Goal: Task Accomplishment & Management: Use online tool/utility

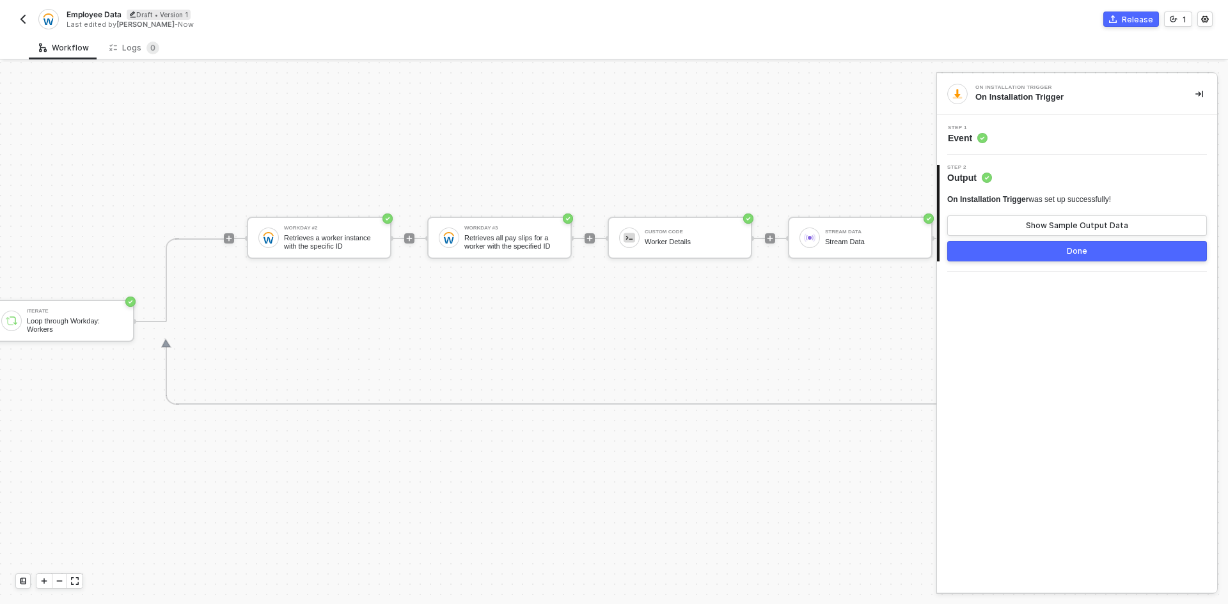
scroll to position [33, 387]
click at [23, 22] on img "button" at bounding box center [23, 19] width 10 height 10
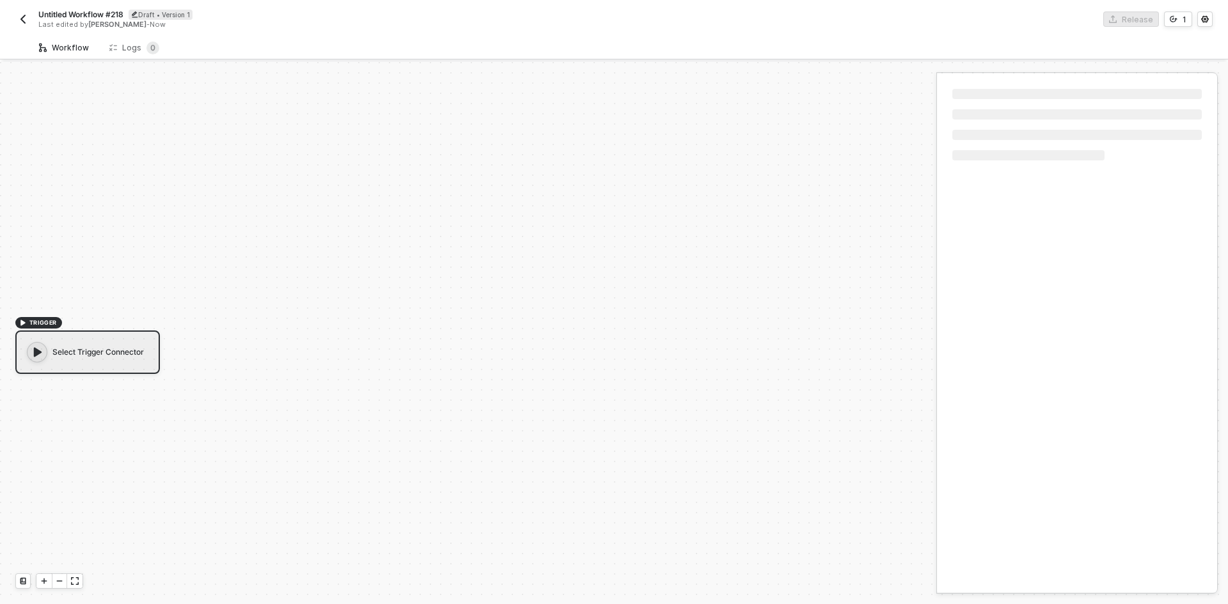
scroll to position [24, 0]
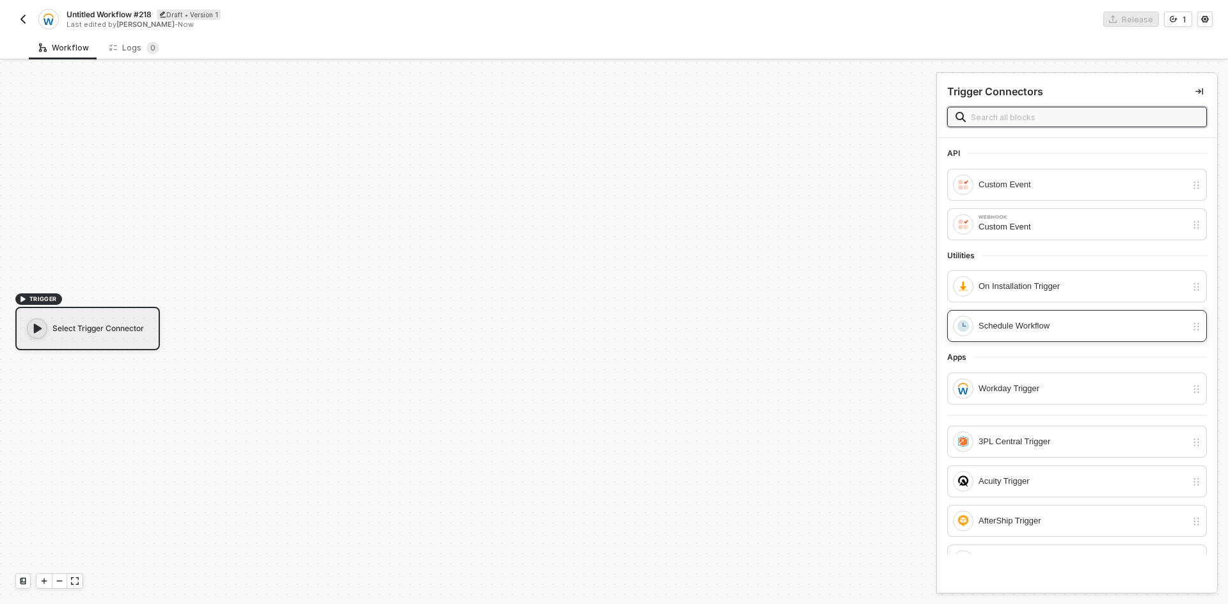
click at [1052, 315] on div "Schedule Workflow" at bounding box center [1077, 326] width 260 height 32
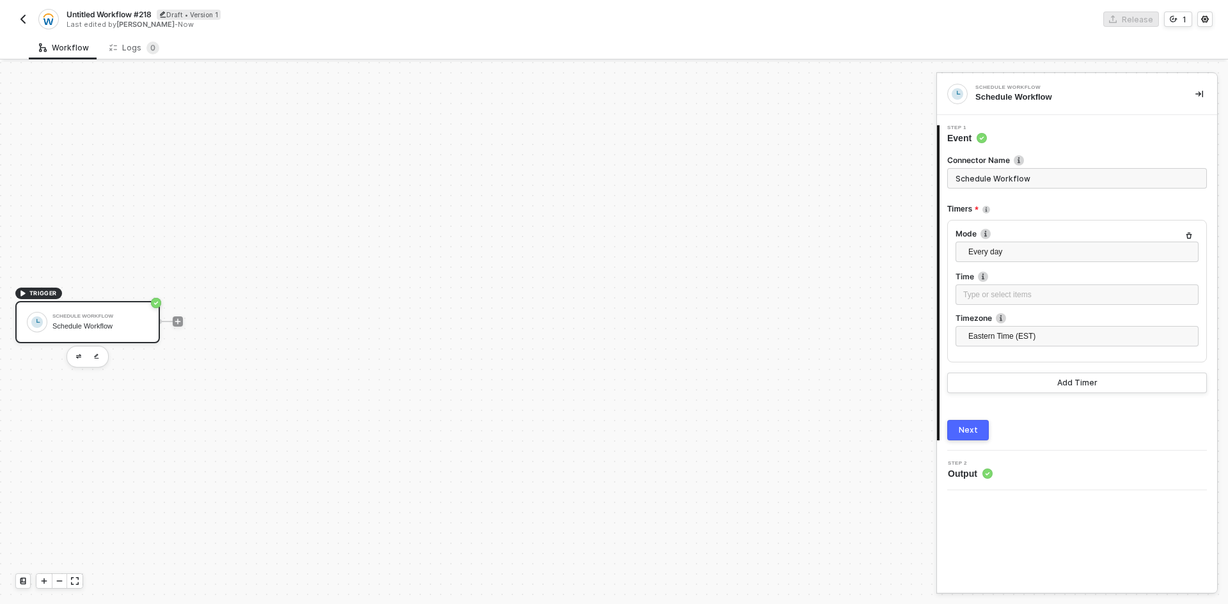
click at [983, 435] on button "Next" at bounding box center [968, 430] width 42 height 20
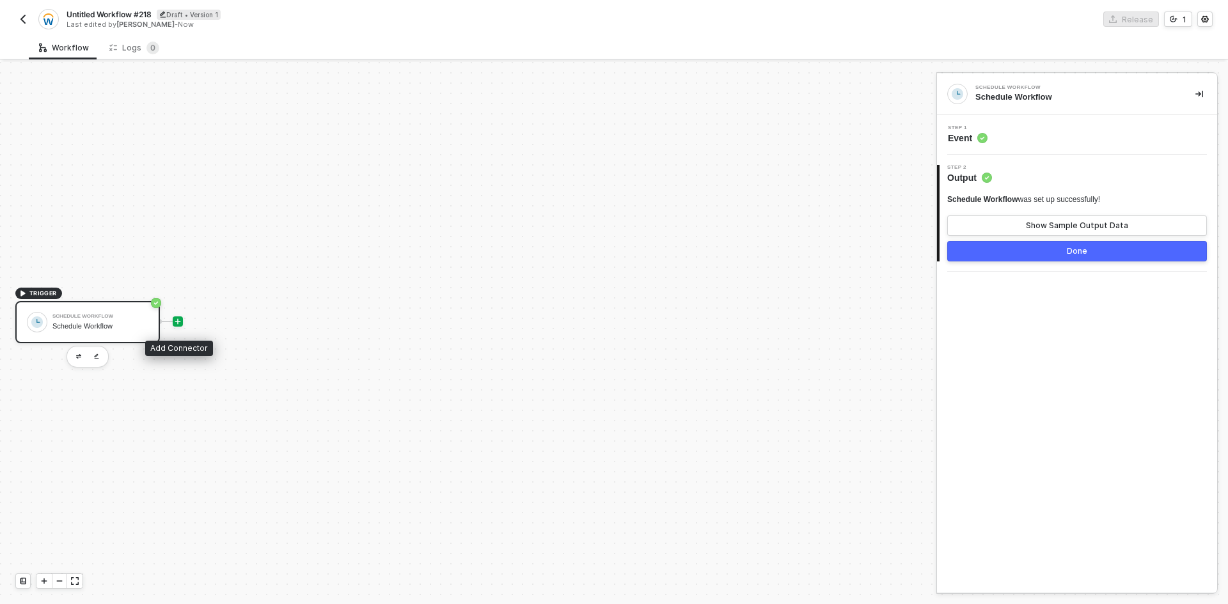
click at [181, 320] on icon "icon-play" at bounding box center [178, 322] width 8 height 8
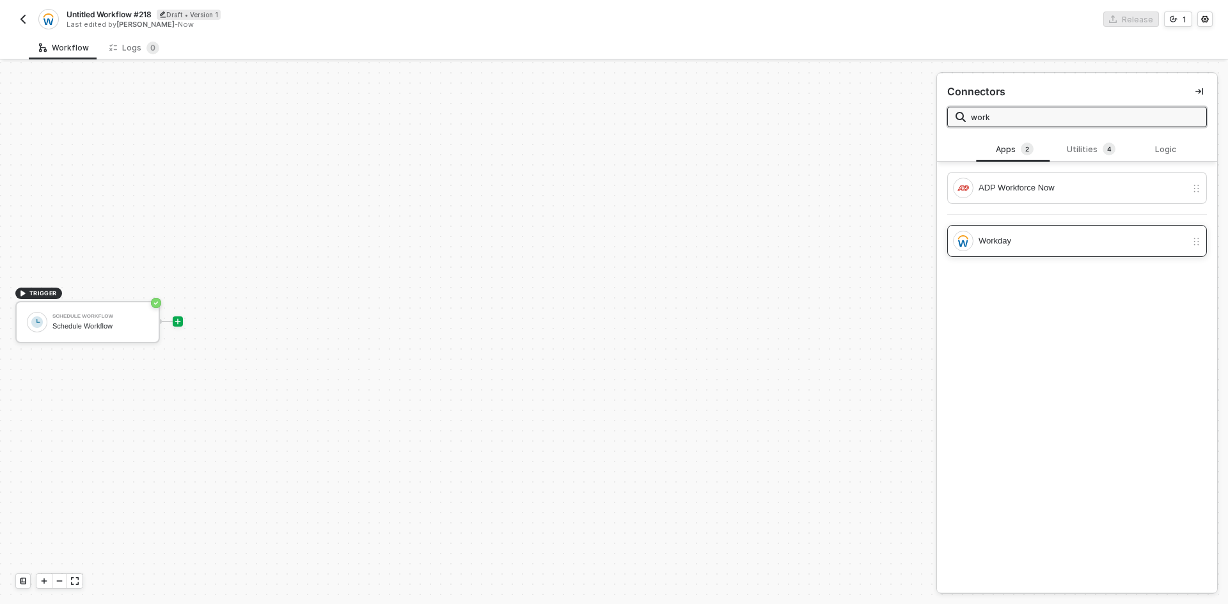
type input "work"
click at [1040, 246] on div "Workday" at bounding box center [1082, 241] width 208 height 14
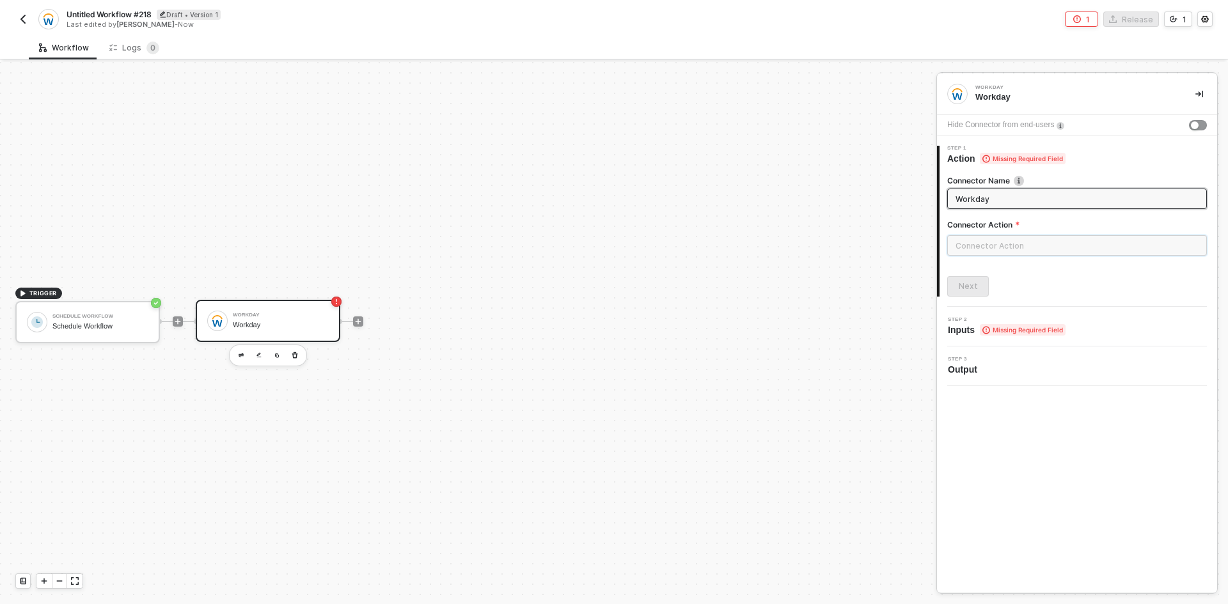
click at [1033, 246] on input "text" at bounding box center [1077, 245] width 260 height 20
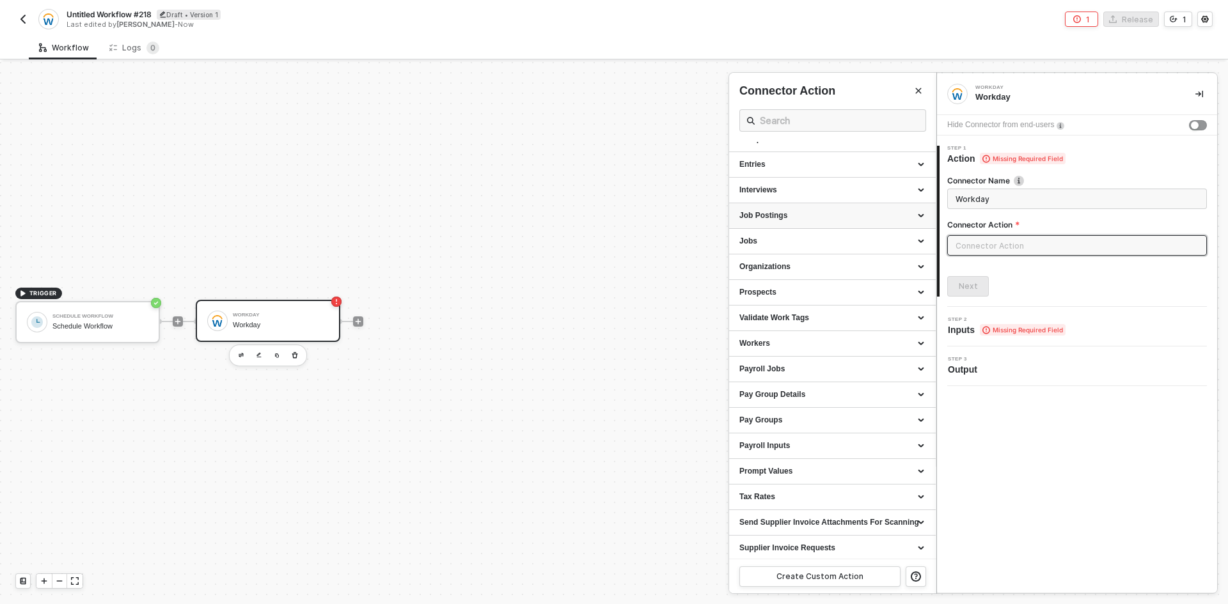
scroll to position [95, 0]
click at [821, 338] on div "Workers" at bounding box center [832, 341] width 186 height 11
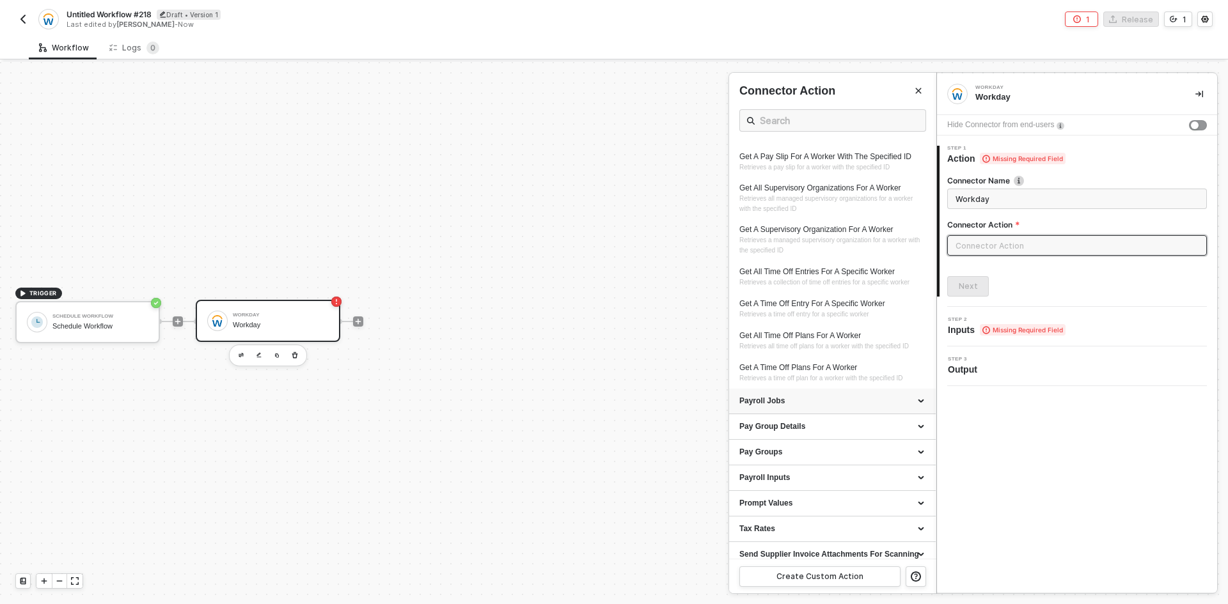
scroll to position [900, 0]
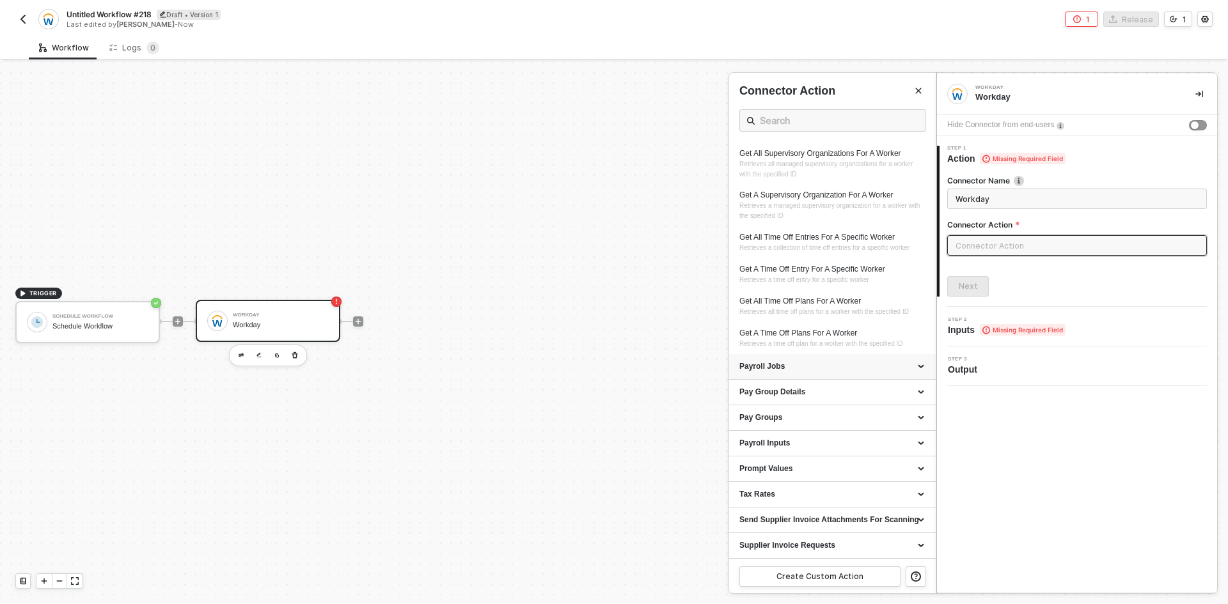
click at [845, 368] on div "Payroll Jobs" at bounding box center [832, 366] width 186 height 11
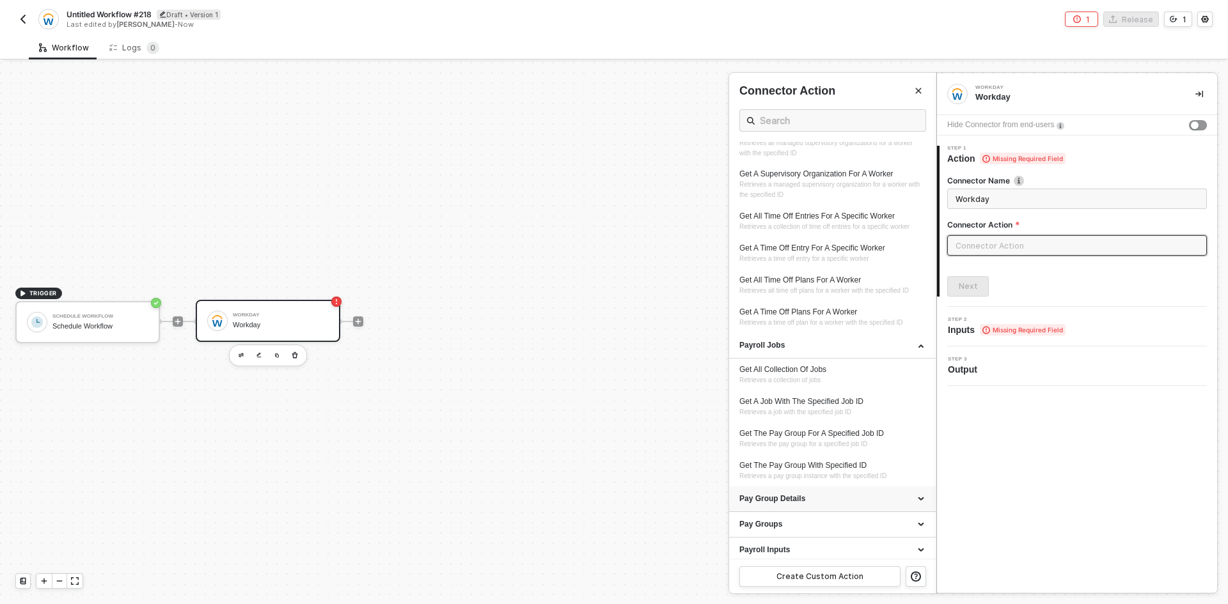
click at [866, 504] on div "Pay Group Details" at bounding box center [832, 499] width 186 height 11
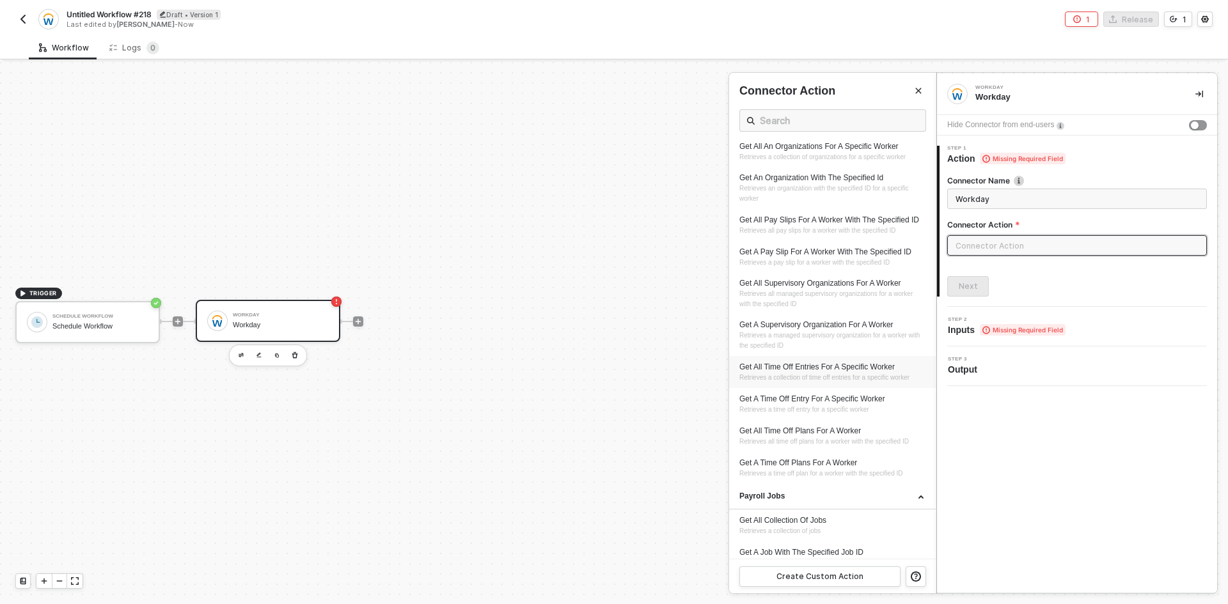
scroll to position [772, 0]
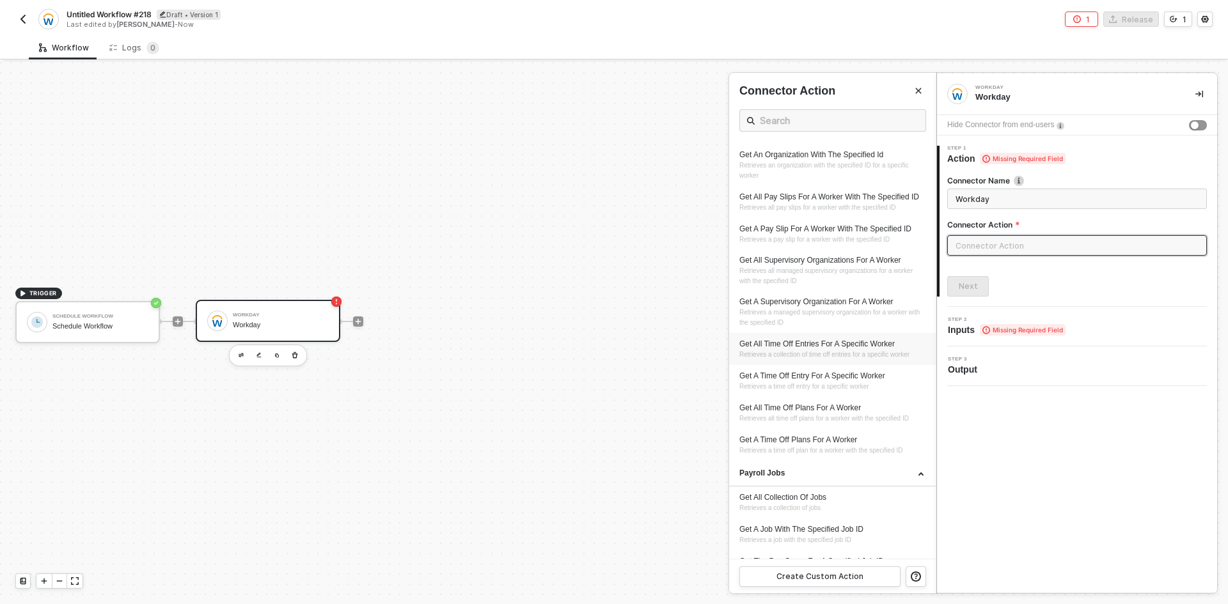
click at [794, 358] on span "Retrieves a collection of time off entries for a specific worker" at bounding box center [824, 354] width 170 height 7
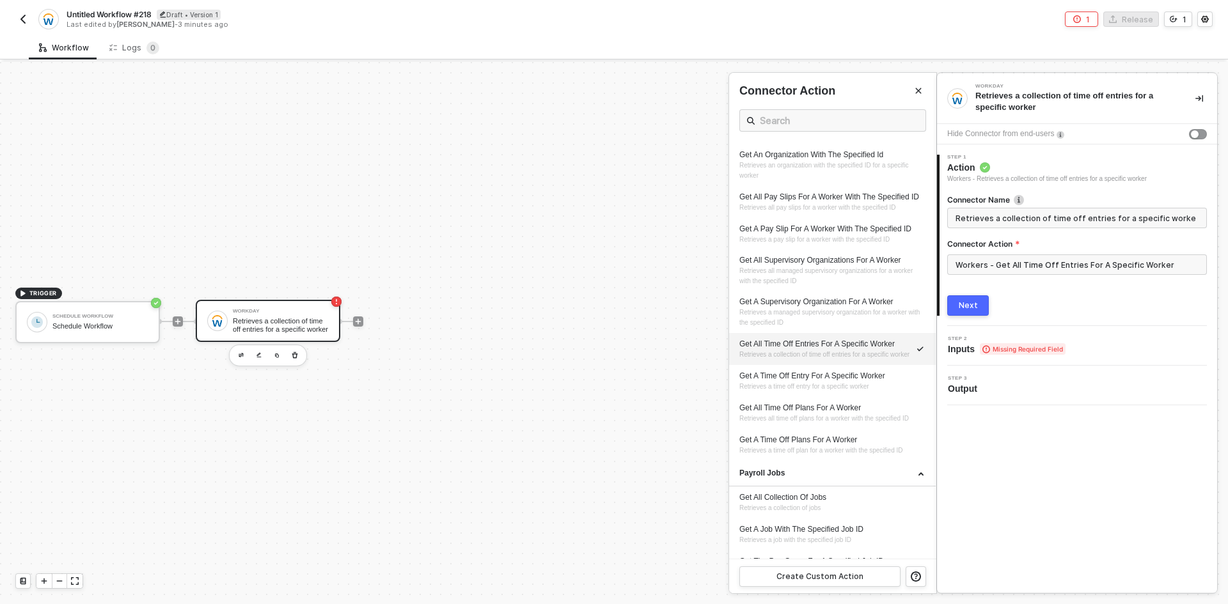
type input "Retrieves a collection of time off entries for a specific worker"
type input "Workers - Get All Time Off Entries For A Specific Worker"
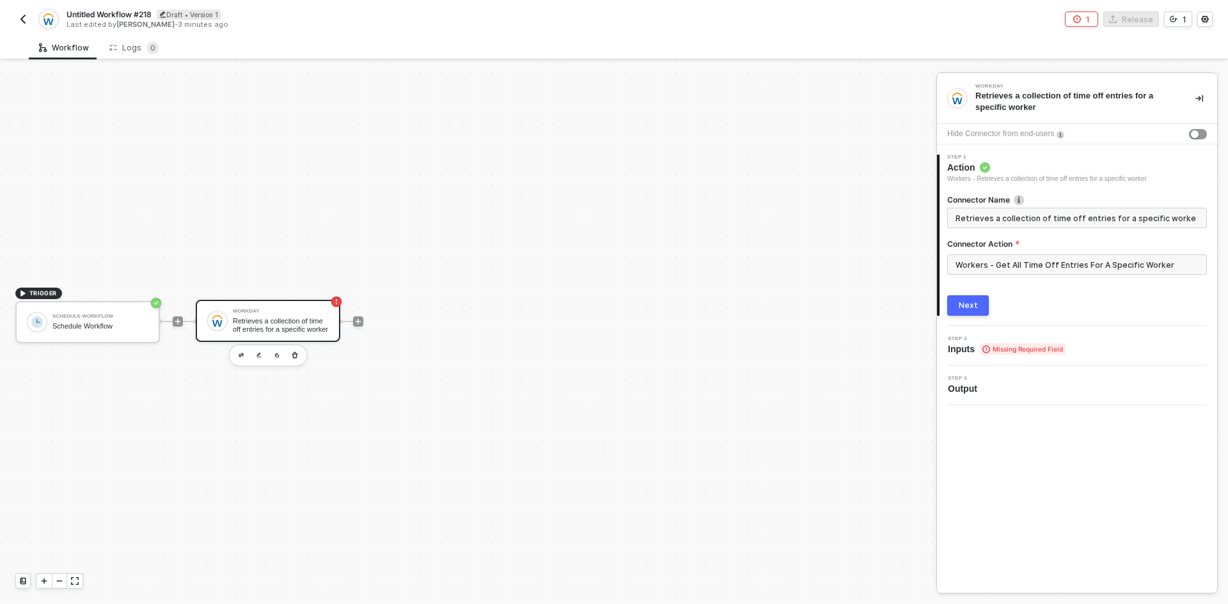
click at [955, 306] on button "Next" at bounding box center [968, 305] width 42 height 20
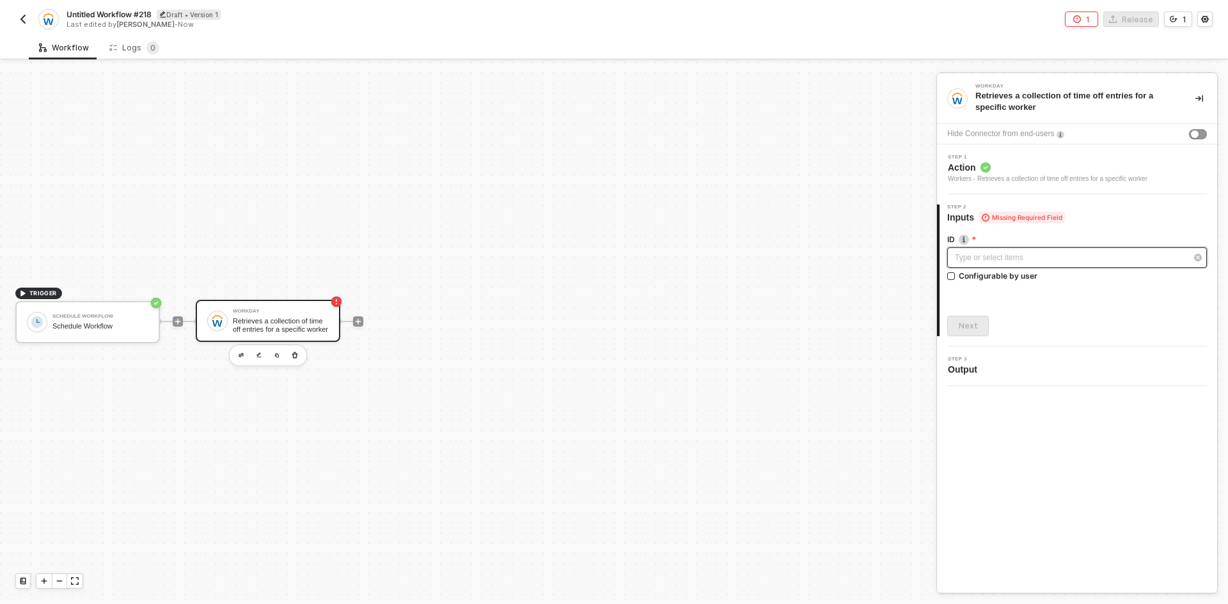
click at [972, 261] on div "Type or select items ﻿" at bounding box center [1070, 258] width 231 height 12
click at [788, 123] on span "Blocks 2" at bounding box center [797, 121] width 40 height 10
click at [1056, 167] on span "Action" at bounding box center [1047, 167] width 199 height 13
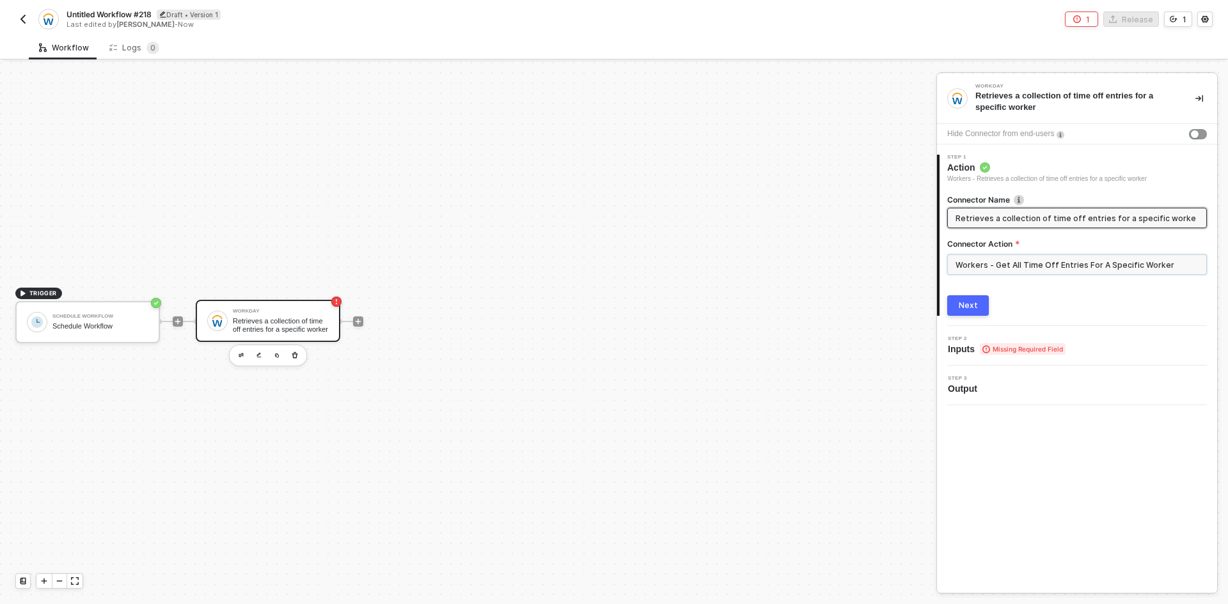
click at [1023, 270] on input "Workers - Get All Time Off Entries For A Specific Worker" at bounding box center [1077, 264] width 260 height 20
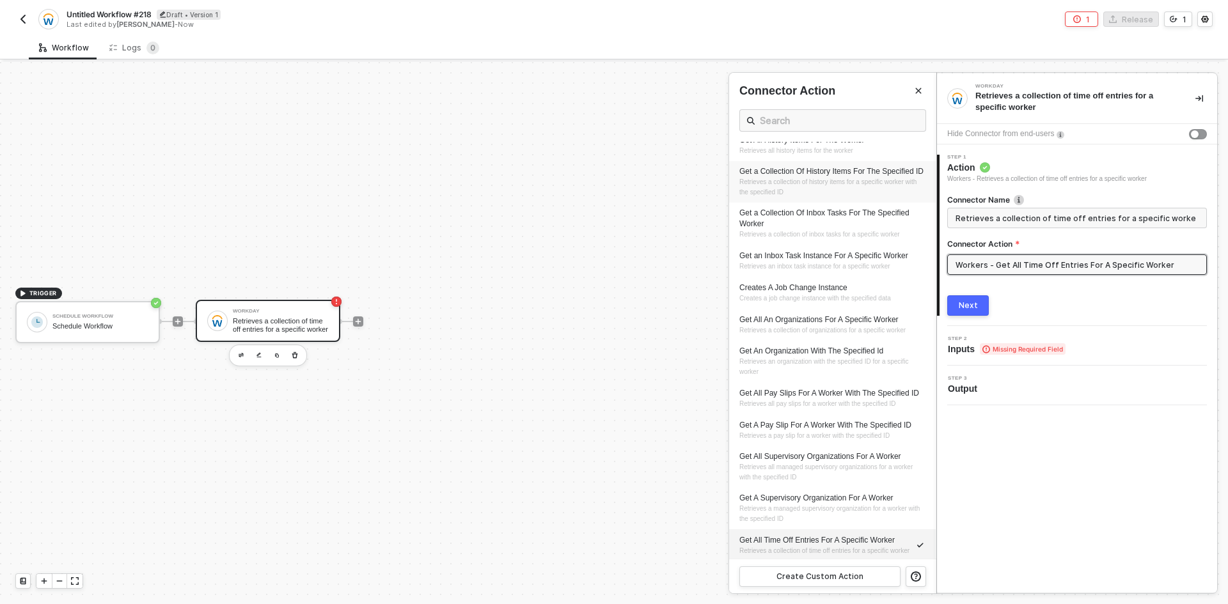
scroll to position [895, 0]
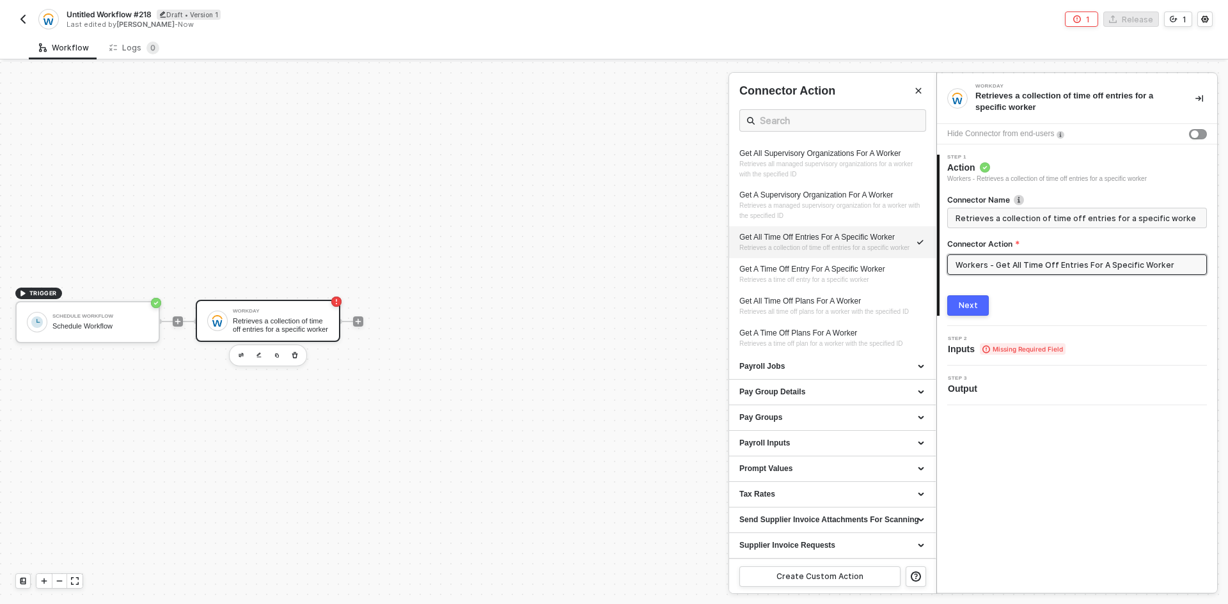
click at [25, 24] on img "button" at bounding box center [23, 19] width 10 height 10
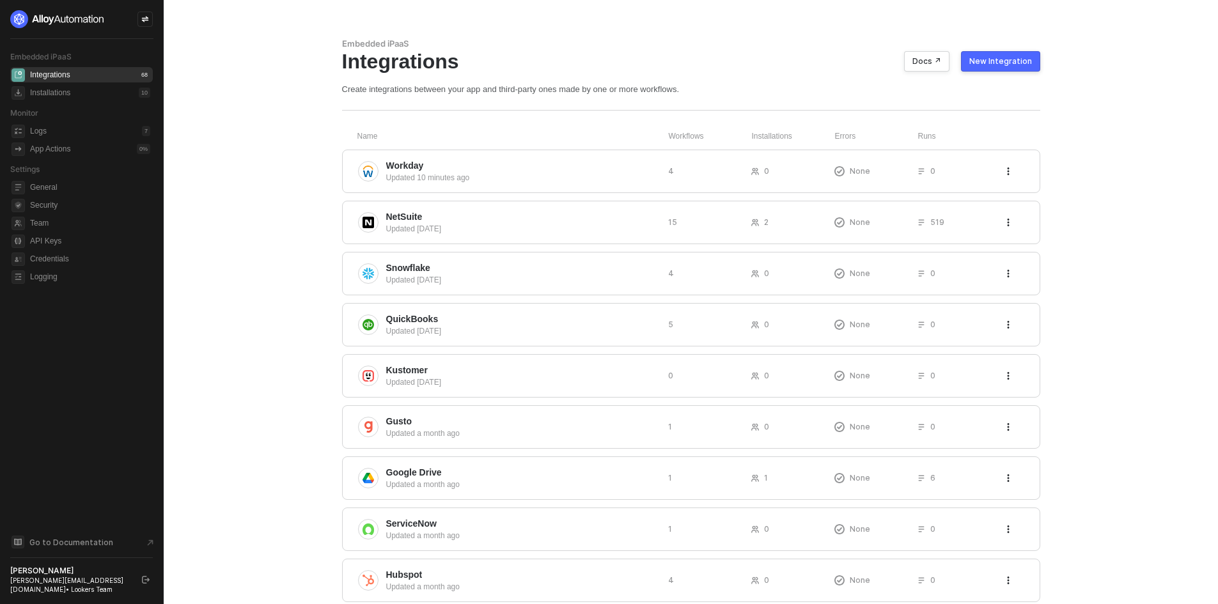
click at [1005, 64] on div "New Integration" at bounding box center [1000, 61] width 63 height 10
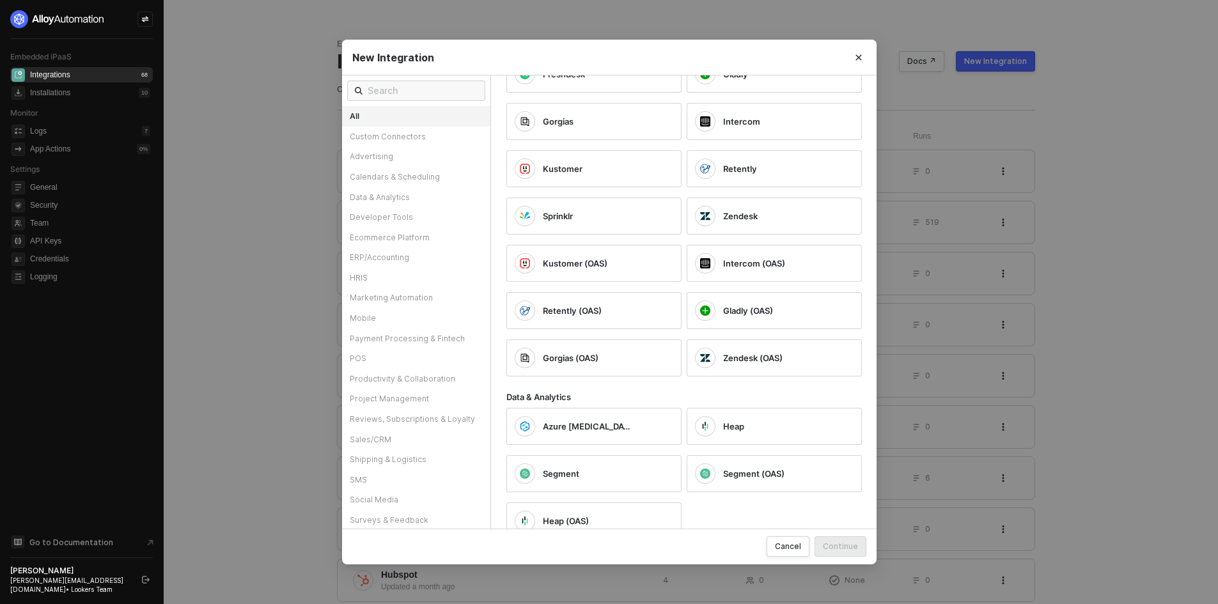
scroll to position [639, 0]
click at [423, 90] on input "text" at bounding box center [423, 91] width 110 height 14
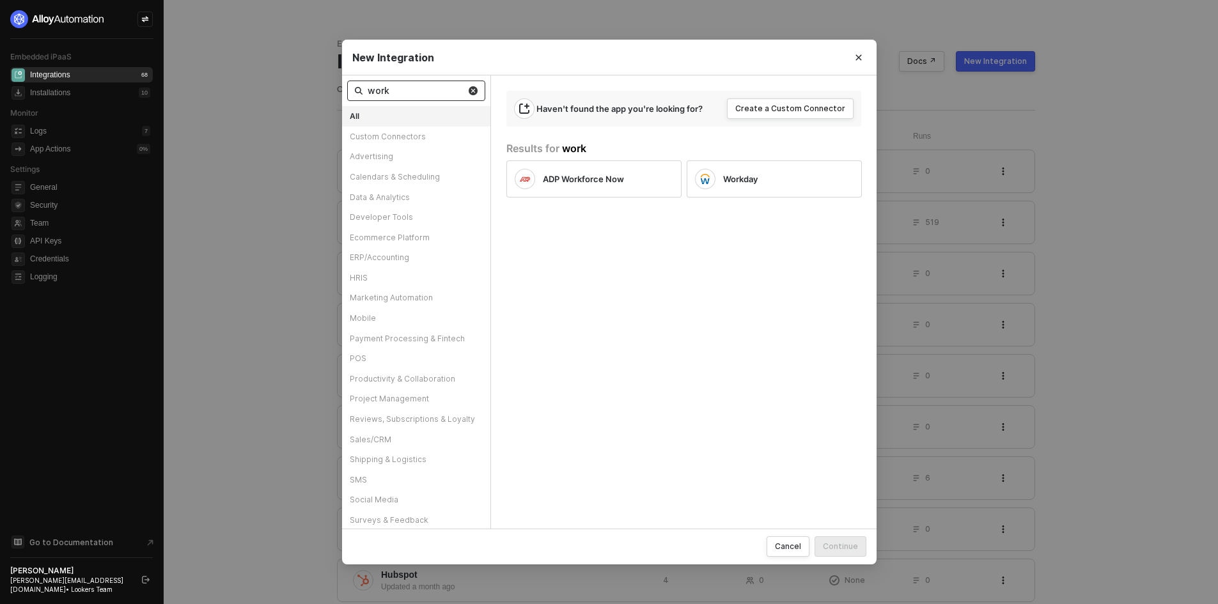
type input "work"
click at [475, 95] on img at bounding box center [473, 90] width 9 height 9
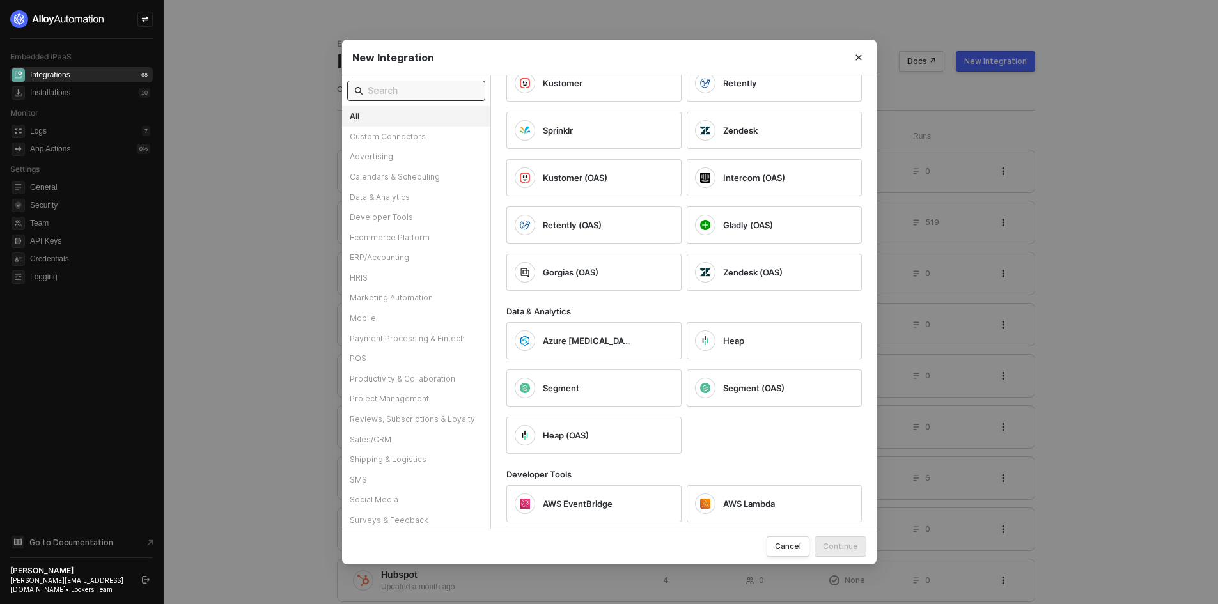
scroll to position [959, 0]
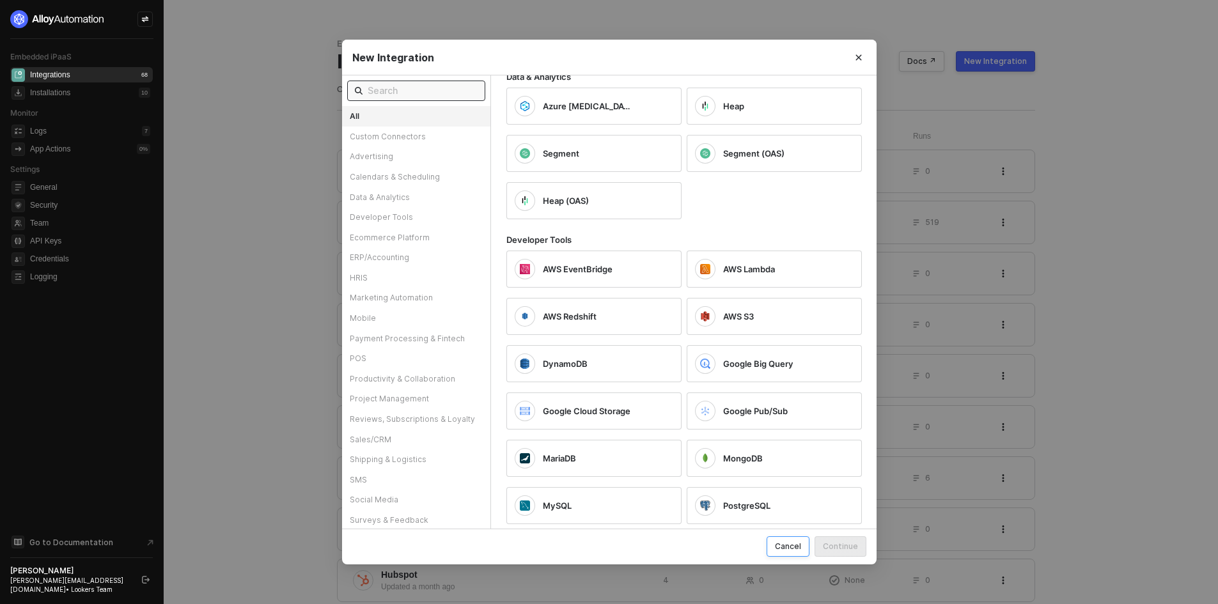
click at [787, 540] on button "Cancel" at bounding box center [788, 546] width 43 height 20
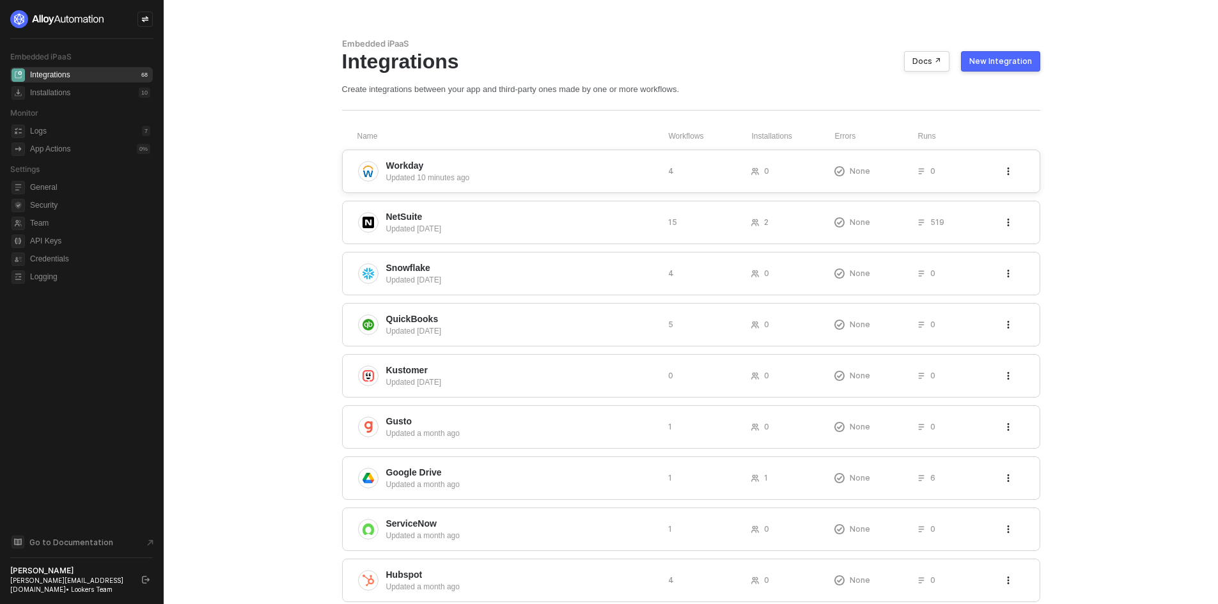
click at [494, 170] on span "Workday" at bounding box center [522, 165] width 272 height 13
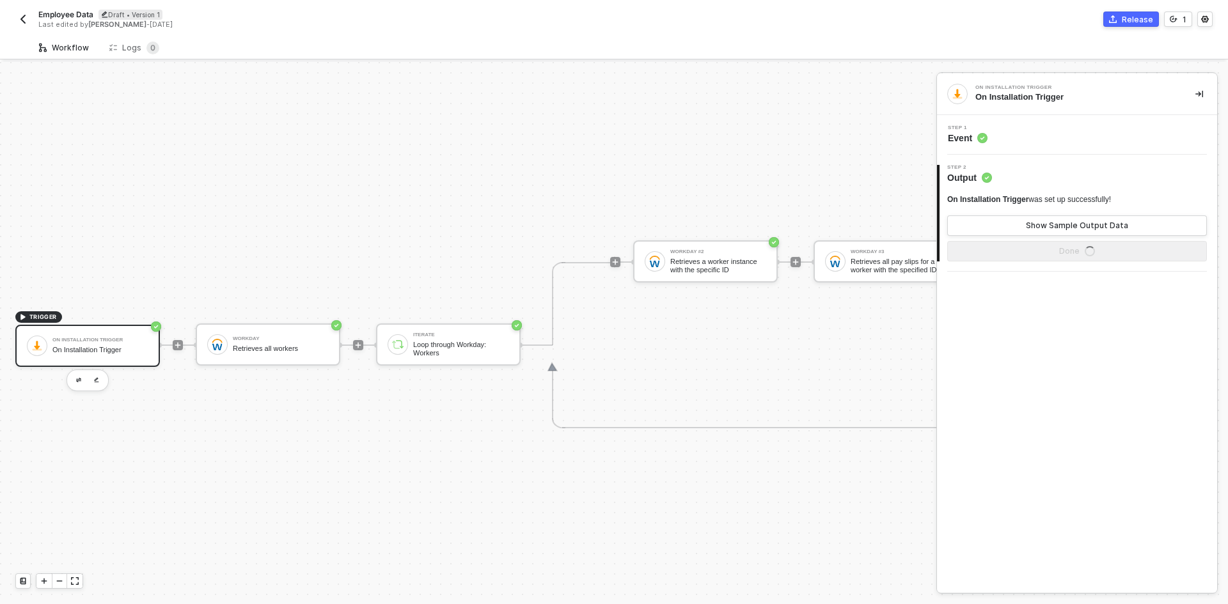
scroll to position [33, 0]
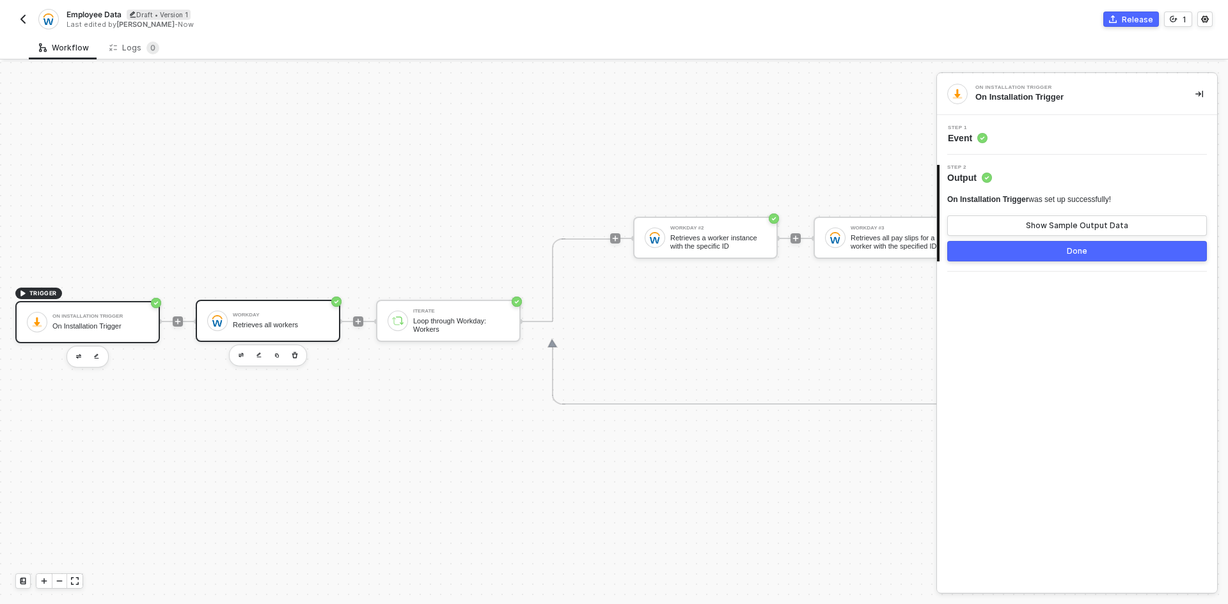
click at [275, 313] on div "Workday" at bounding box center [281, 315] width 96 height 5
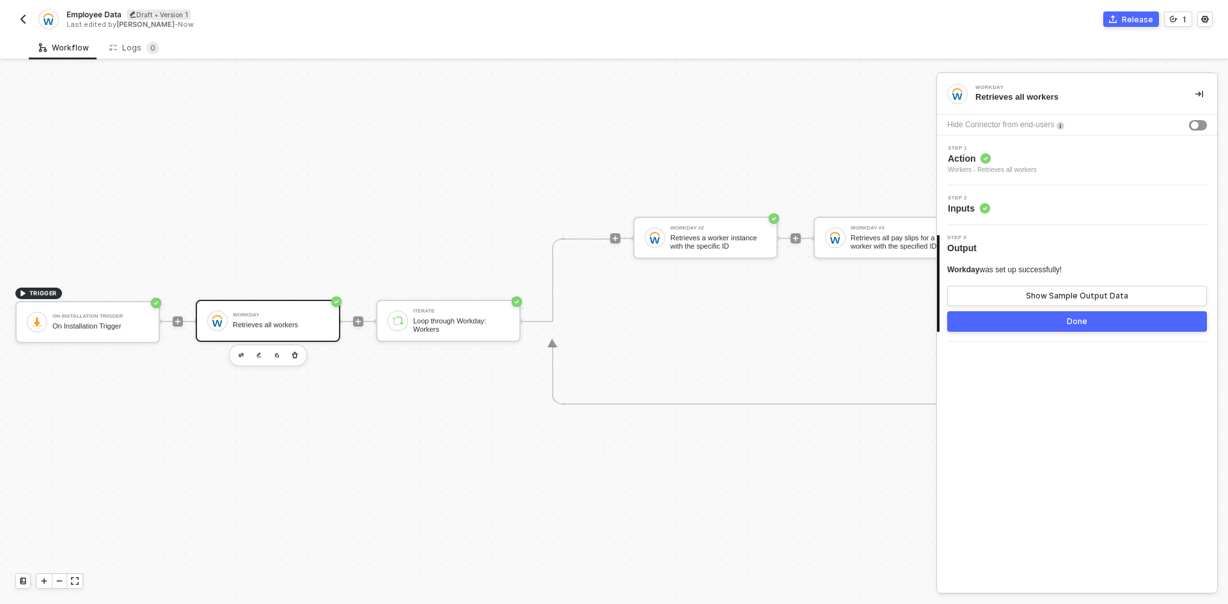
click at [1020, 157] on span "Action" at bounding box center [992, 158] width 89 height 13
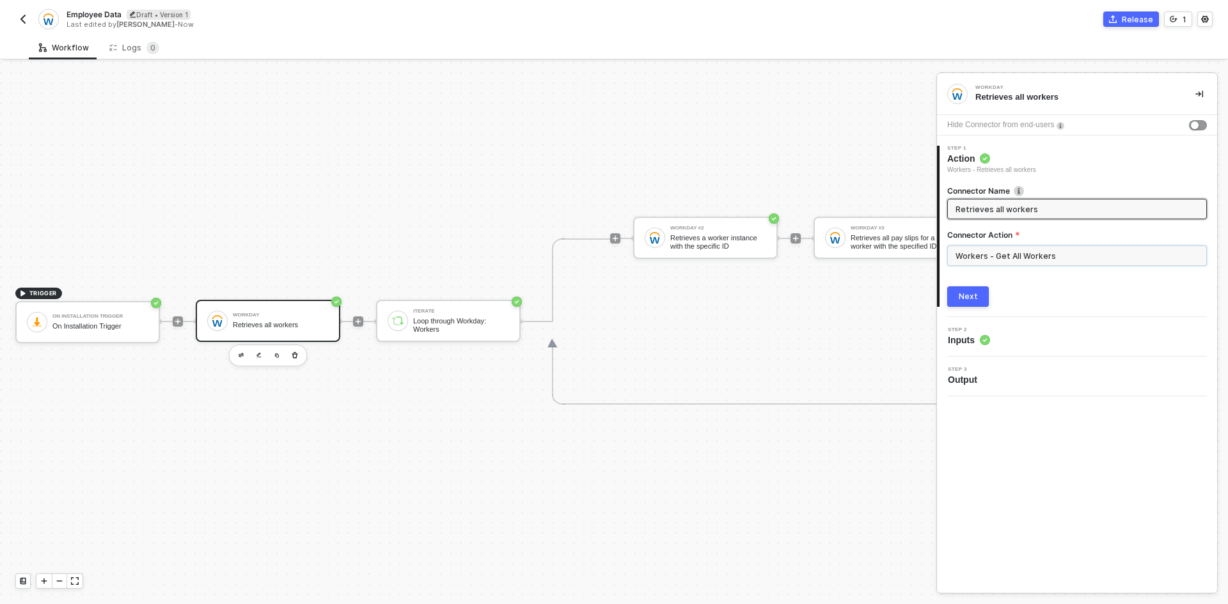
click at [1031, 254] on input "Workers - Get All Workers" at bounding box center [1077, 256] width 260 height 20
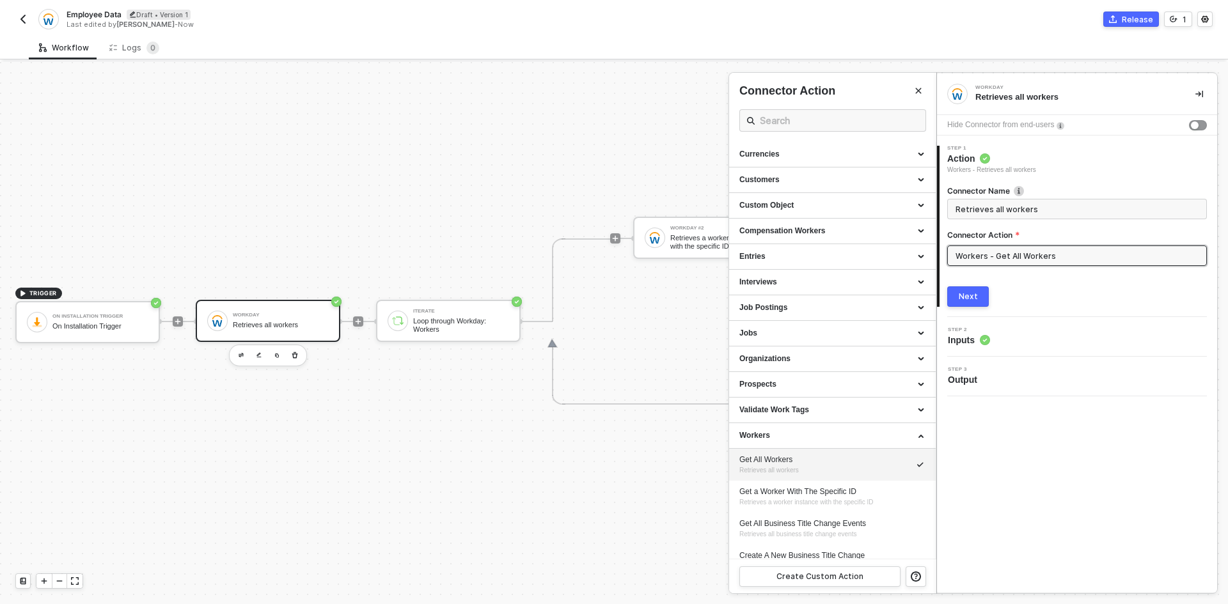
click at [1029, 334] on div "Step 2 Inputs" at bounding box center [1078, 336] width 277 height 19
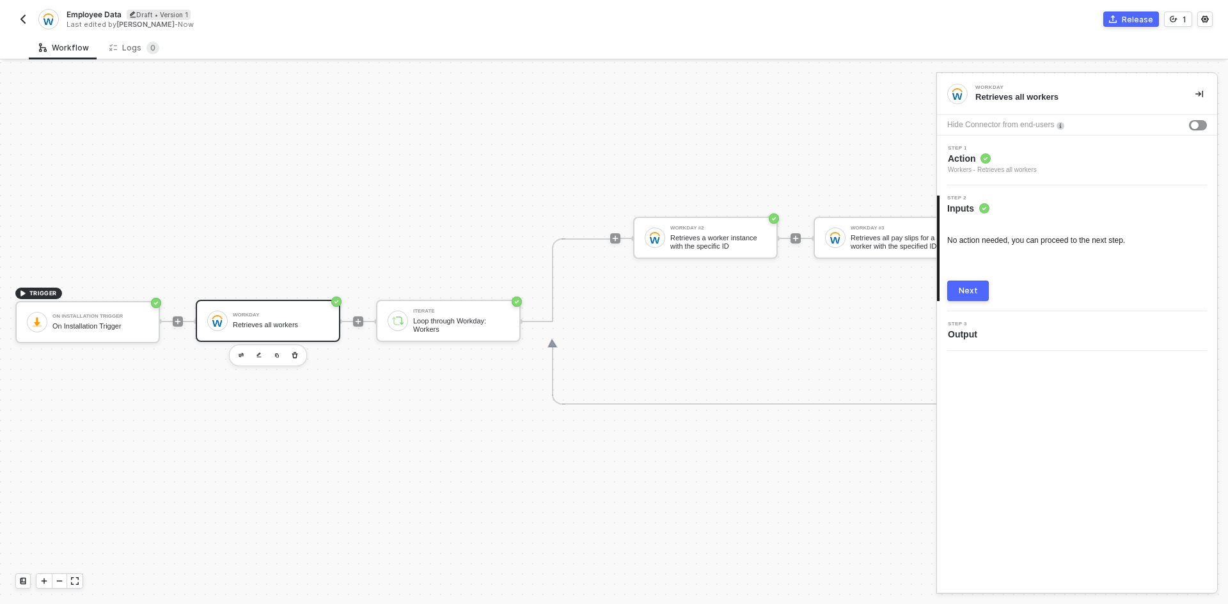
click at [972, 300] on button "Next" at bounding box center [968, 291] width 42 height 20
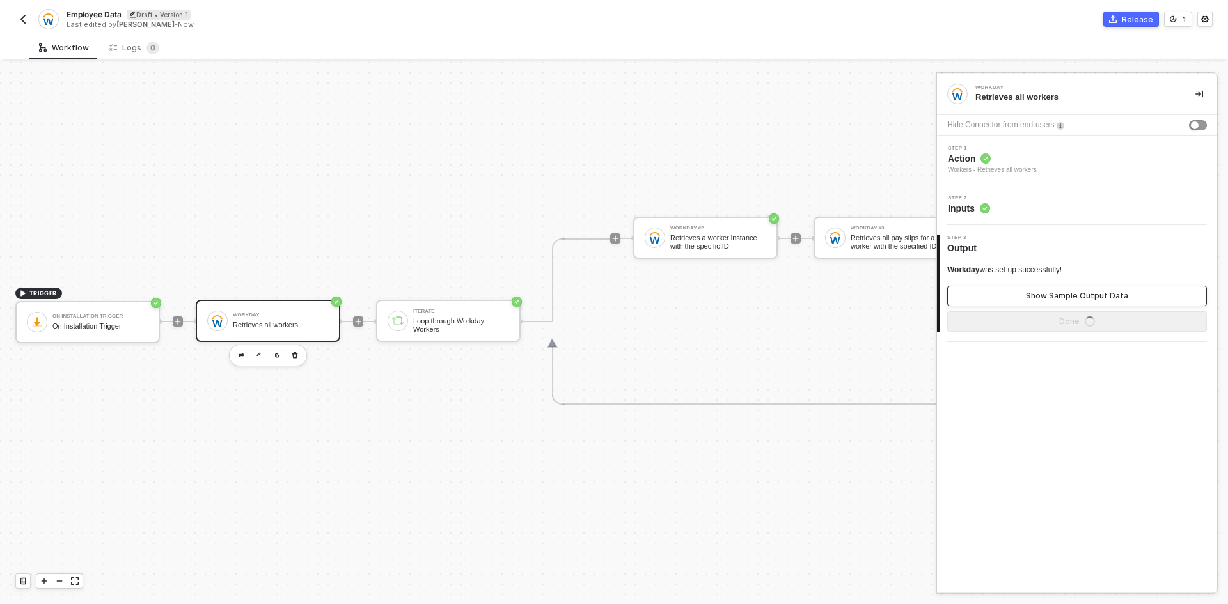
click at [1003, 297] on button "Show Sample Output Data" at bounding box center [1077, 296] width 260 height 20
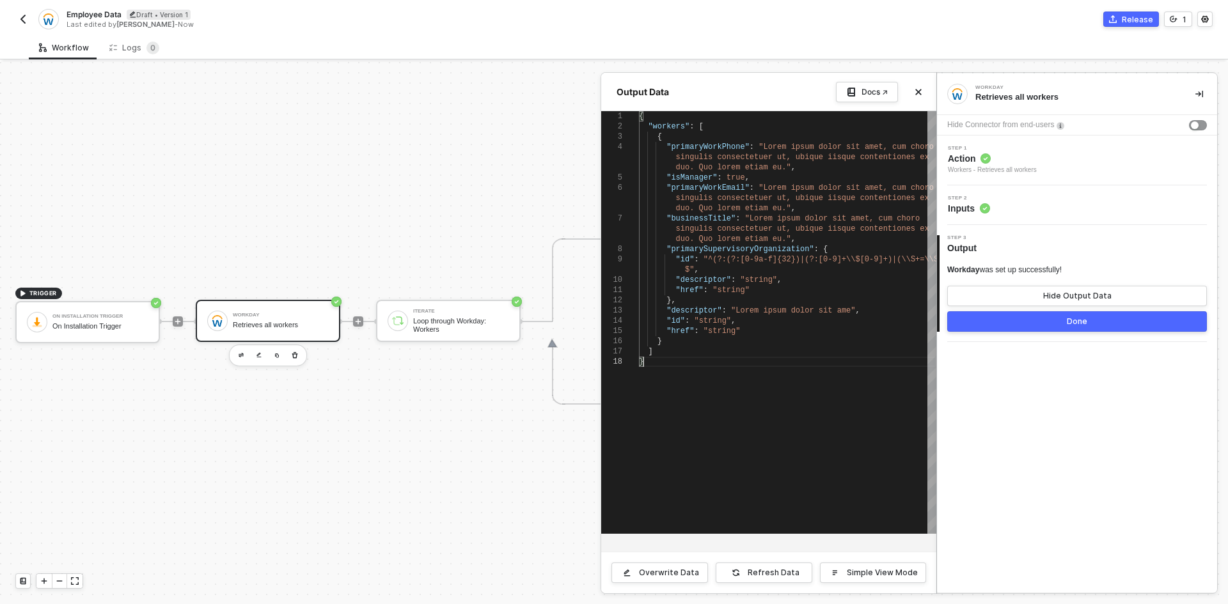
scroll to position [0, 0]
type textarea "{ "workers": [ { "primaryWorkPhone": "Lorem ipsum dolor sit amet, cum choro sin…"
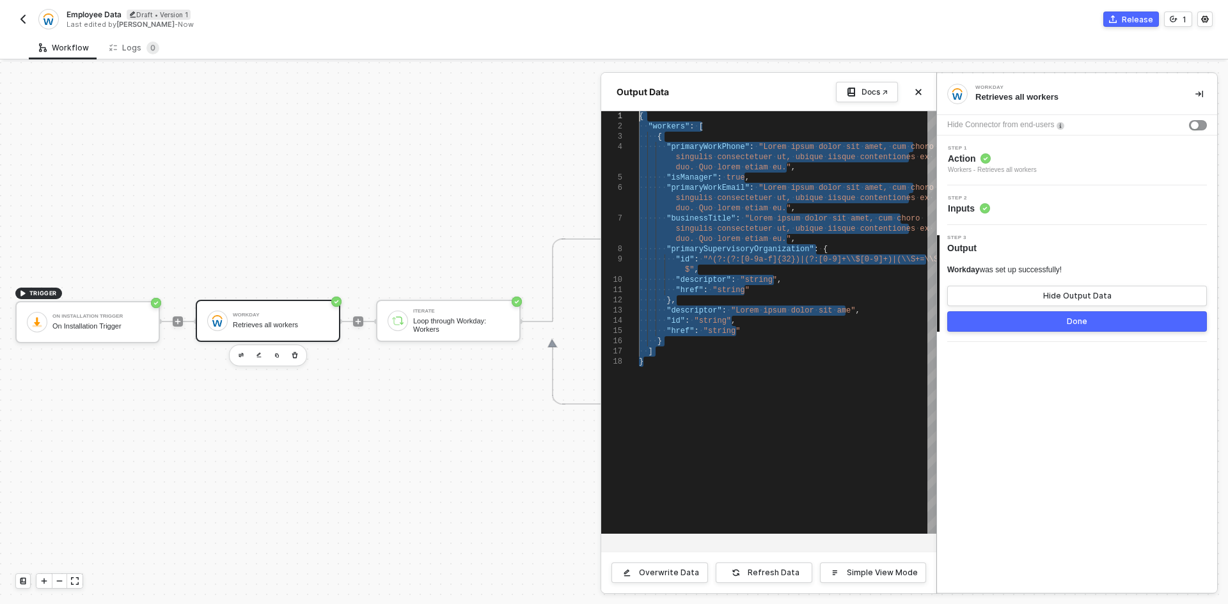
drag, startPoint x: 739, startPoint y: 426, endPoint x: 630, endPoint y: 110, distance: 334.0
click at [630, 110] on div "Output Data Docs ↗ 1 2 3 4 5 6 7 8 9 10 11 12 13 14 15 16 17 18 { ·· "workers" …" at bounding box center [768, 333] width 335 height 520
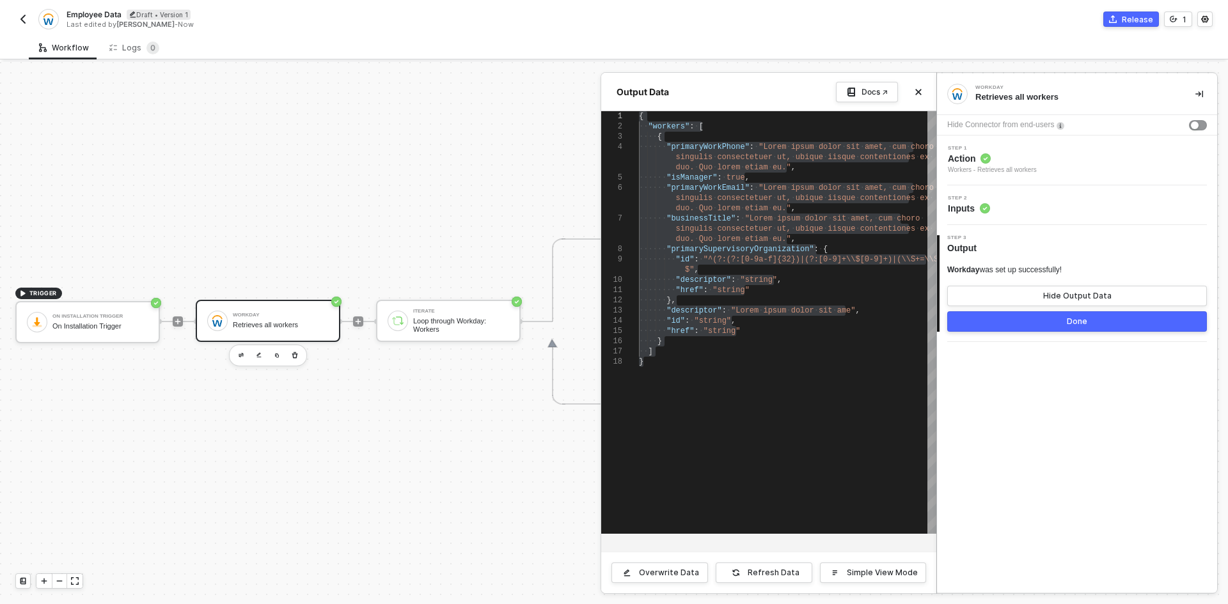
click at [1193, 91] on button "button" at bounding box center [1198, 93] width 15 height 15
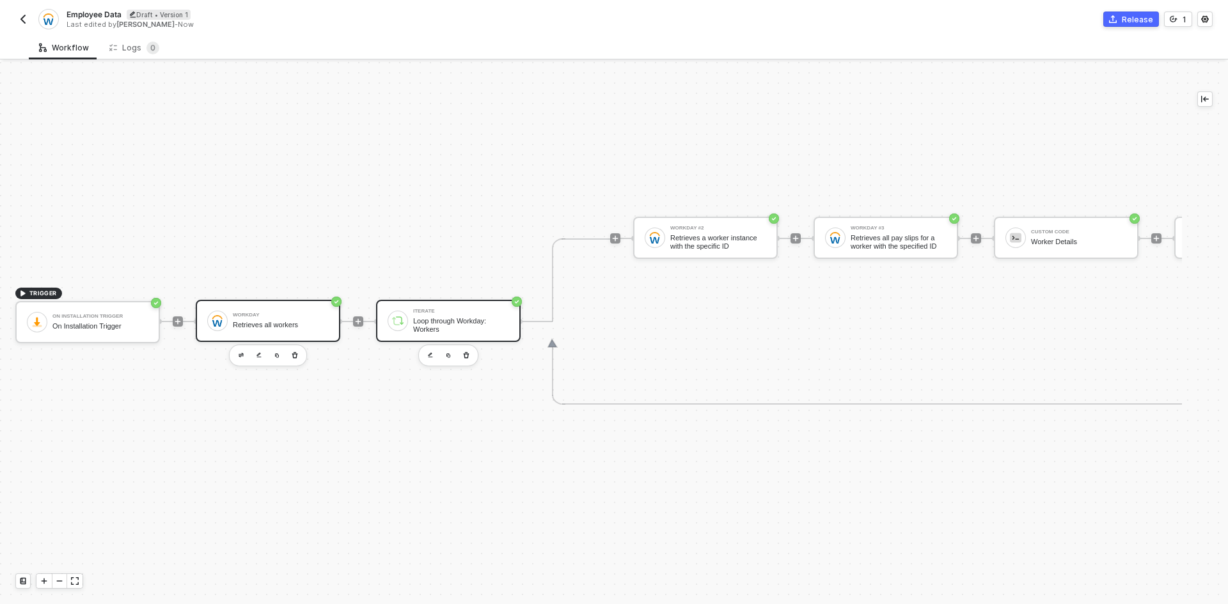
click at [466, 317] on div "Loop through Workday: Workers" at bounding box center [461, 325] width 96 height 16
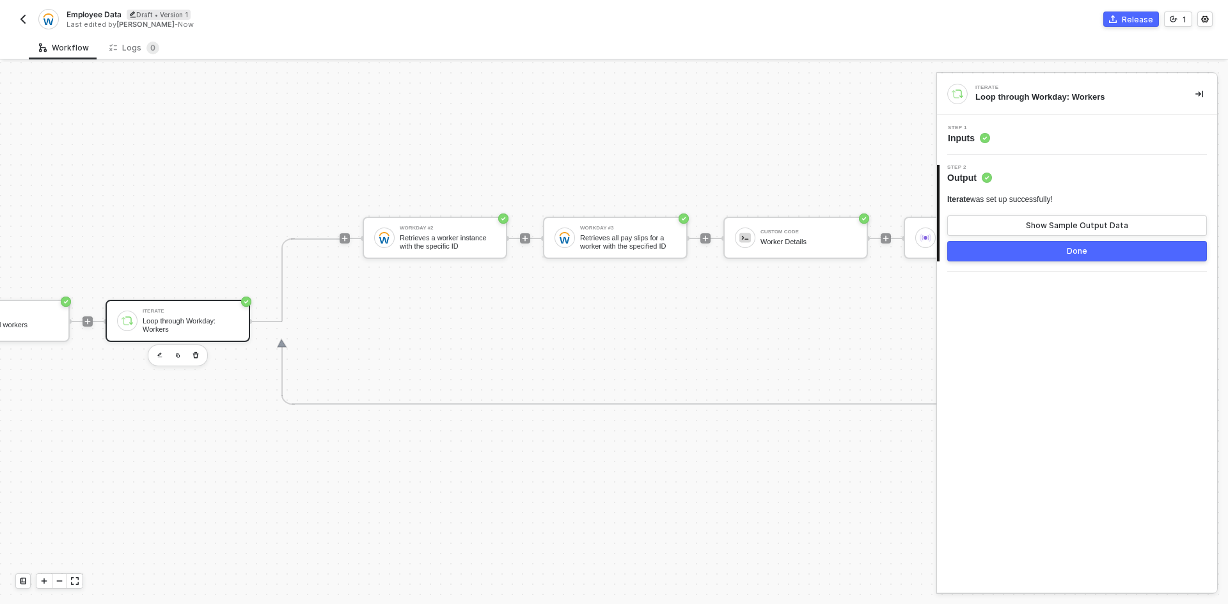
scroll to position [33, 274]
click at [455, 237] on div "Retrieves a worker instance with the specific ID" at bounding box center [444, 242] width 96 height 16
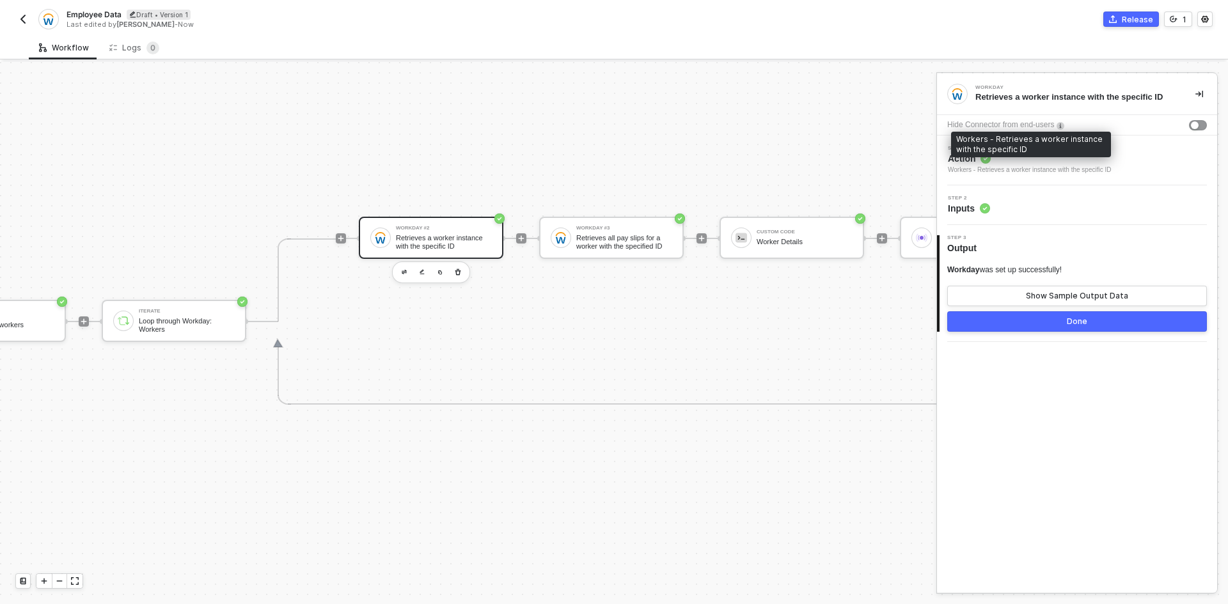
click at [1006, 169] on div "Workers - Retrieves a worker instance with the specific ID" at bounding box center [1029, 170] width 163 height 10
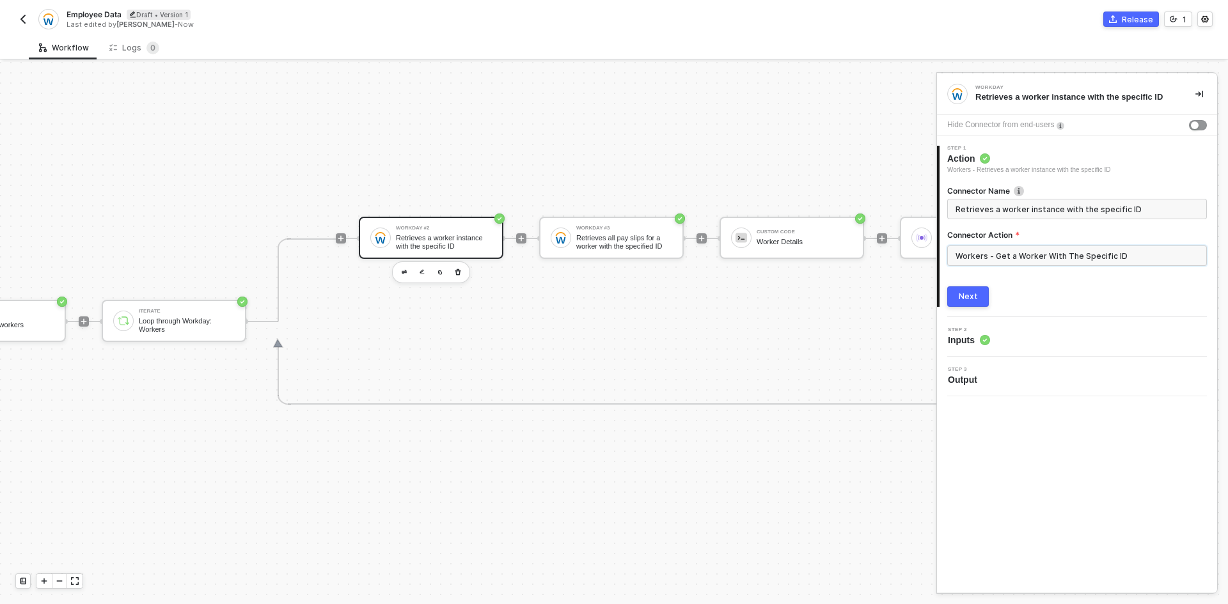
click at [1019, 256] on input "Workers - Get a Worker With The Specific ID" at bounding box center [1077, 256] width 260 height 20
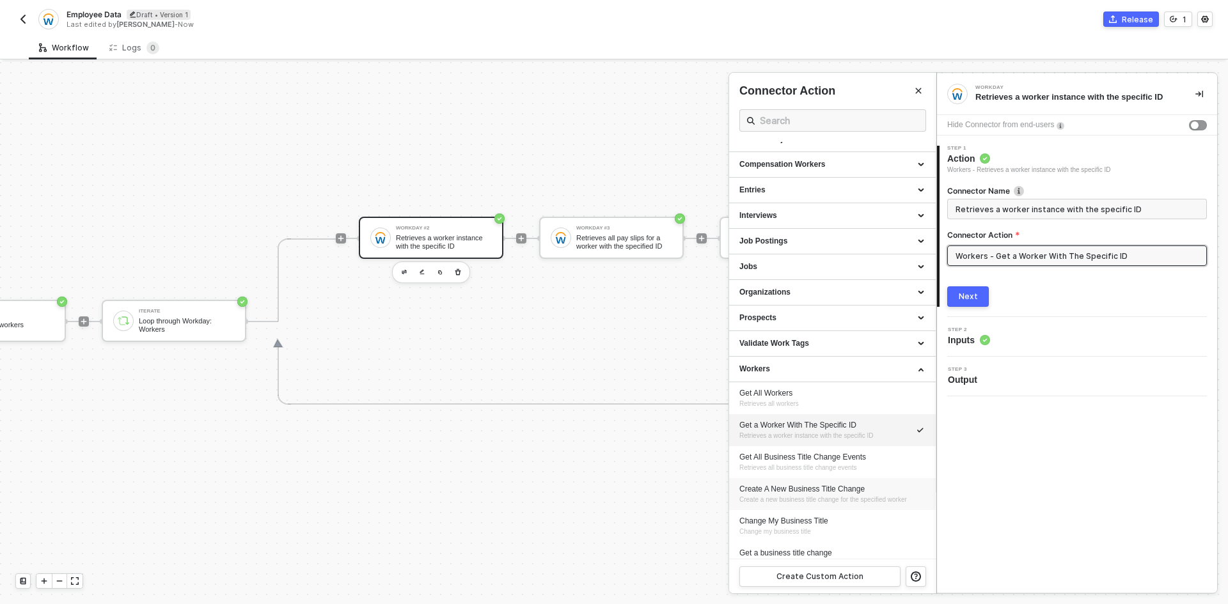
scroll to position [128, 0]
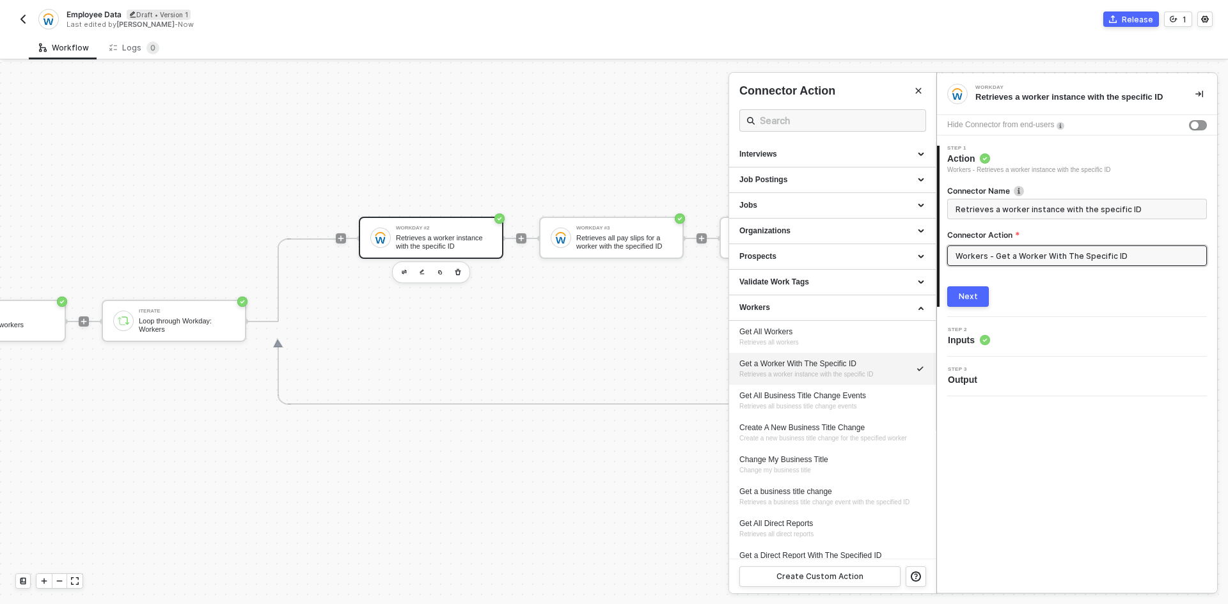
click at [964, 303] on button "Next" at bounding box center [968, 296] width 42 height 20
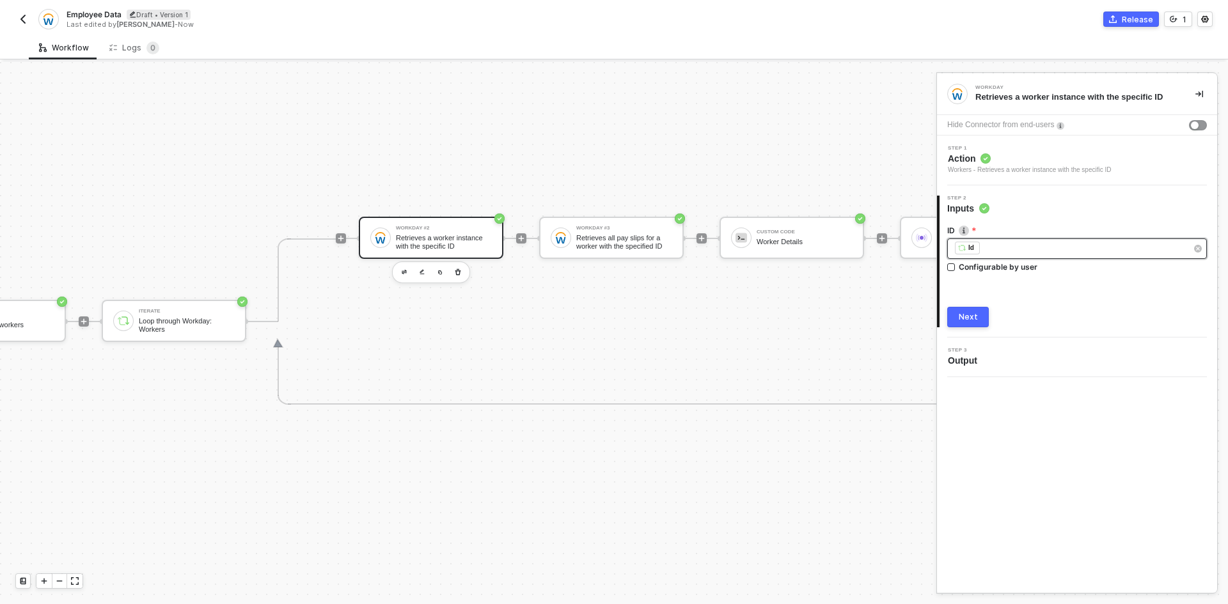
click at [1085, 253] on div "﻿ ﻿ Id ﻿" at bounding box center [1070, 249] width 231 height 14
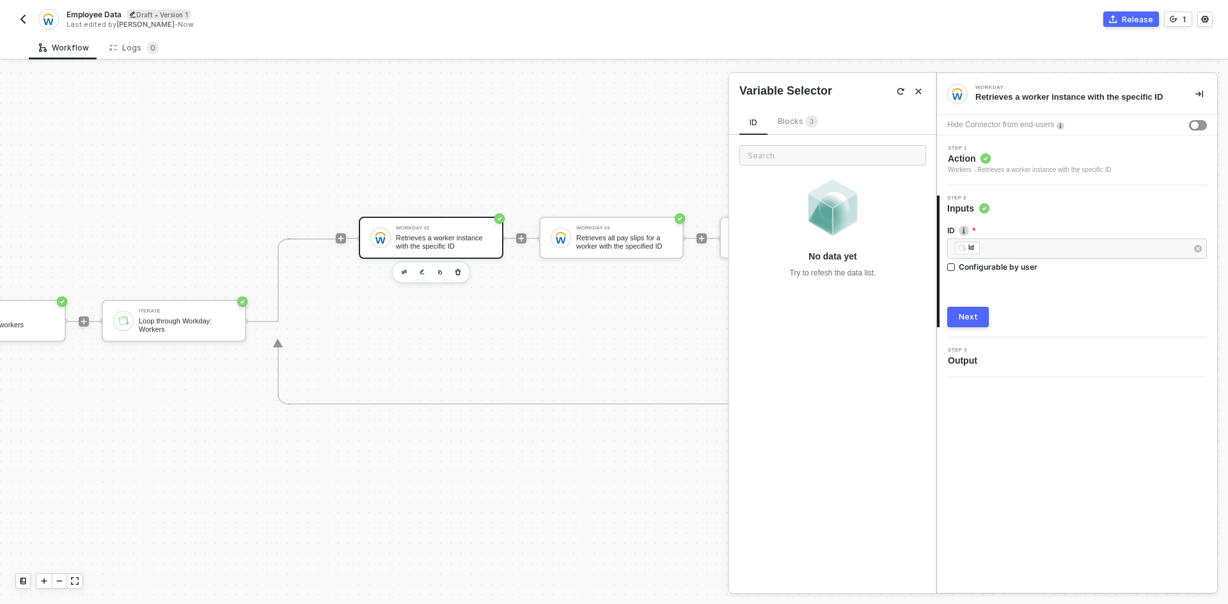
click at [806, 127] on span "3" at bounding box center [811, 122] width 13 height 14
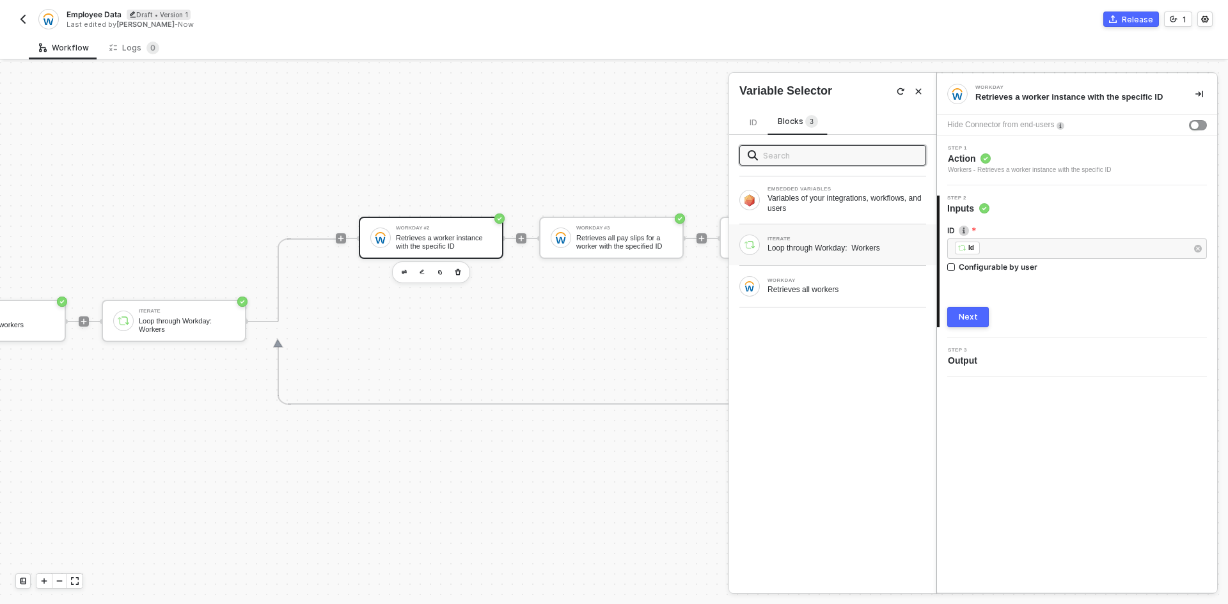
click at [825, 235] on div "ITERATE Loop through Workday: Workers" at bounding box center [832, 245] width 187 height 20
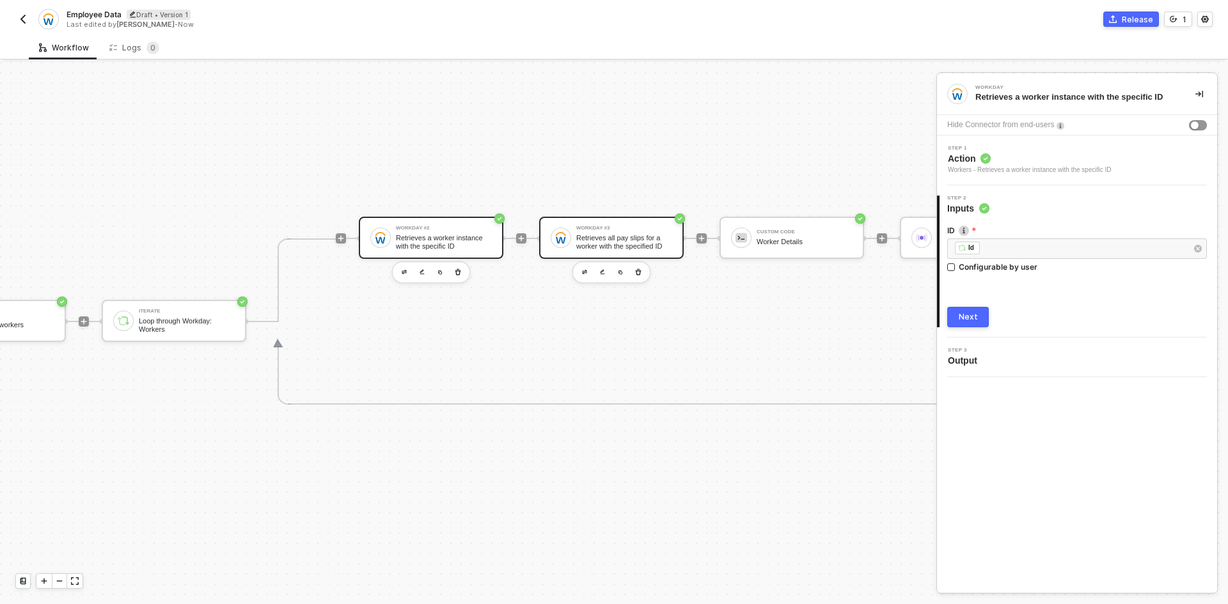
click at [618, 234] on div "Retrieves all pay slips for a worker with the specified ID" at bounding box center [624, 242] width 96 height 16
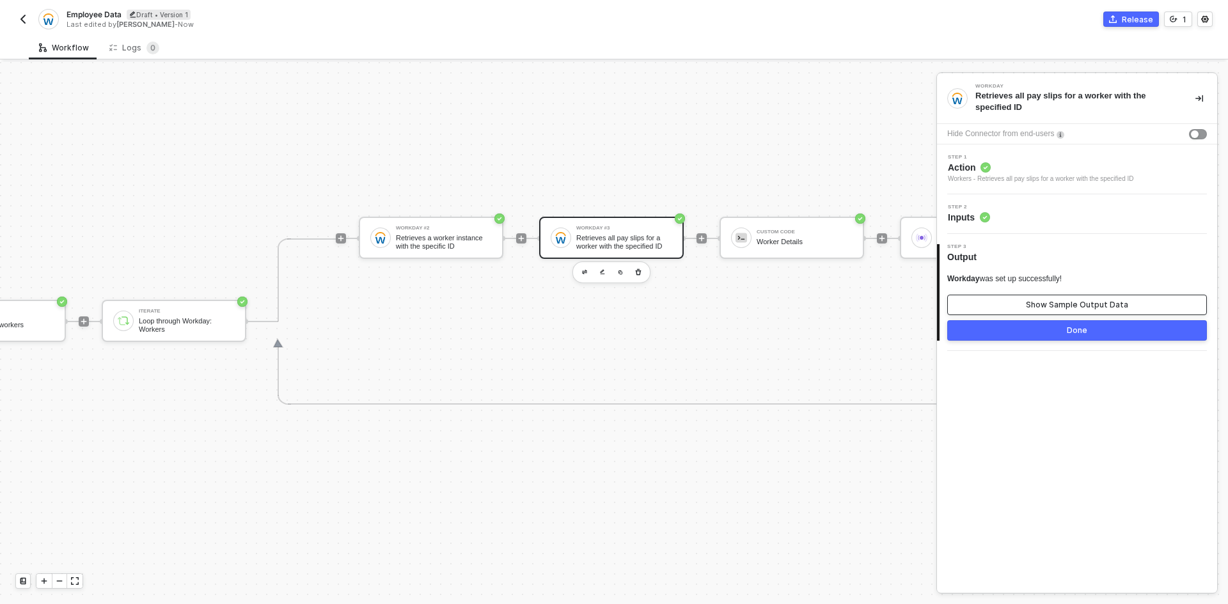
click at [999, 308] on button "Show Sample Output Data" at bounding box center [1077, 305] width 260 height 20
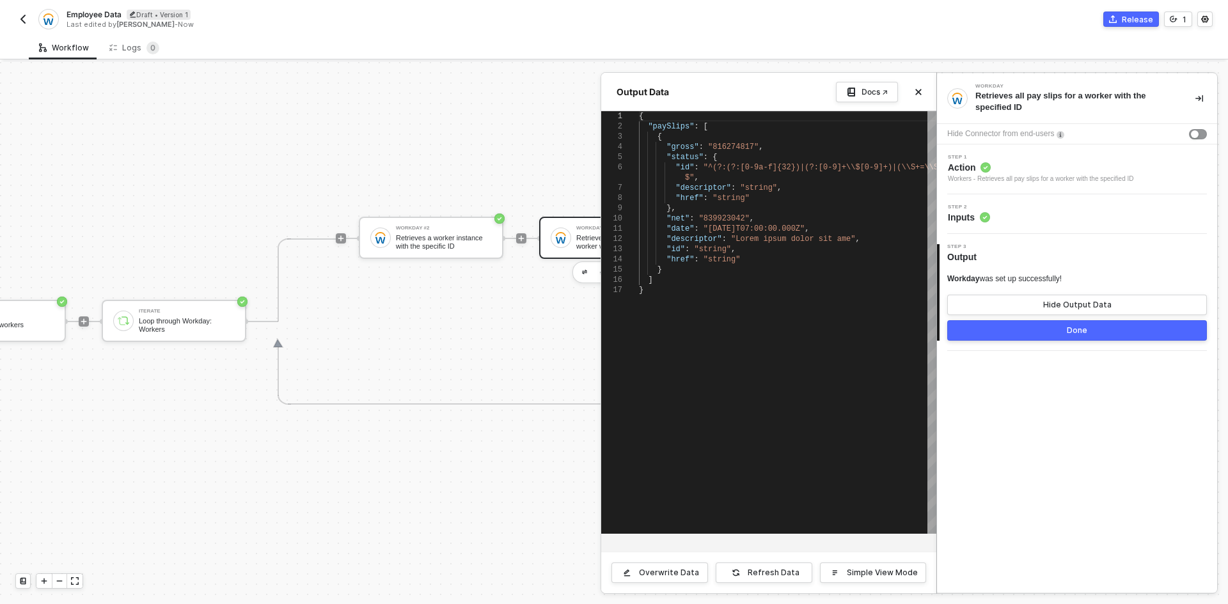
click at [1193, 97] on button "button" at bounding box center [1198, 98] width 15 height 15
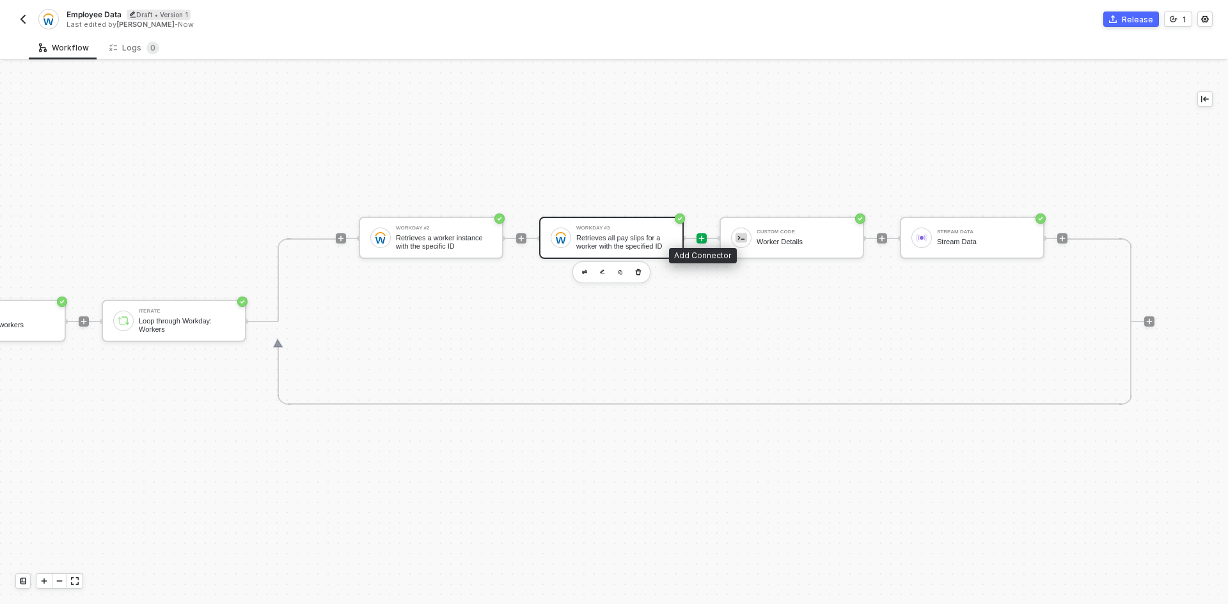
click at [705, 235] on icon "icon-play" at bounding box center [702, 239] width 8 height 8
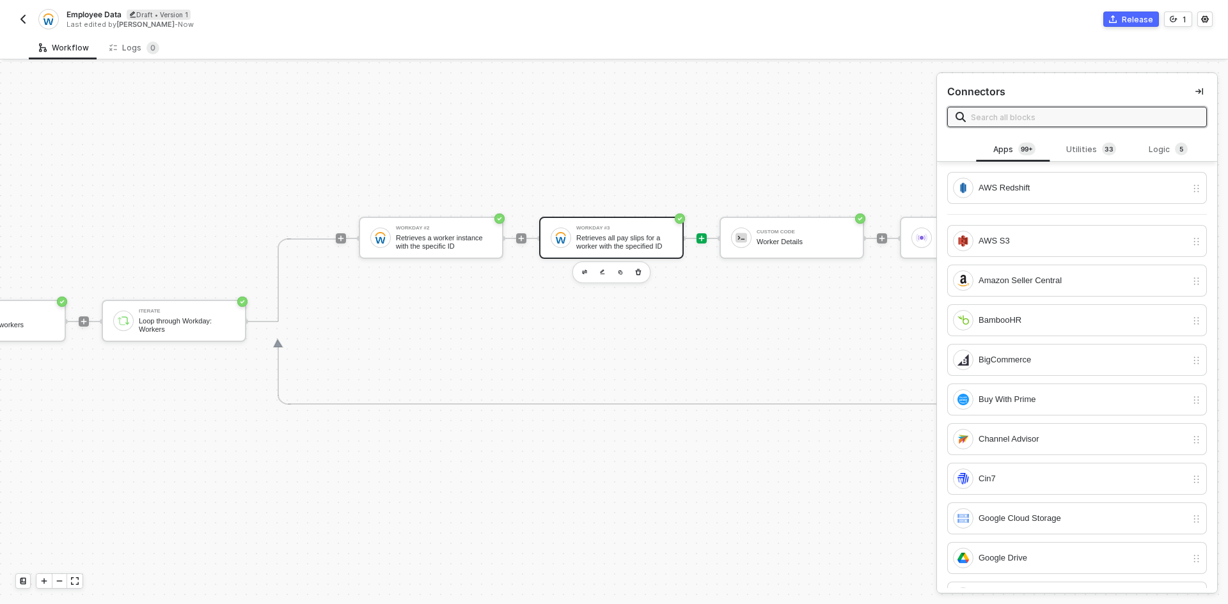
click at [598, 237] on div "Retrieves all pay slips for a worker with the specified ID" at bounding box center [624, 242] width 96 height 16
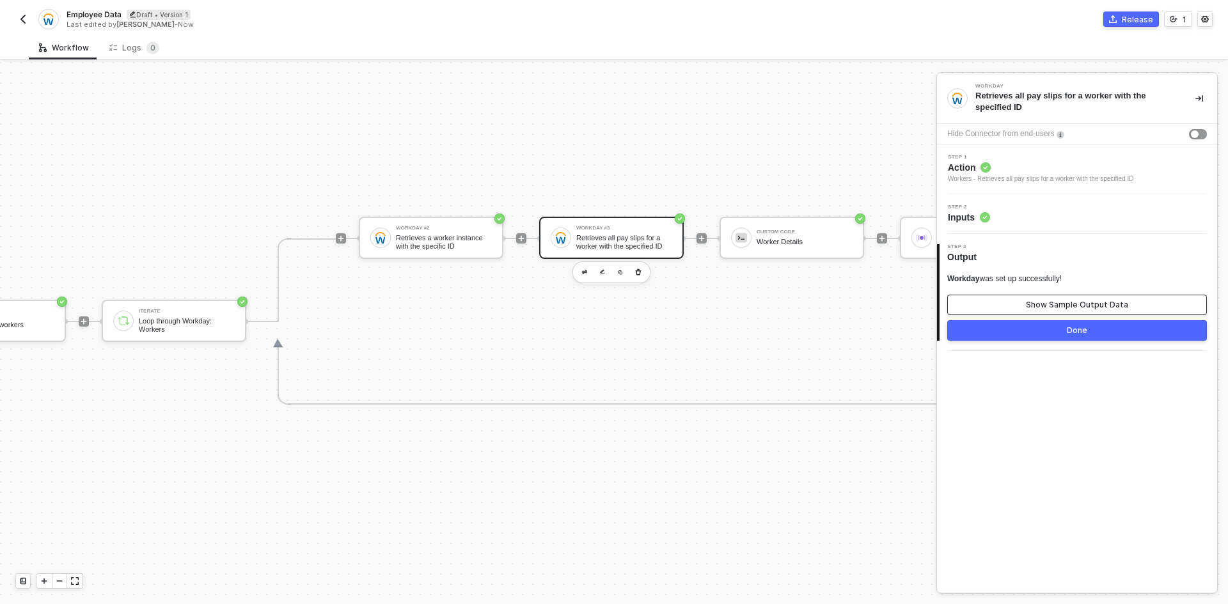
click at [980, 304] on button "Show Sample Output Data" at bounding box center [1077, 305] width 260 height 20
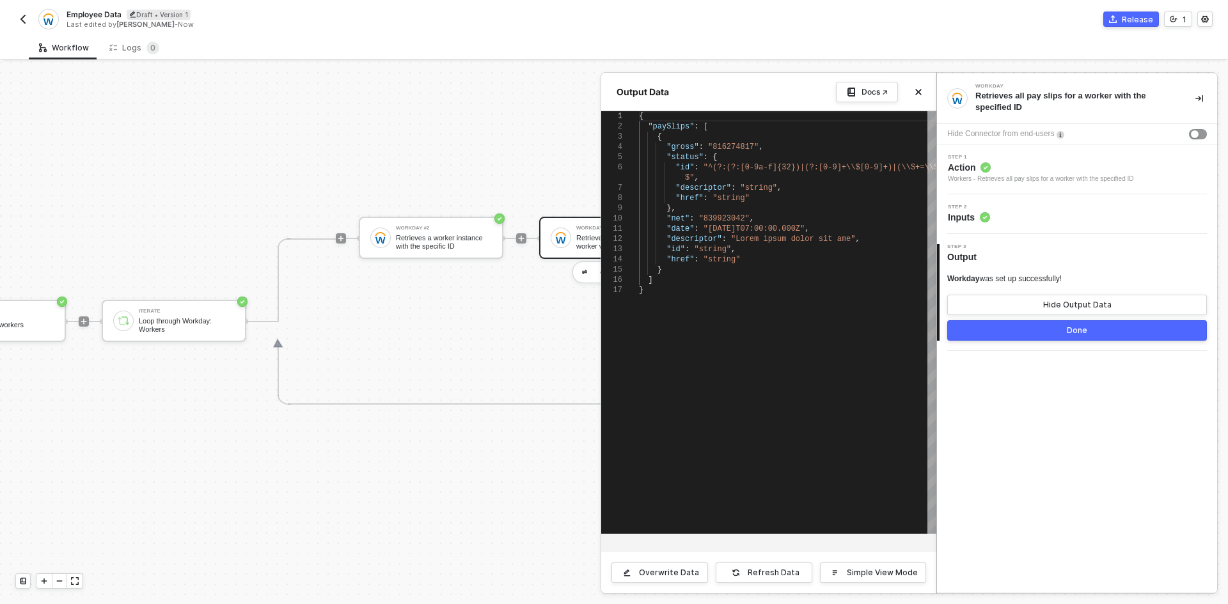
scroll to position [0, 0]
type textarea "{ "paySlips": [ { "gross": "816274817", "status": { "id": "^(?:(?:[0-9a-f]{32})…"
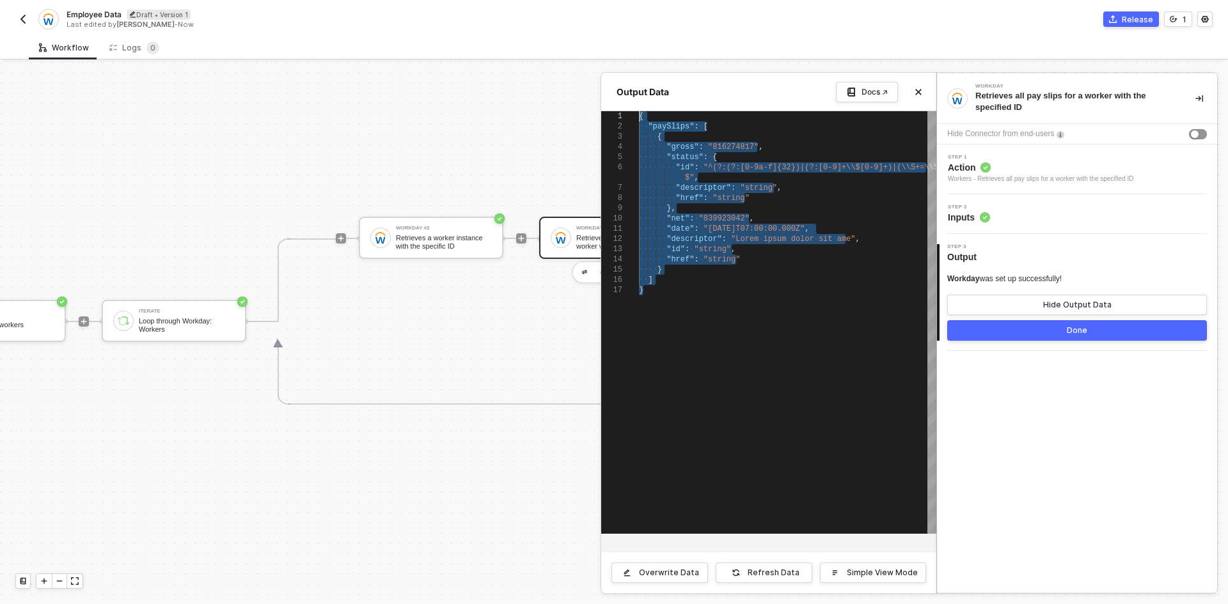
drag, startPoint x: 694, startPoint y: 339, endPoint x: 612, endPoint y: 88, distance: 264.5
click at [612, 88] on div "Output Data Docs ↗ 1 2 3 4 5 6 7 8 9 10 11 12 13 14 15 16 17 { ·· "paySlips" : …" at bounding box center [768, 333] width 335 height 520
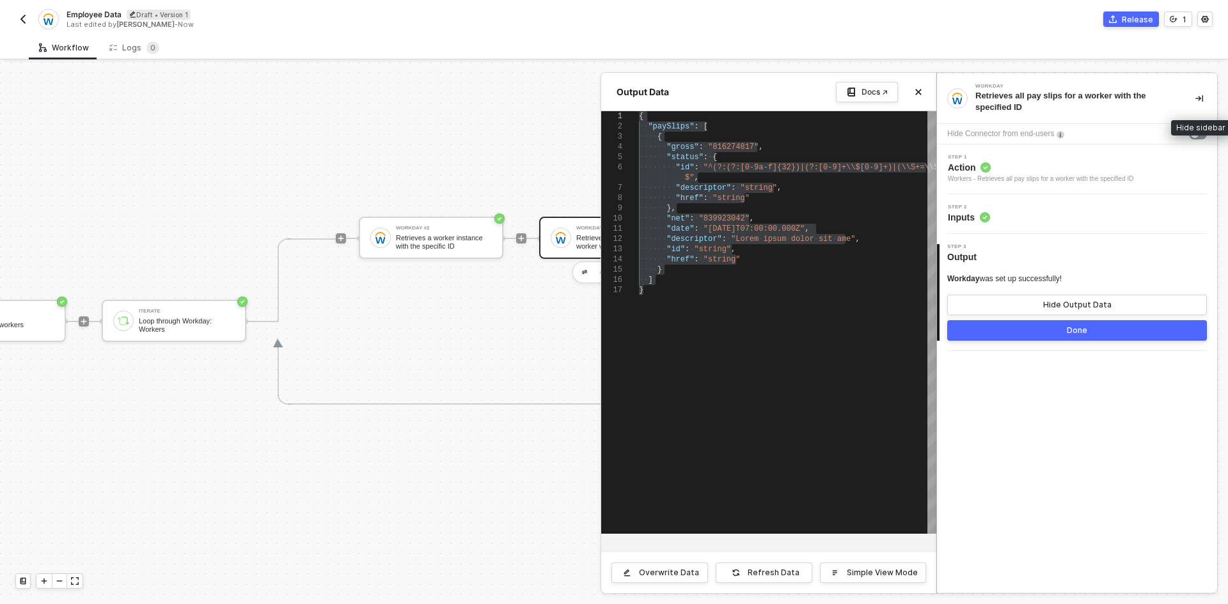
click at [1195, 100] on icon "icon-collapse-right" at bounding box center [1199, 99] width 8 height 8
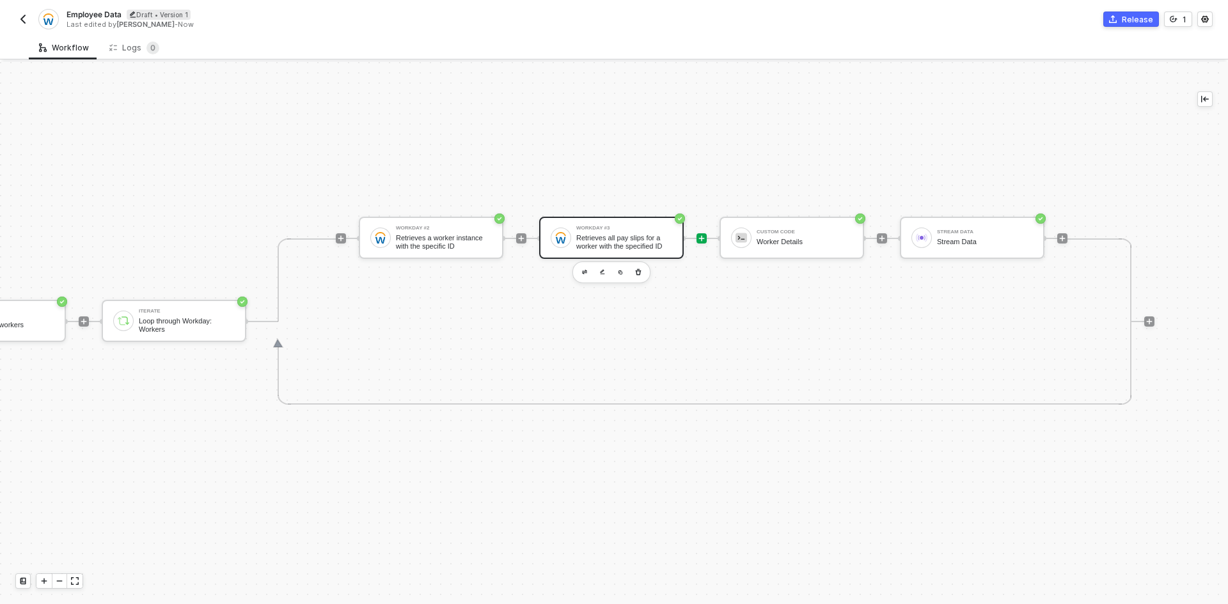
click at [700, 235] on icon "icon-play" at bounding box center [702, 239] width 8 height 8
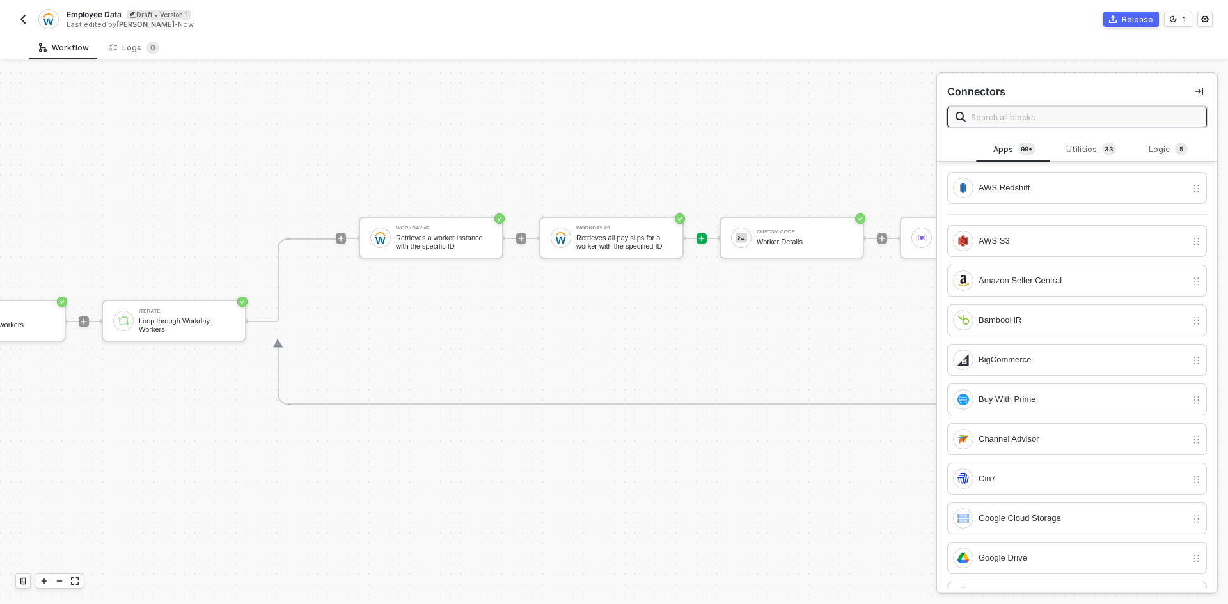
drag, startPoint x: 1076, startPoint y: 118, endPoint x: 1056, endPoint y: 114, distance: 20.2
click at [1075, 118] on input "text" at bounding box center [1085, 117] width 228 height 14
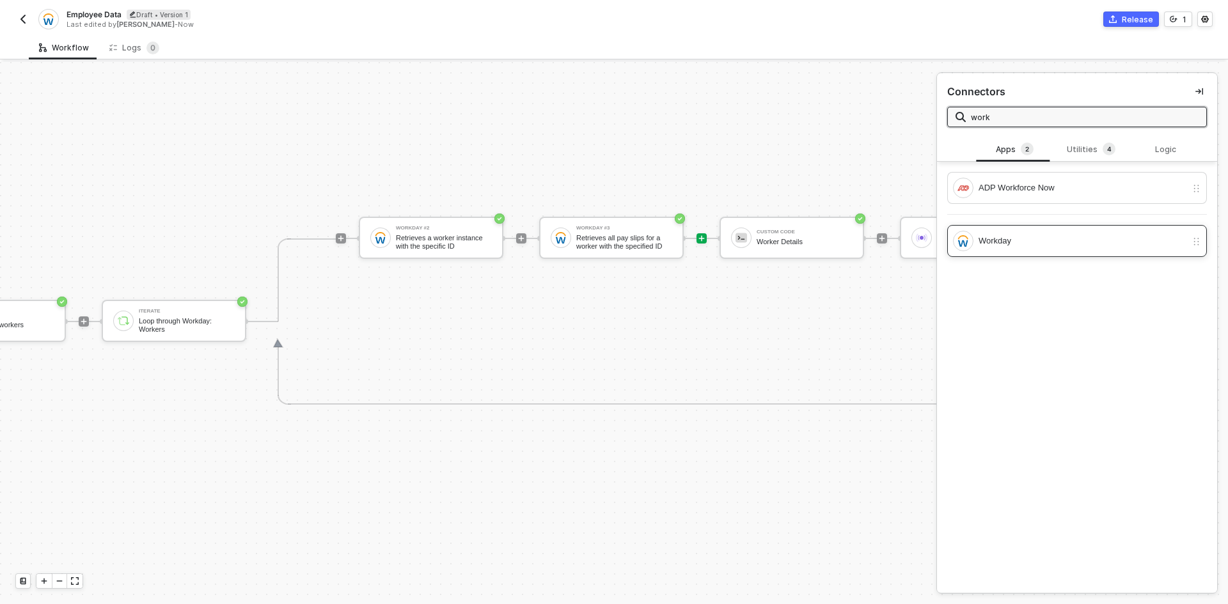
type input "work"
click at [1055, 237] on div "Workday" at bounding box center [1082, 241] width 208 height 14
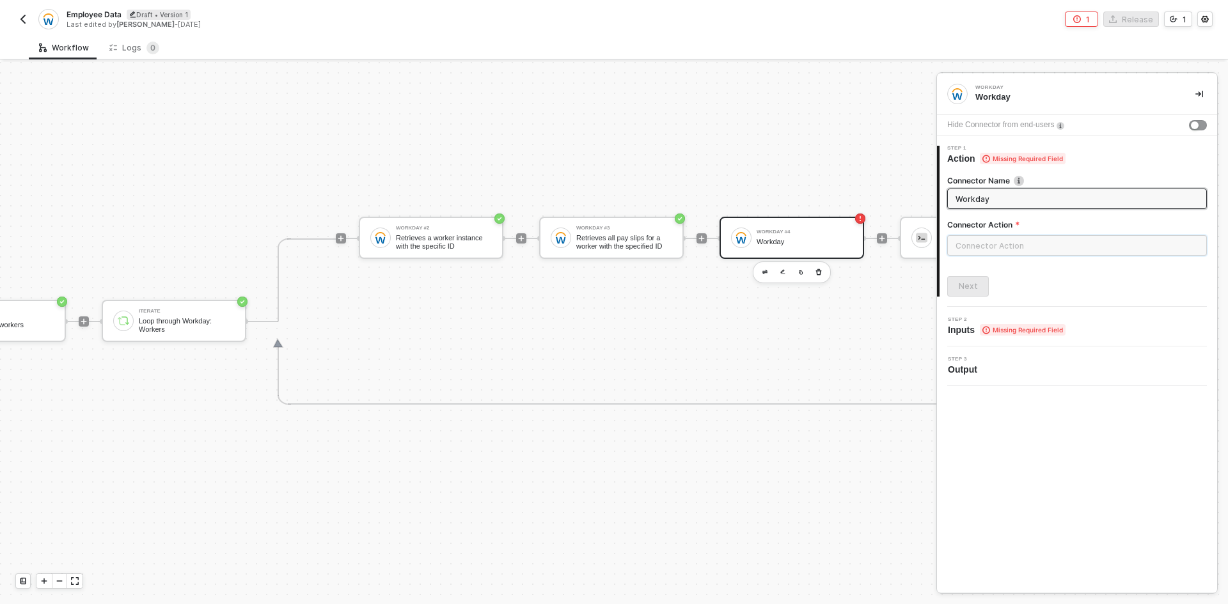
click at [1040, 245] on input "text" at bounding box center [1077, 245] width 260 height 20
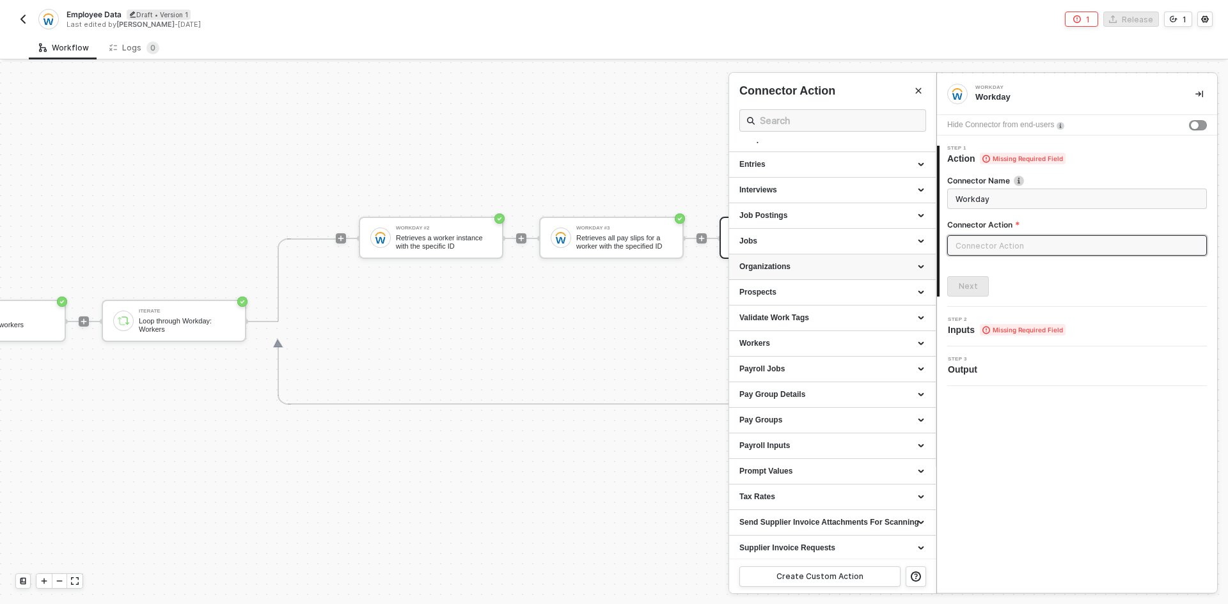
scroll to position [95, 0]
click at [797, 350] on div "Workers" at bounding box center [832, 342] width 207 height 26
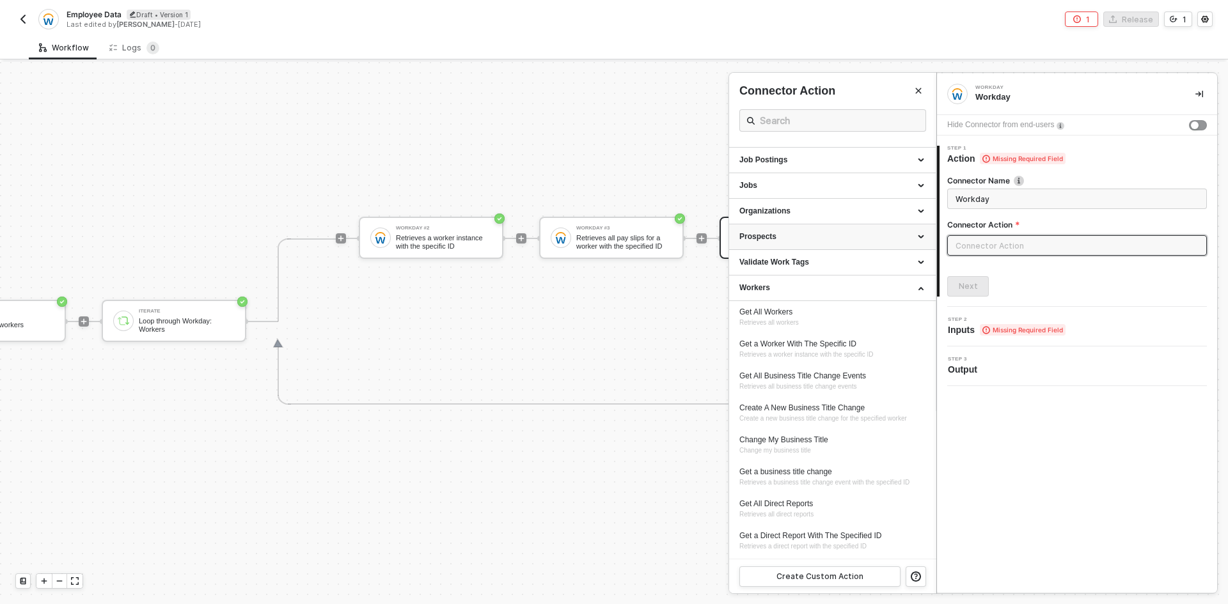
scroll to position [0, 0]
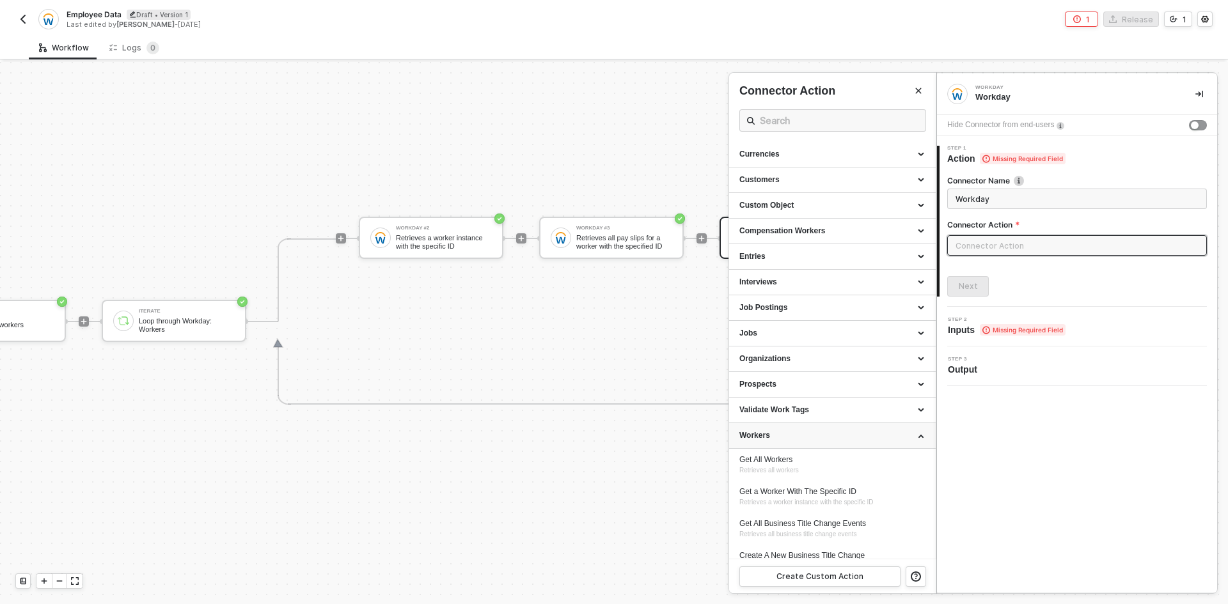
click at [800, 435] on div "Workers" at bounding box center [832, 435] width 186 height 11
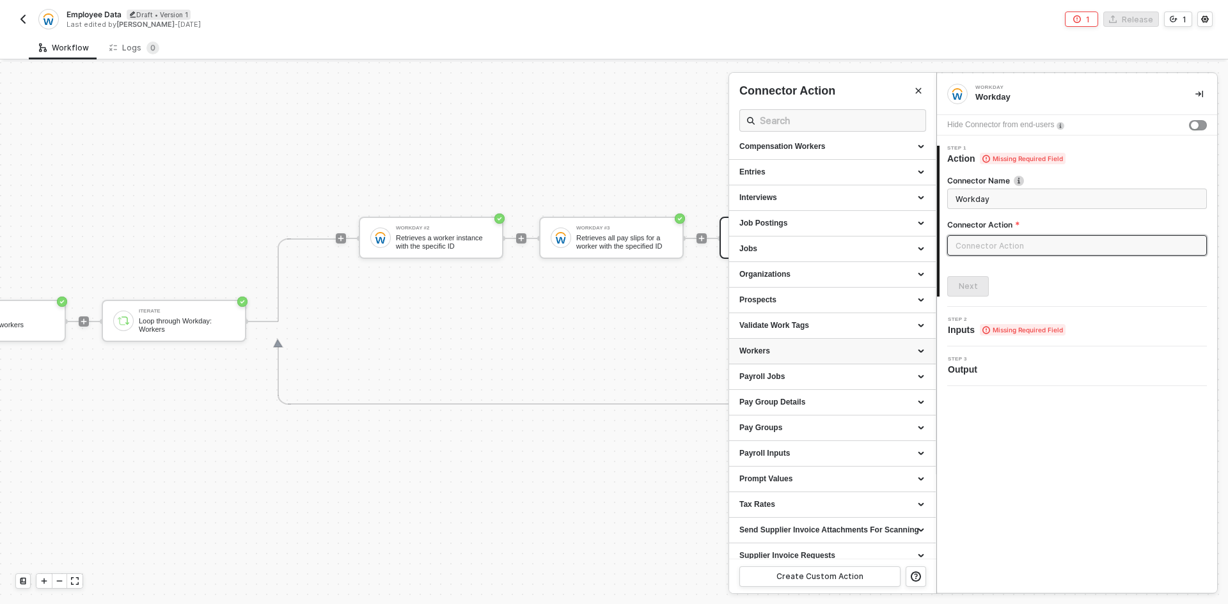
scroll to position [95, 0]
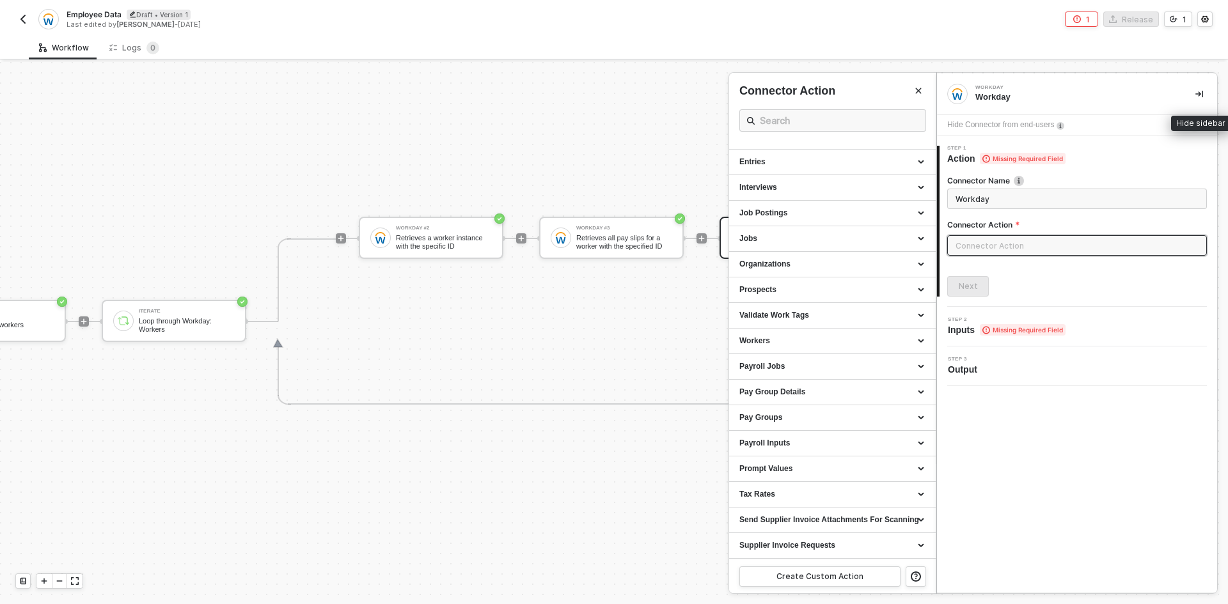
click at [1198, 94] on icon "icon-collapse-right" at bounding box center [1199, 94] width 8 height 7
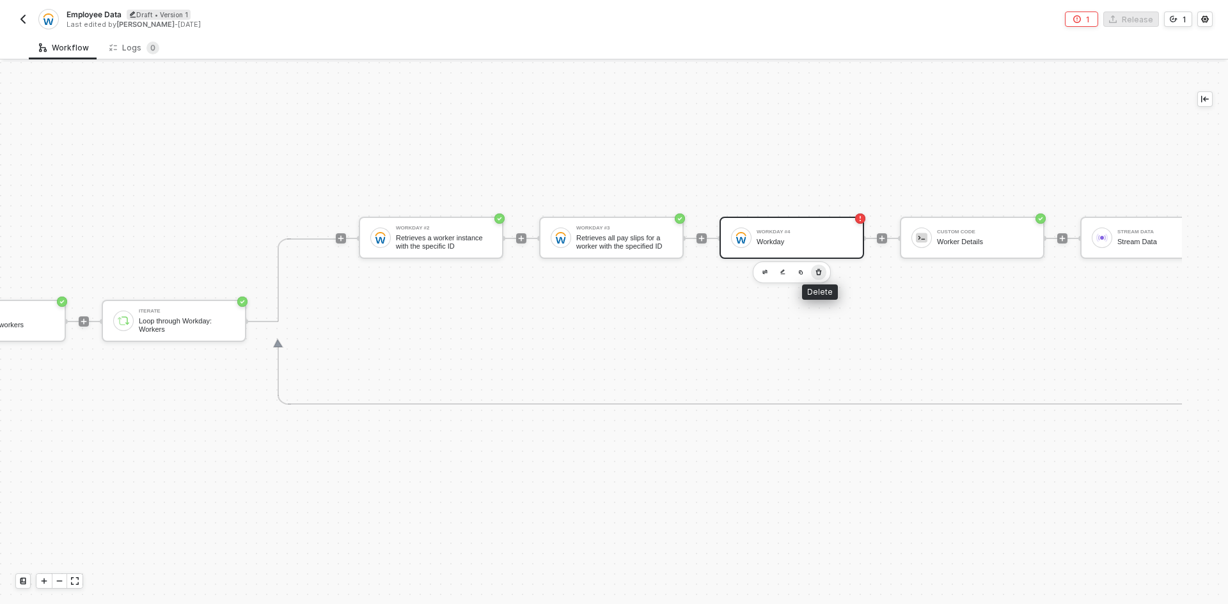
click at [815, 267] on icon "button" at bounding box center [819, 272] width 8 height 10
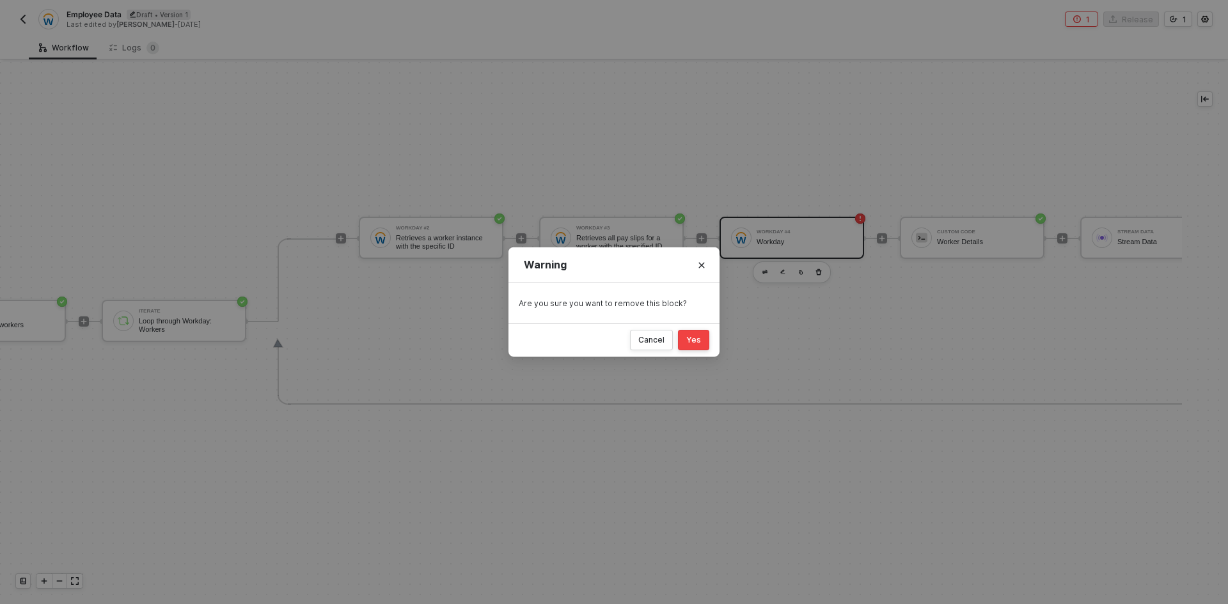
click at [687, 350] on button "Yes" at bounding box center [693, 340] width 31 height 20
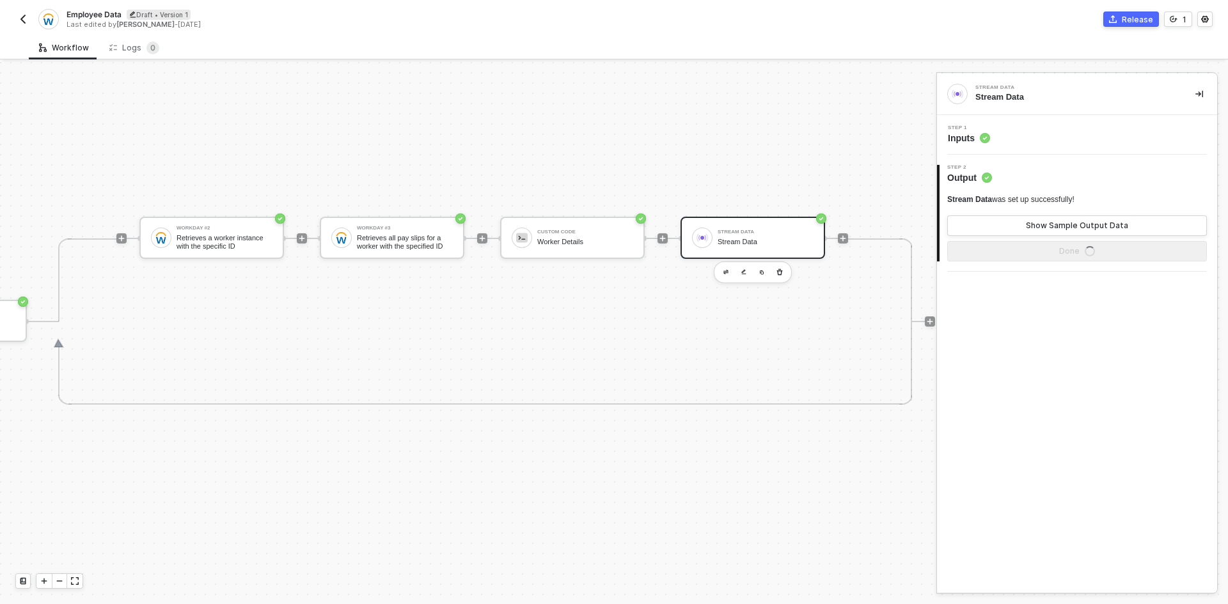
scroll to position [33, 494]
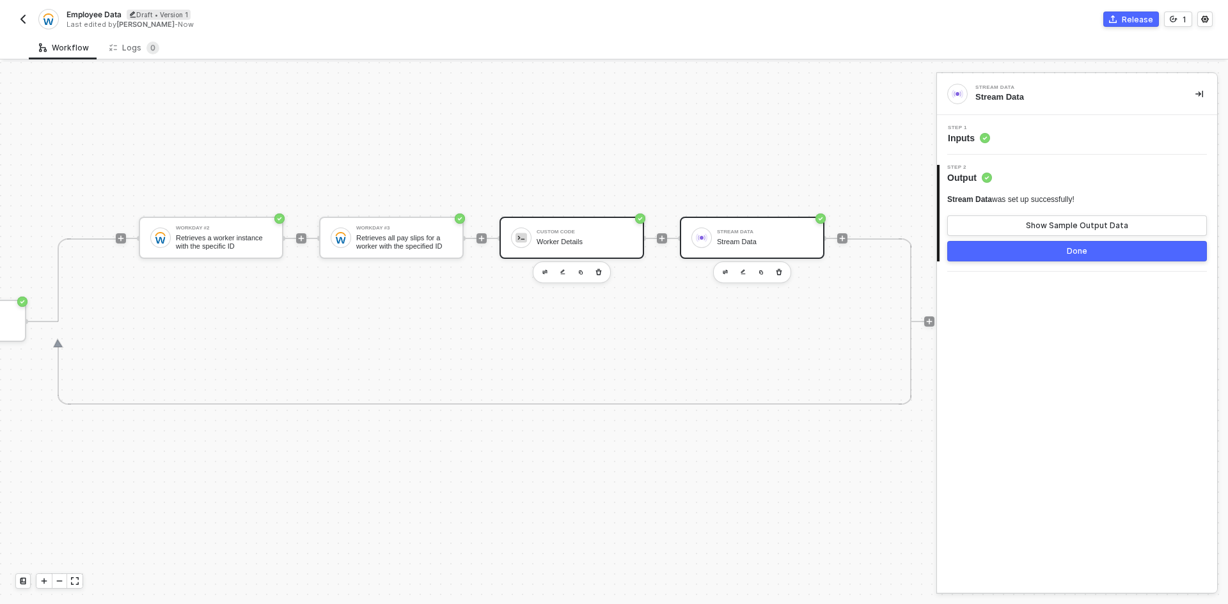
click at [547, 230] on div "Custom Code" at bounding box center [584, 232] width 96 height 5
click at [1021, 136] on div "Step 1 Inputs" at bounding box center [1078, 134] width 277 height 19
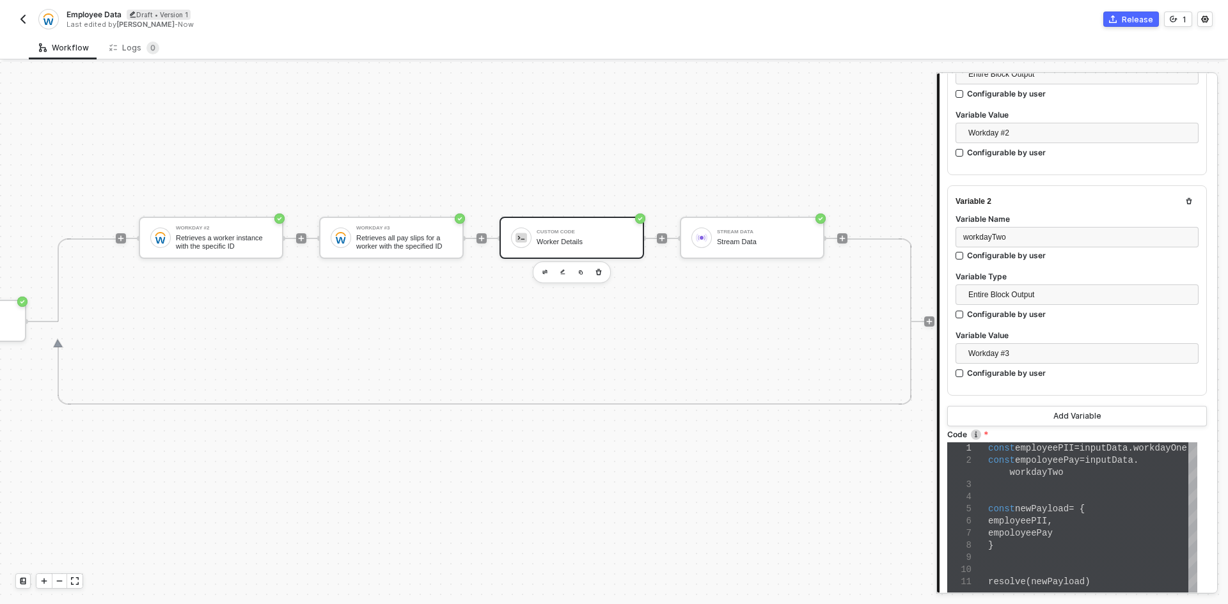
scroll to position [439, 0]
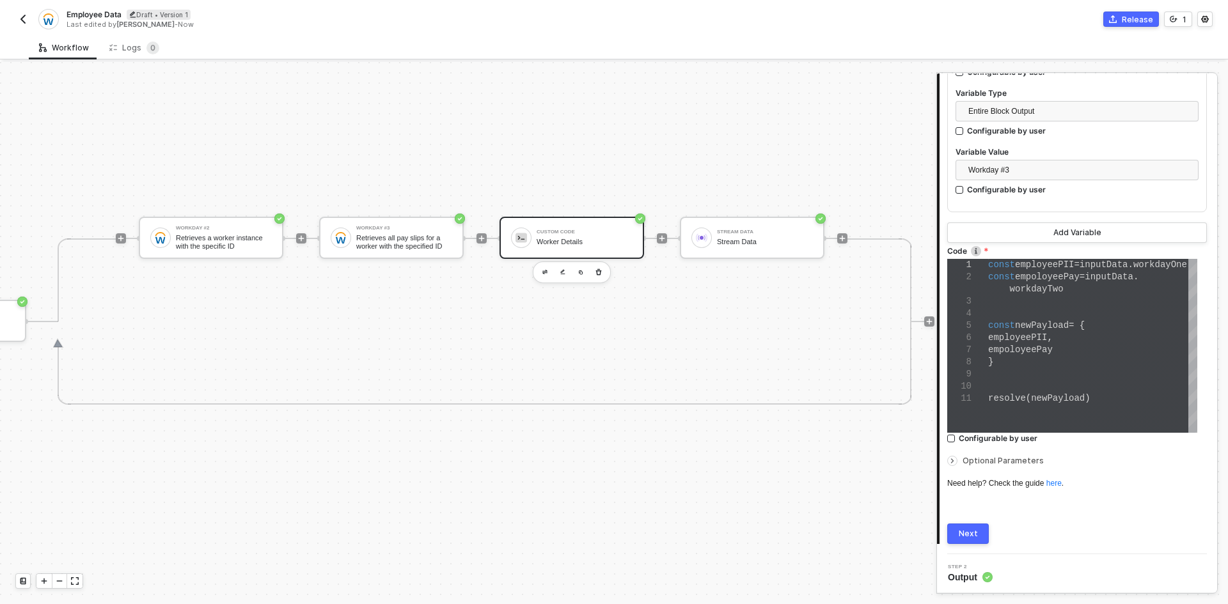
click at [1038, 374] on div at bounding box center [1092, 374] width 209 height 12
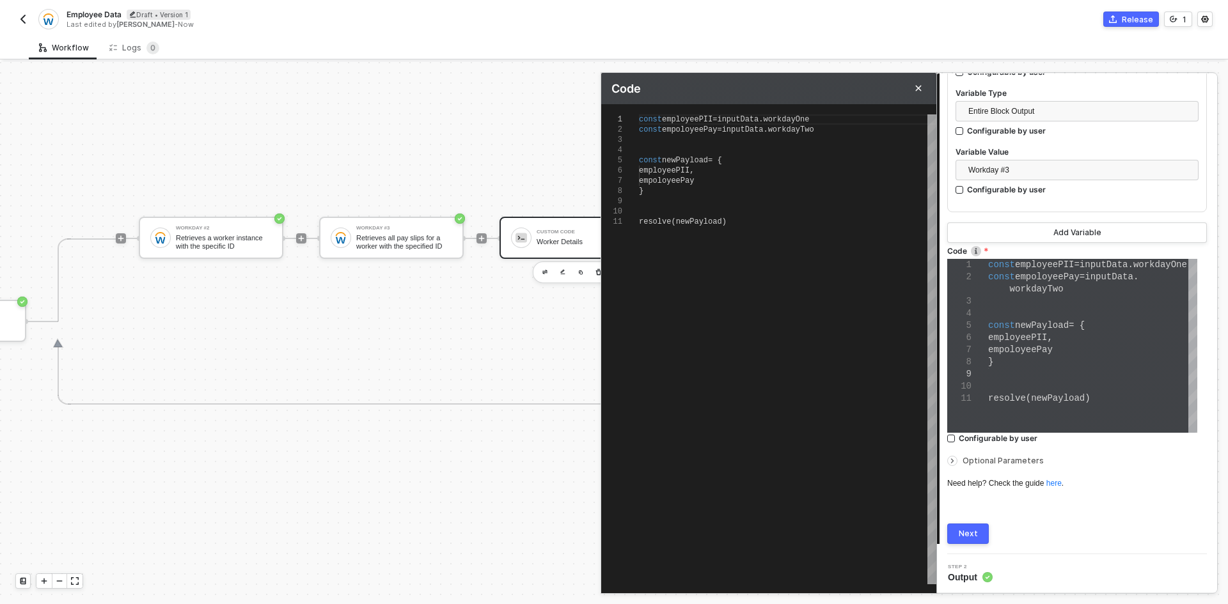
scroll to position [0, 0]
type textarea "const employeePII = inputData.workdayOne const empoloyeePay = inputData.workday…"
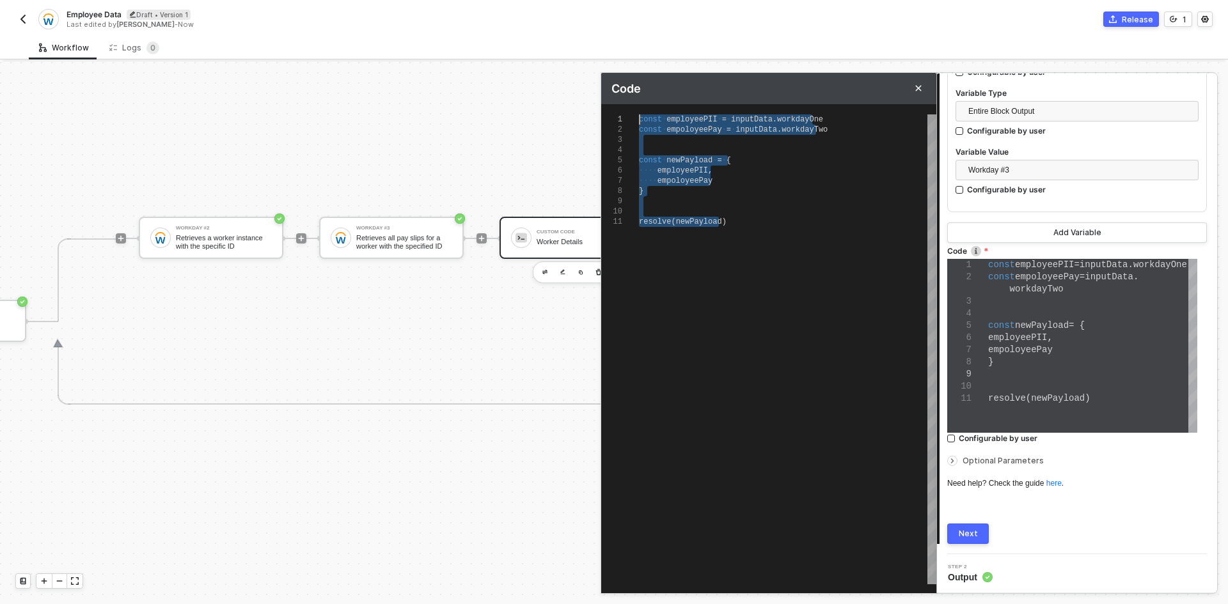
drag, startPoint x: 704, startPoint y: 336, endPoint x: 563, endPoint y: 50, distance: 319.1
click at [563, 50] on div "Workflow Logs 0 TRIGGER On Installation Trigger On Installation Trigger Workday…" at bounding box center [614, 320] width 1228 height 568
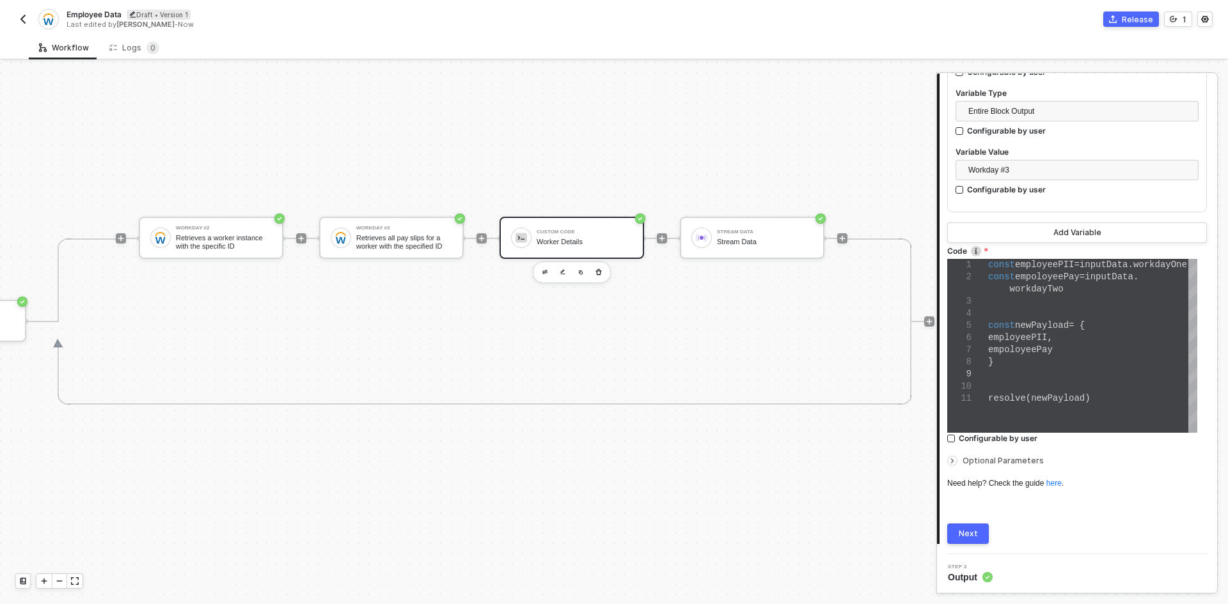
click at [970, 530] on div "Next" at bounding box center [967, 534] width 19 height 10
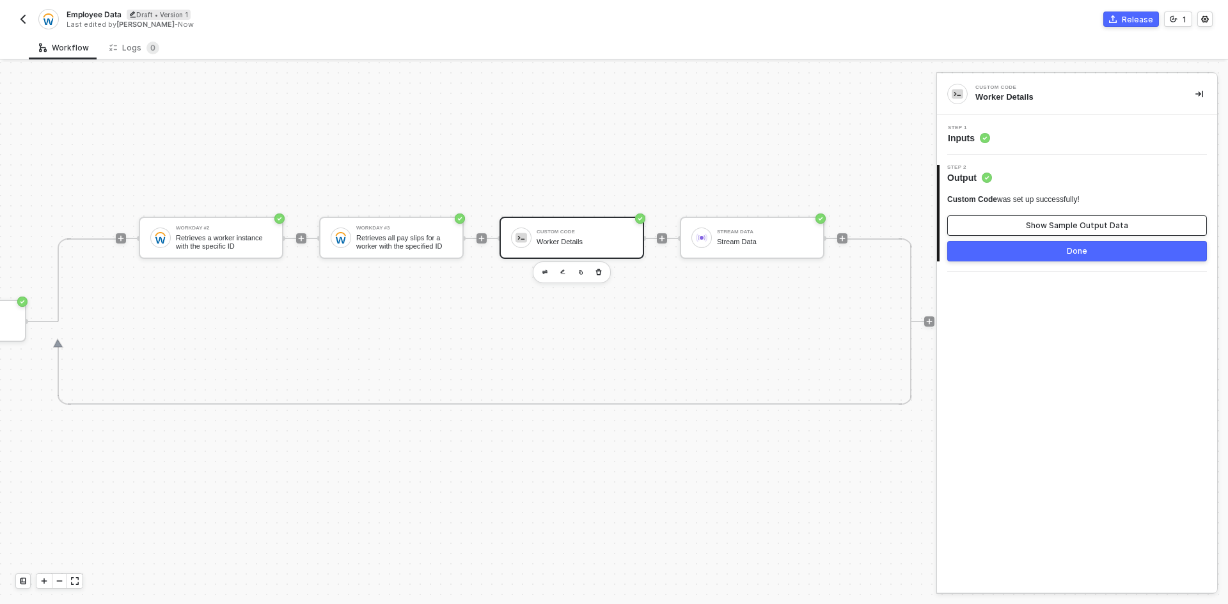
click at [1011, 228] on button "Show Sample Output Data" at bounding box center [1077, 225] width 260 height 20
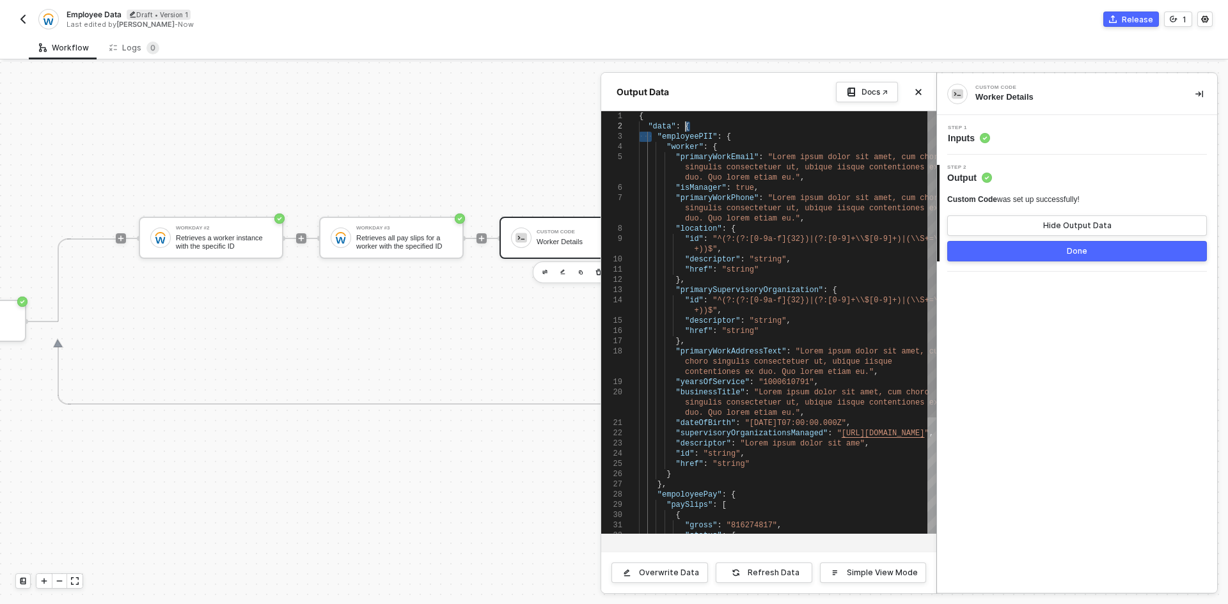
scroll to position [0, 518]
drag, startPoint x: 672, startPoint y: 131, endPoint x: 739, endPoint y: 134, distance: 67.2
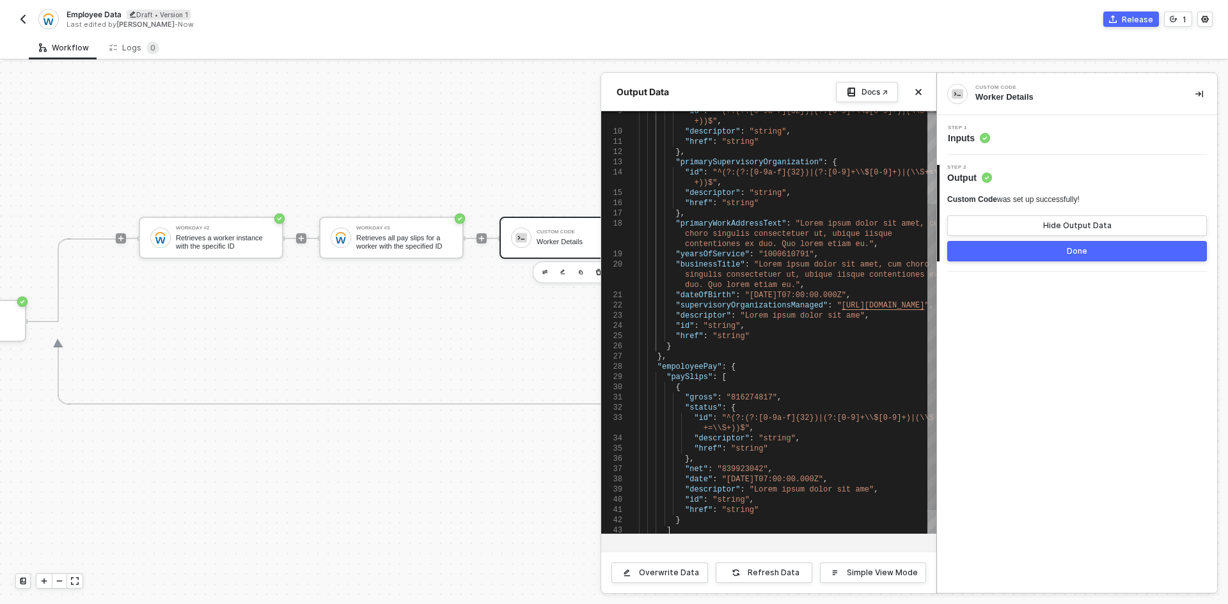
type textarea ""dateOfBirth": "2023-08-05T07:00:00.000Z", "supervisoryOrganizationsManaged": "…"
drag, startPoint x: 644, startPoint y: 366, endPoint x: 674, endPoint y: 364, distance: 29.4
click at [1196, 91] on icon "icon-collapse-right" at bounding box center [1199, 94] width 8 height 8
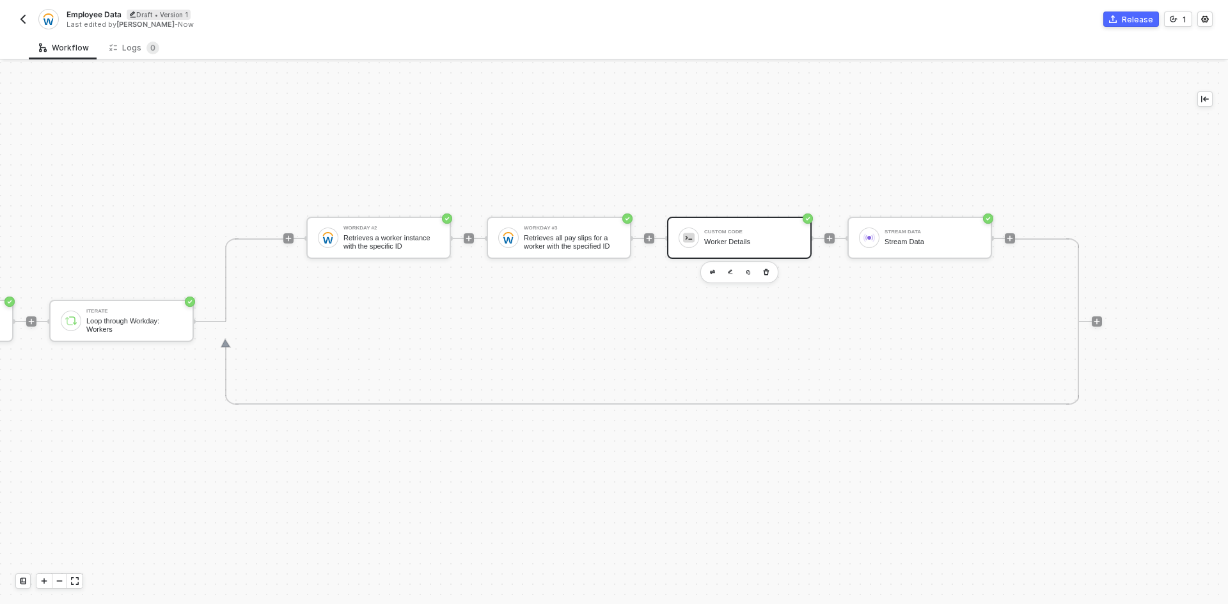
scroll to position [33, 336]
click at [646, 235] on icon "icon-play" at bounding box center [649, 238] width 6 height 6
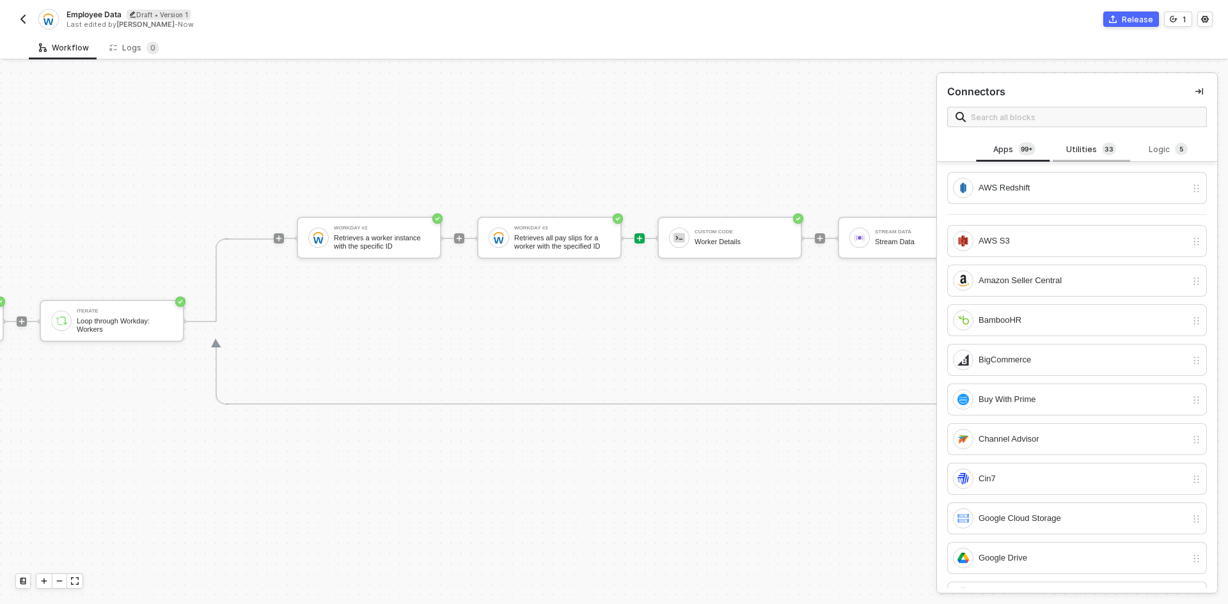
click at [1070, 146] on div "Utilities 3 3" at bounding box center [1091, 150] width 56 height 14
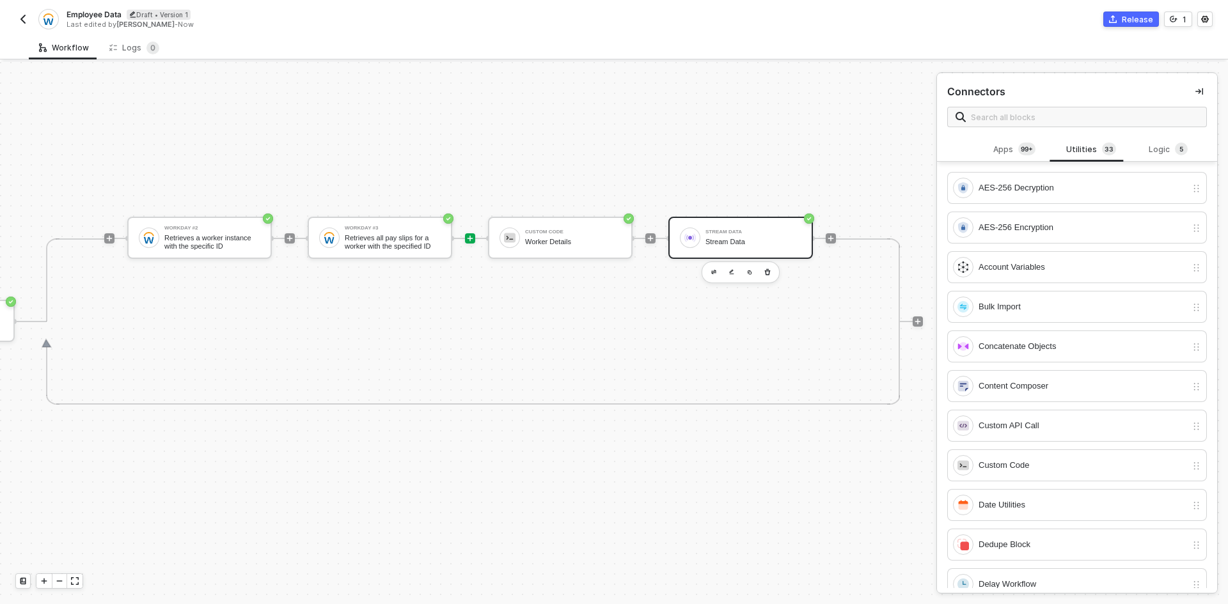
scroll to position [33, 506]
click at [761, 238] on div "Stream Data" at bounding box center [753, 242] width 96 height 8
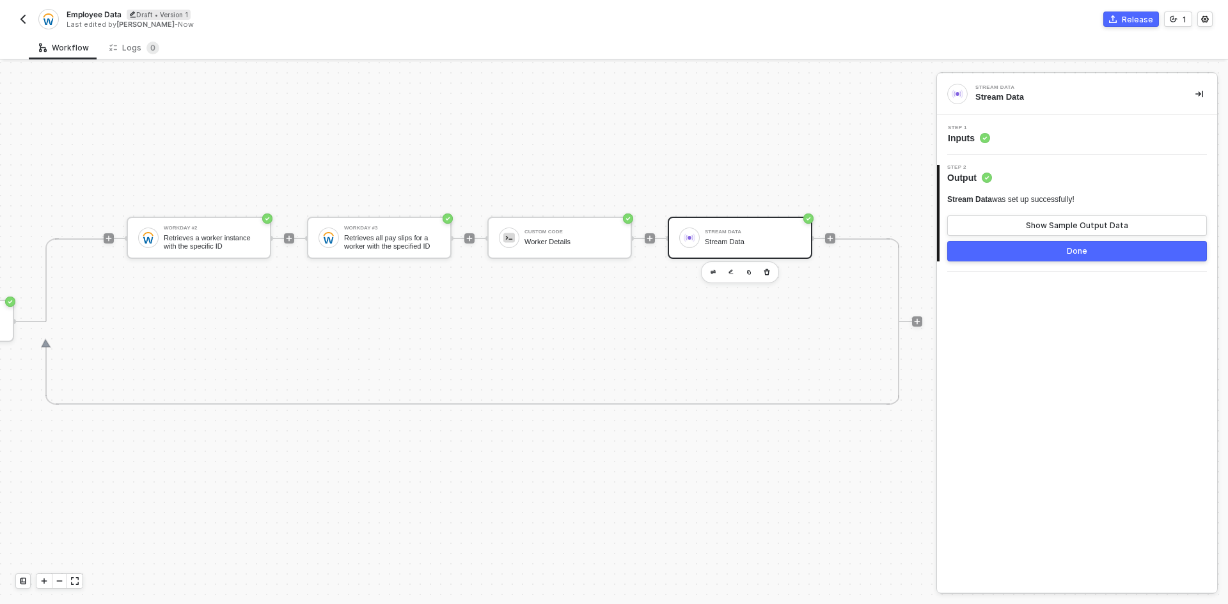
click at [1070, 134] on div "Step 1 Inputs" at bounding box center [1078, 134] width 277 height 19
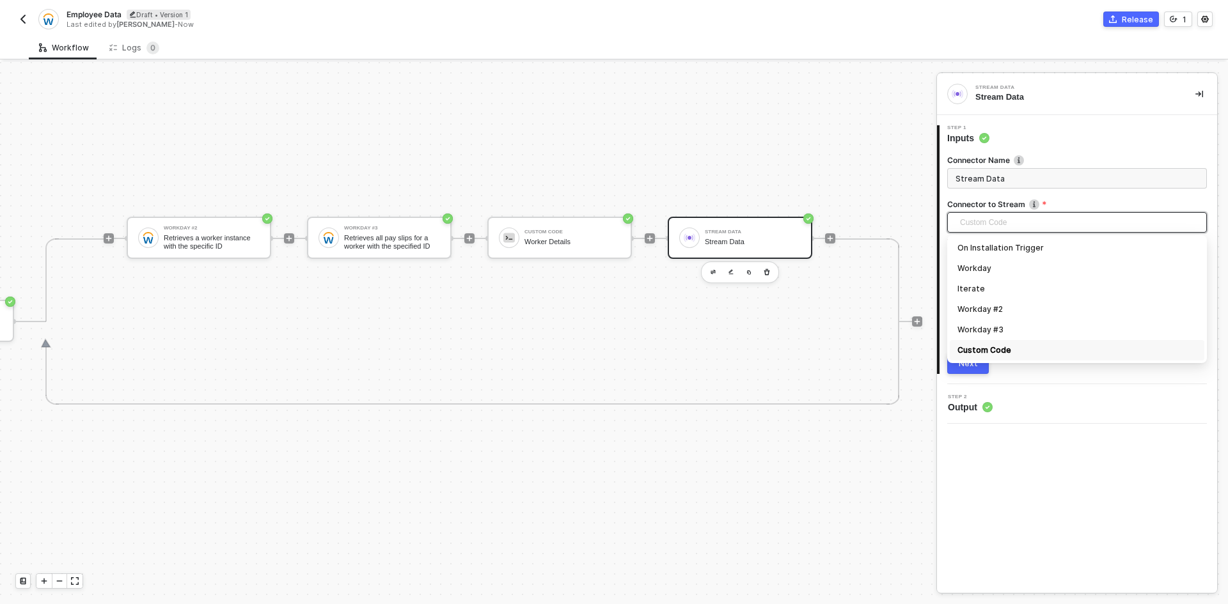
click at [1051, 224] on span "Custom Code" at bounding box center [1079, 222] width 239 height 19
click at [1010, 357] on div "Custom Code" at bounding box center [1076, 350] width 239 height 14
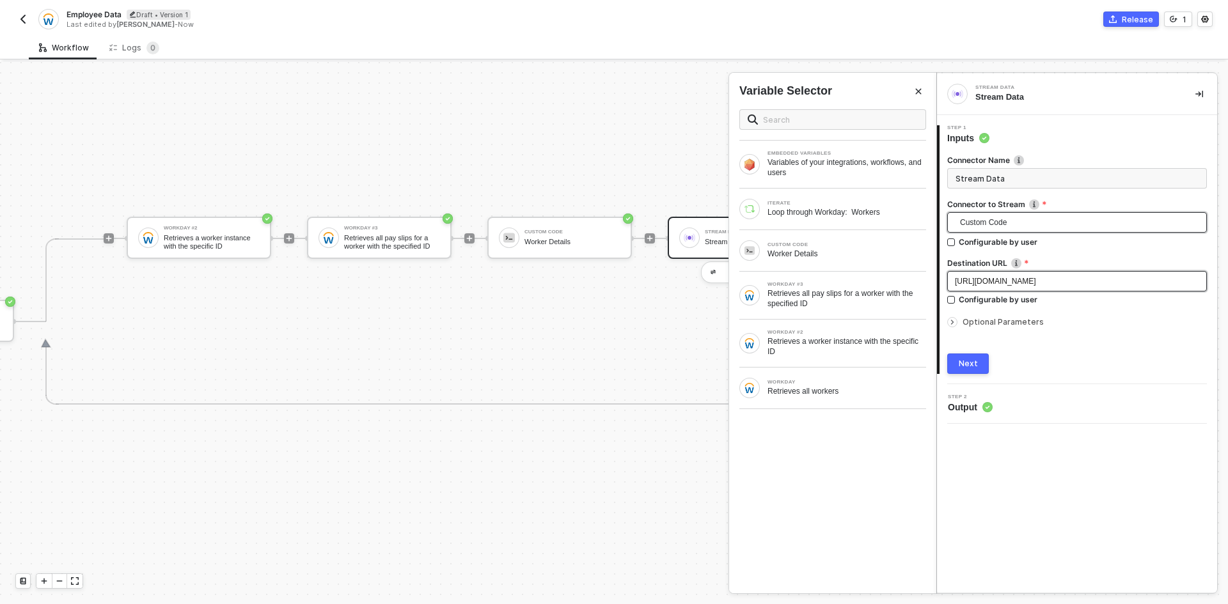
click at [1060, 280] on div "https://url.com/endpoint" at bounding box center [1077, 282] width 244 height 12
drag, startPoint x: 1060, startPoint y: 280, endPoint x: 894, endPoint y: 285, distance: 165.7
click at [936, 285] on div "Stream Data Stream Data 1 Step 1 Inputs Connector Name Stream Data Connector to…" at bounding box center [1082, 333] width 292 height 542
click at [998, 318] on span "Optional Parameters" at bounding box center [1002, 322] width 81 height 10
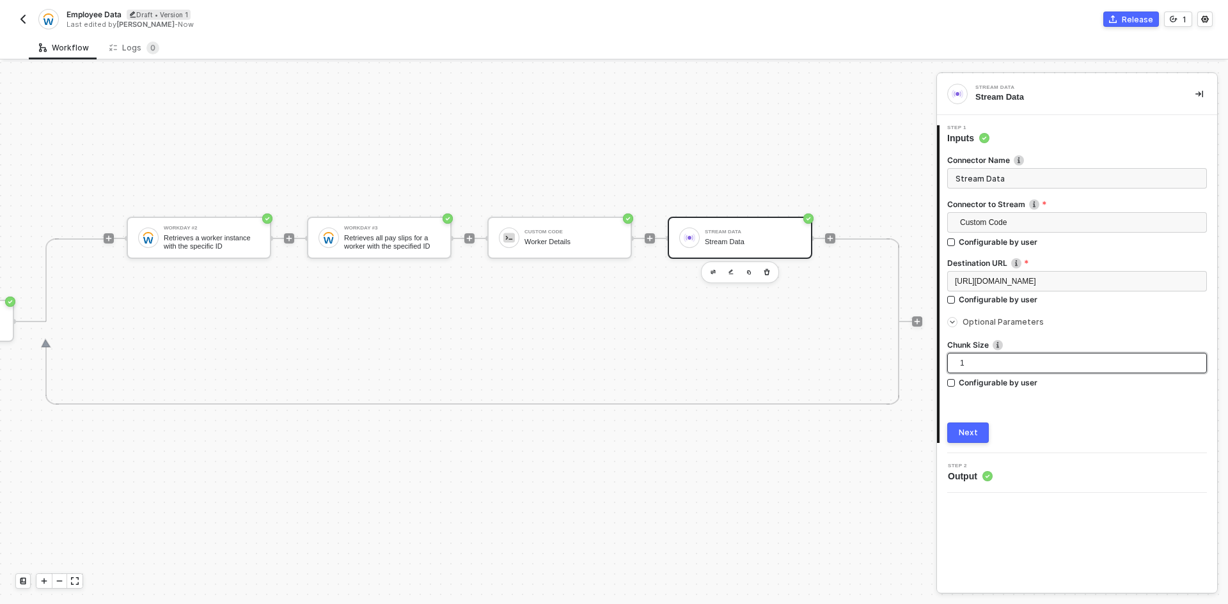
click at [997, 363] on span "1" at bounding box center [1079, 363] width 239 height 19
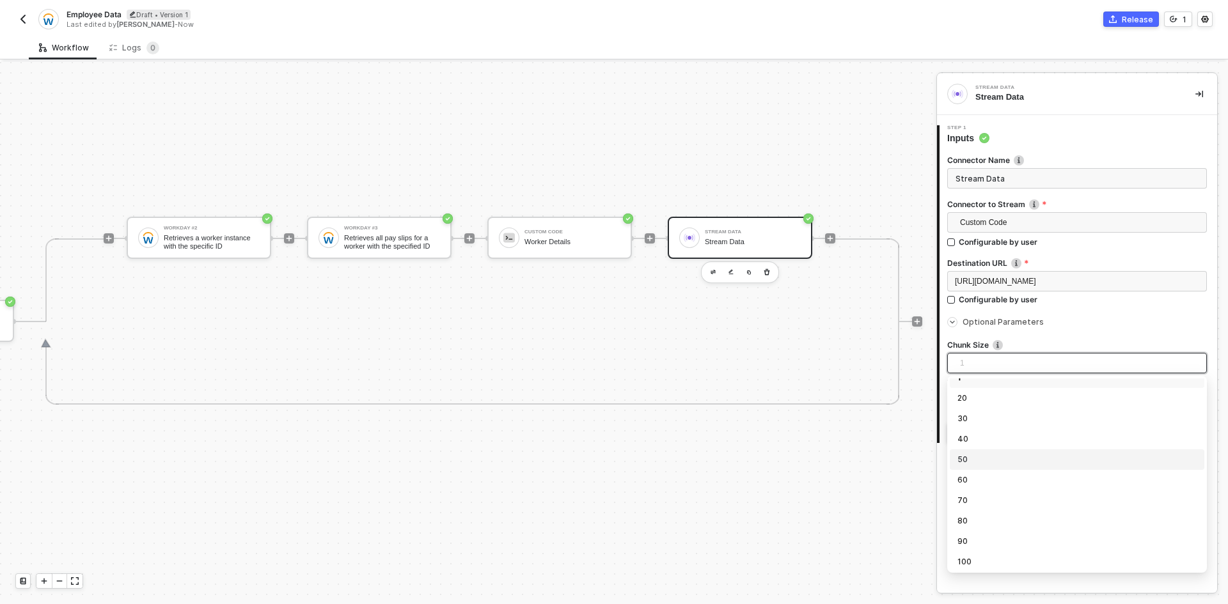
scroll to position [13, 0]
click at [998, 527] on div "80" at bounding box center [1076, 519] width 254 height 20
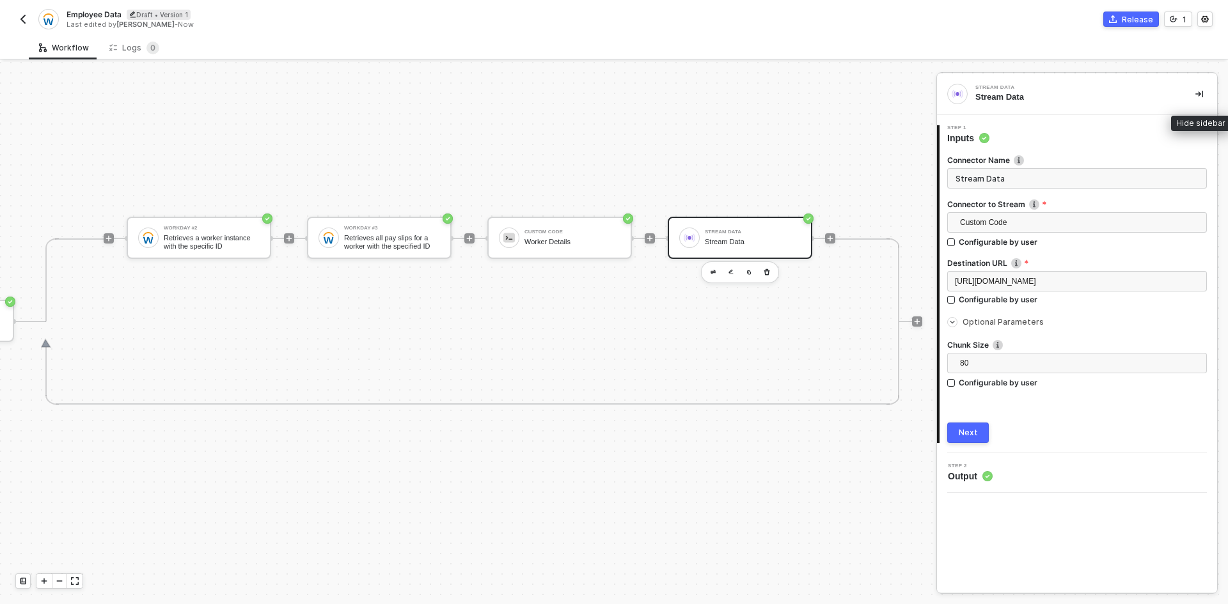
click at [1201, 92] on icon "icon-collapse-right" at bounding box center [1199, 94] width 8 height 8
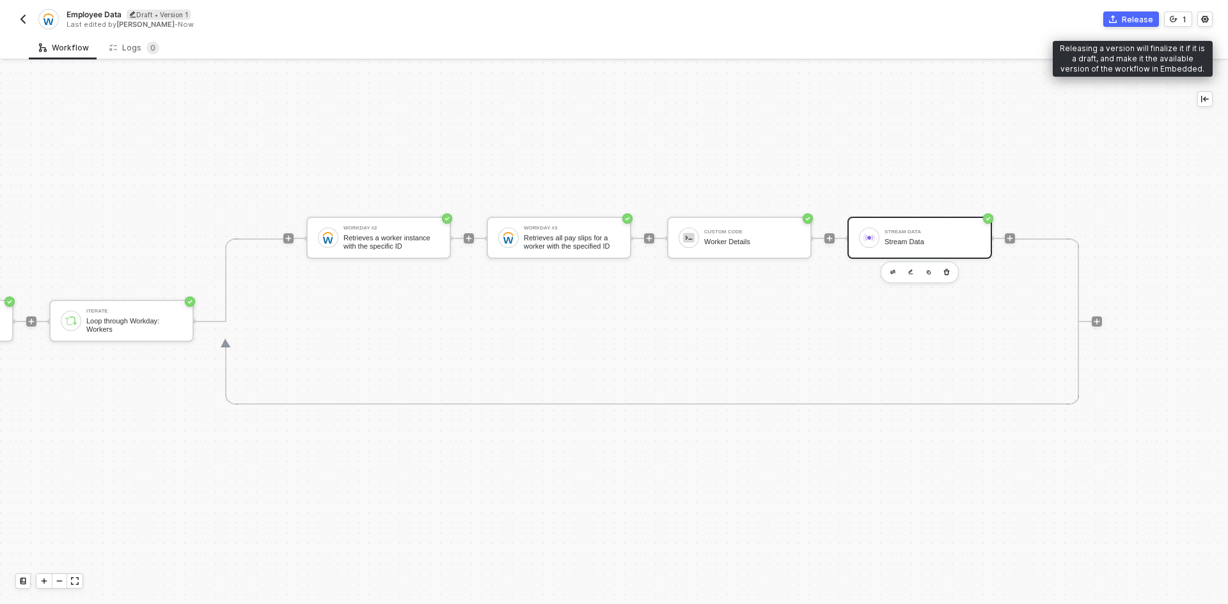
click at [1136, 26] on button "Release" at bounding box center [1131, 19] width 56 height 15
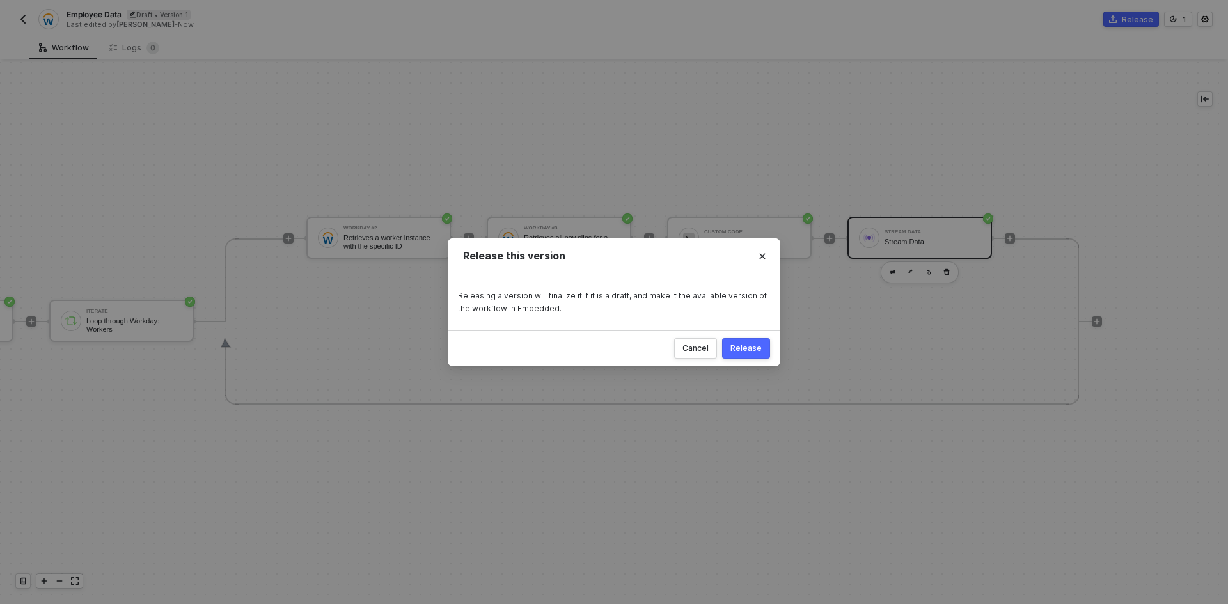
click at [739, 345] on div "Release" at bounding box center [745, 348] width 31 height 10
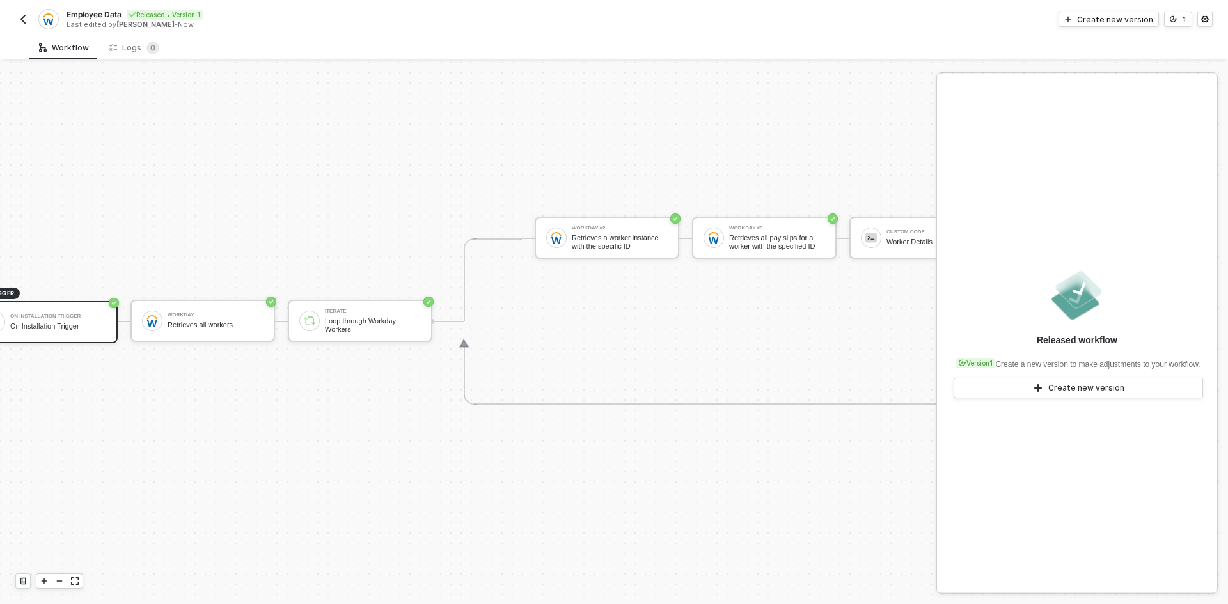
scroll to position [33, 42]
click at [1107, 22] on div "Create new version" at bounding box center [1115, 19] width 76 height 11
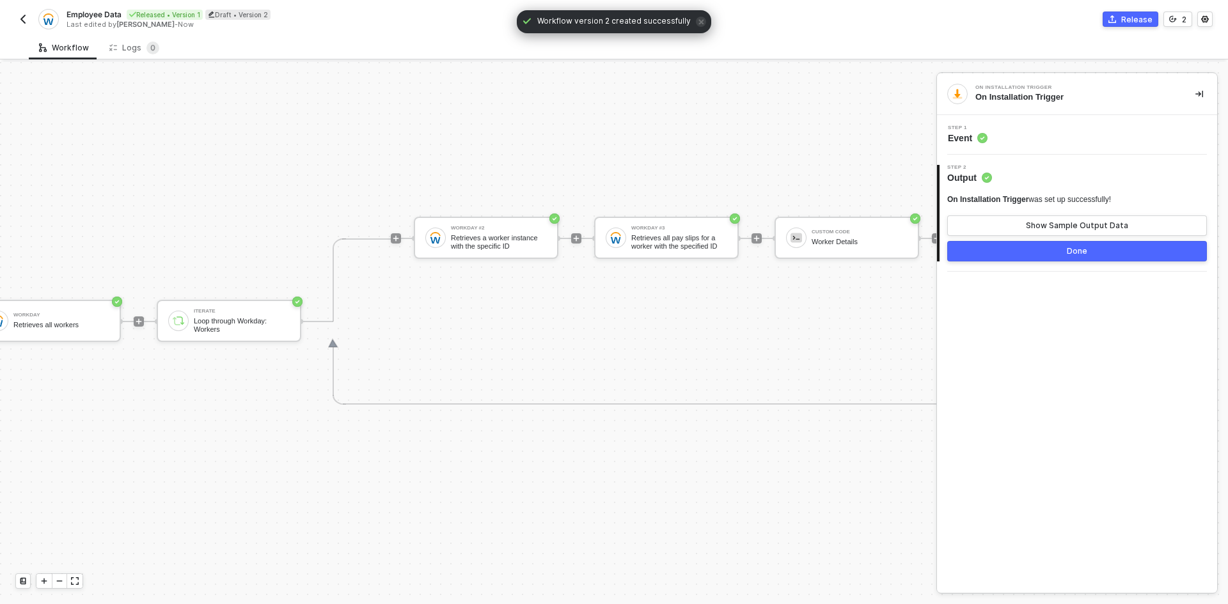
scroll to position [33, 222]
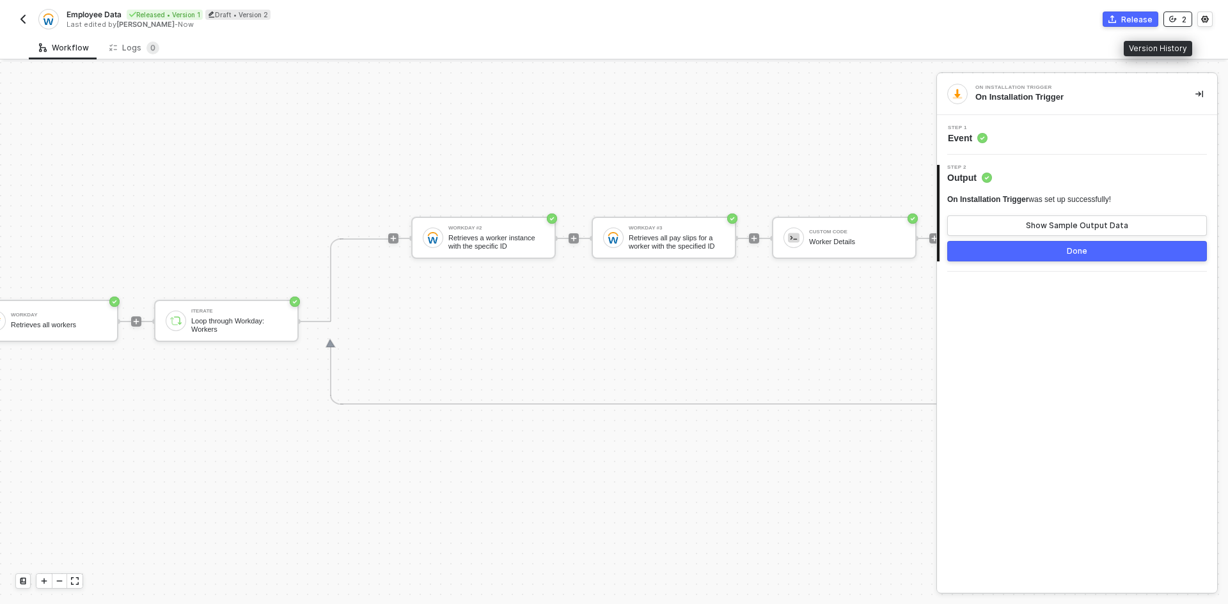
click at [1173, 24] on button "2" at bounding box center [1177, 19] width 29 height 15
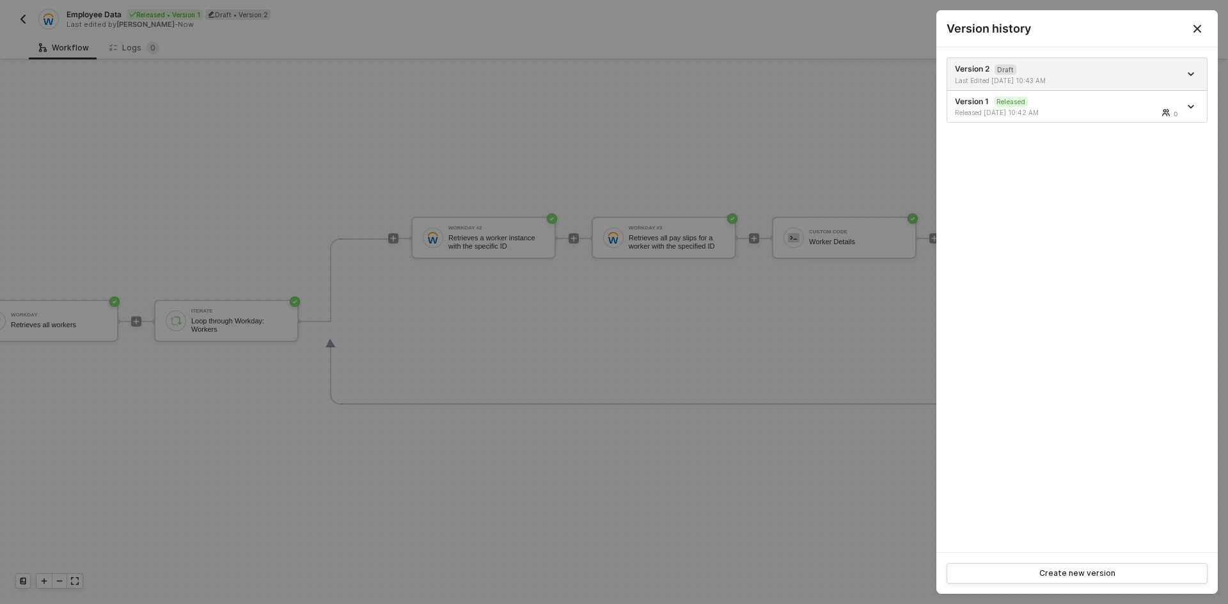
drag, startPoint x: 1199, startPoint y: 35, endPoint x: 1187, endPoint y: 45, distance: 15.8
click at [1199, 35] on button "Close" at bounding box center [1196, 28] width 15 height 15
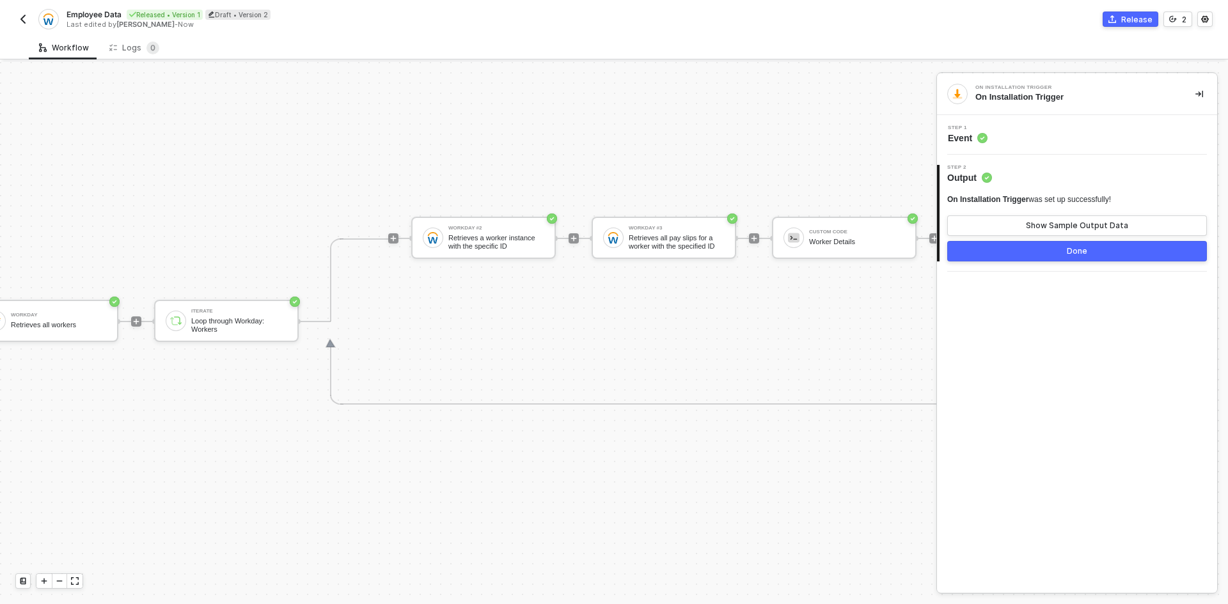
click at [1142, 19] on div "Release" at bounding box center [1136, 19] width 31 height 11
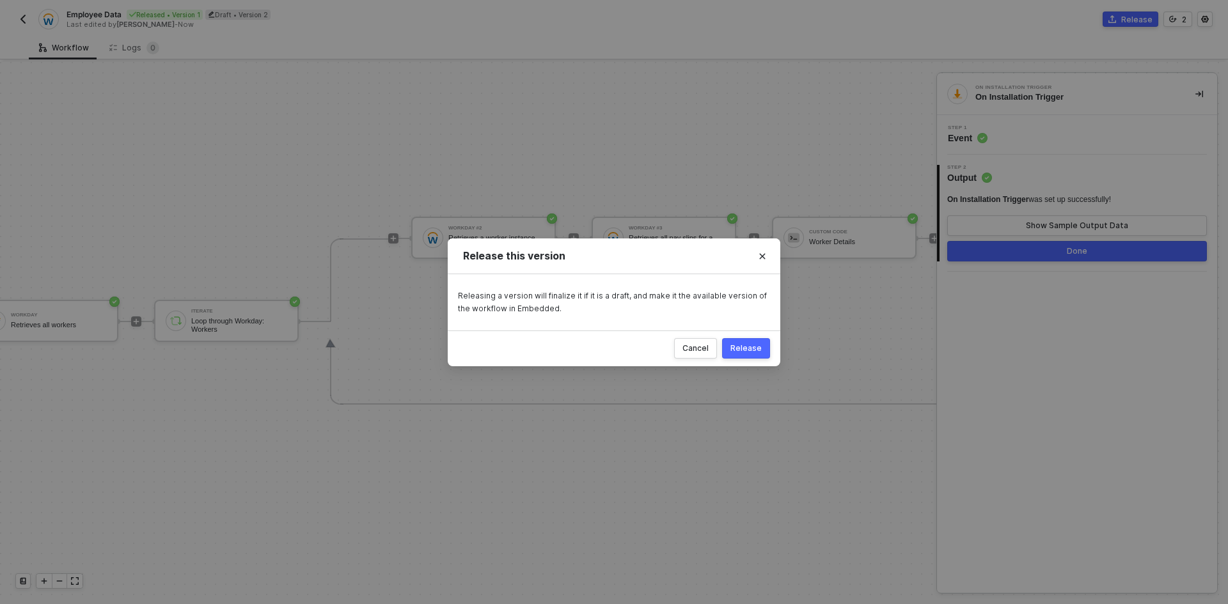
click at [750, 342] on button "Release" at bounding box center [746, 348] width 48 height 20
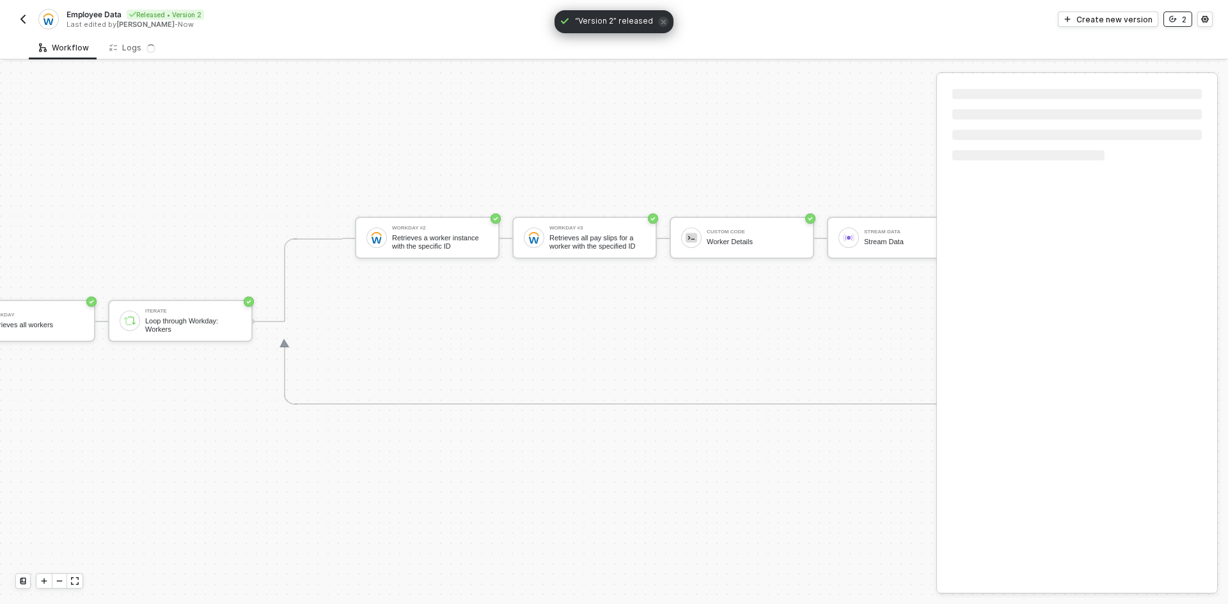
click at [1176, 20] on icon "icon-versioning" at bounding box center [1173, 19] width 8 height 8
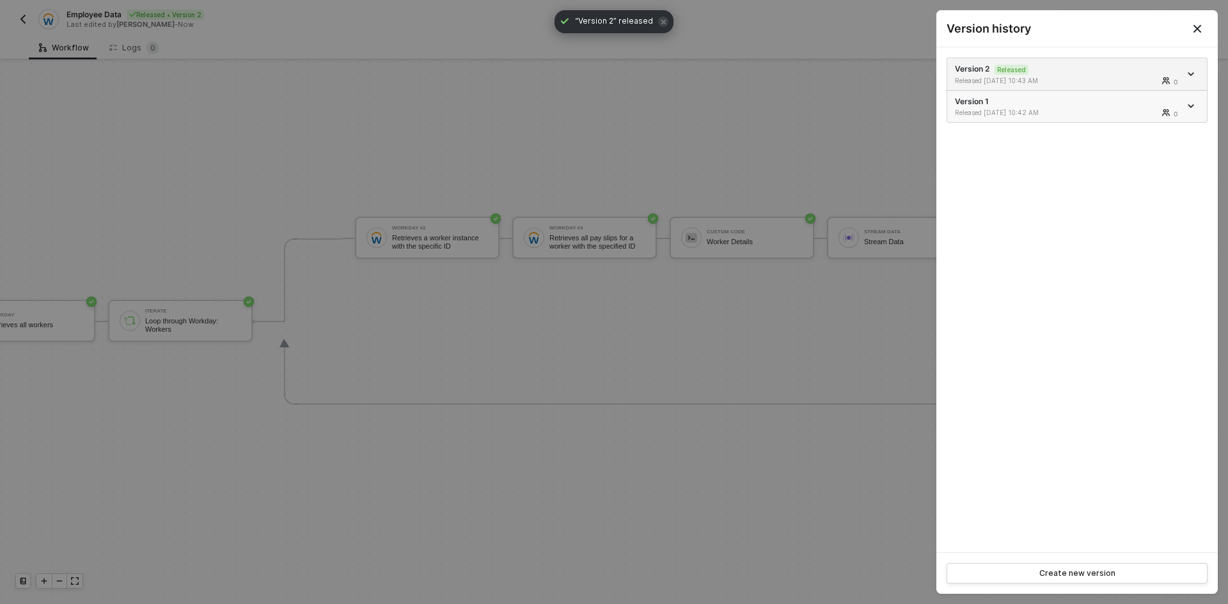
click at [1187, 100] on div at bounding box center [1192, 105] width 14 height 15
click at [1191, 105] on icon "icon-arrow-down" at bounding box center [1190, 106] width 6 height 6
click at [1032, 193] on div "Version 2 Released Released 09/03/2025 10:43 AM 0 Version 1 Released 09/03/2025…" at bounding box center [1076, 299] width 281 height 505
click at [1199, 24] on icon "Close" at bounding box center [1197, 29] width 10 height 10
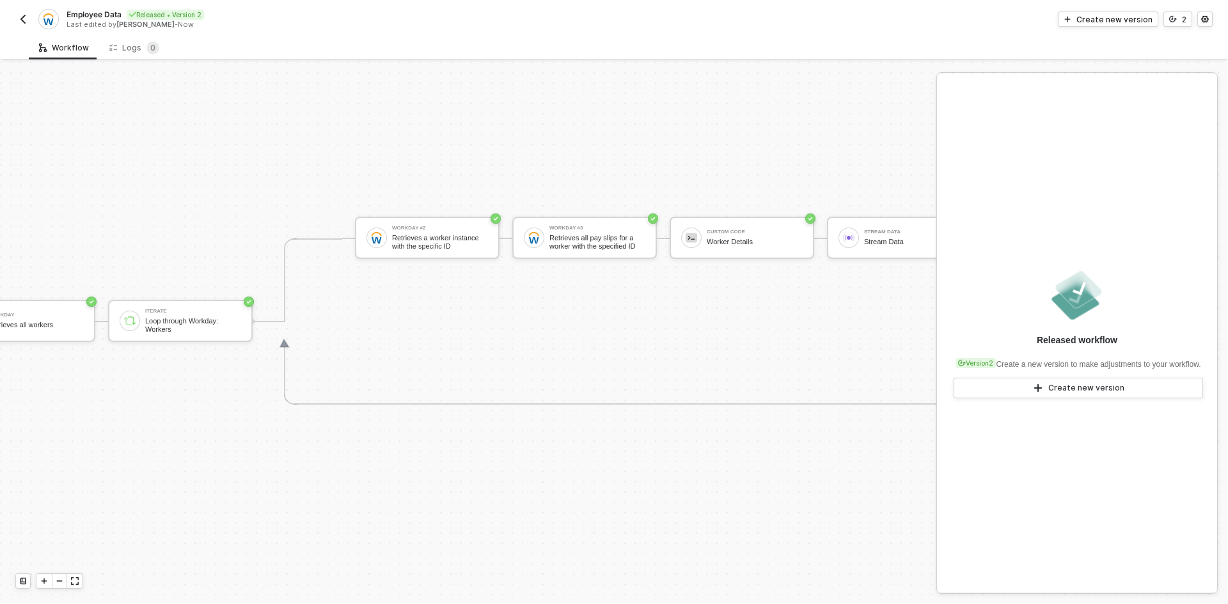
click at [23, 17] on img "button" at bounding box center [23, 19] width 10 height 10
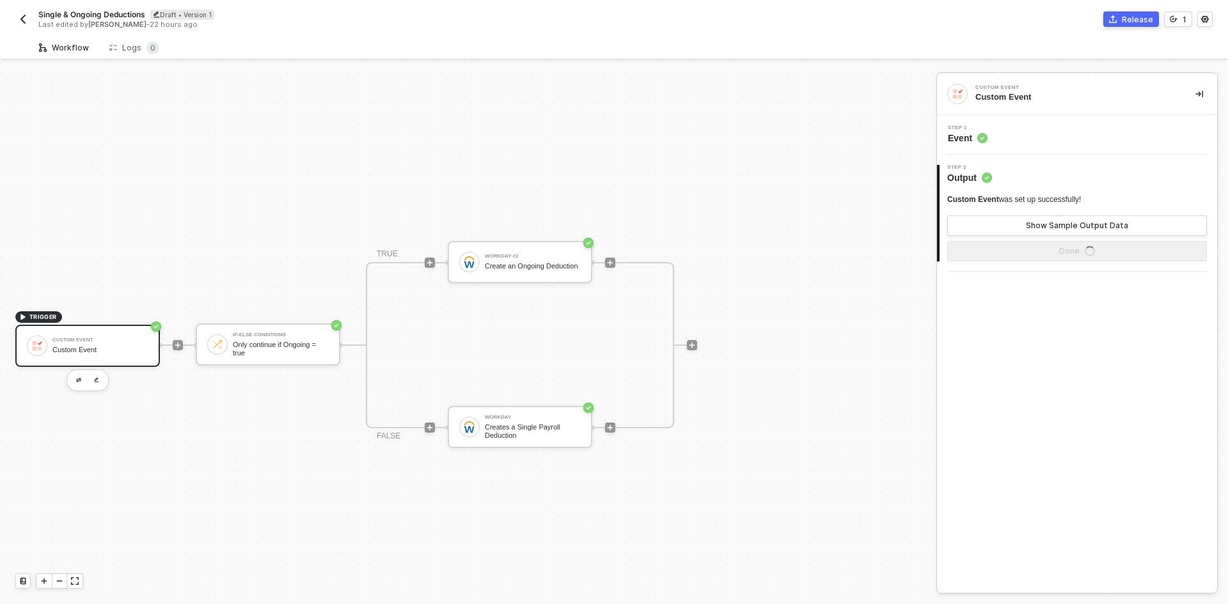
scroll to position [24, 0]
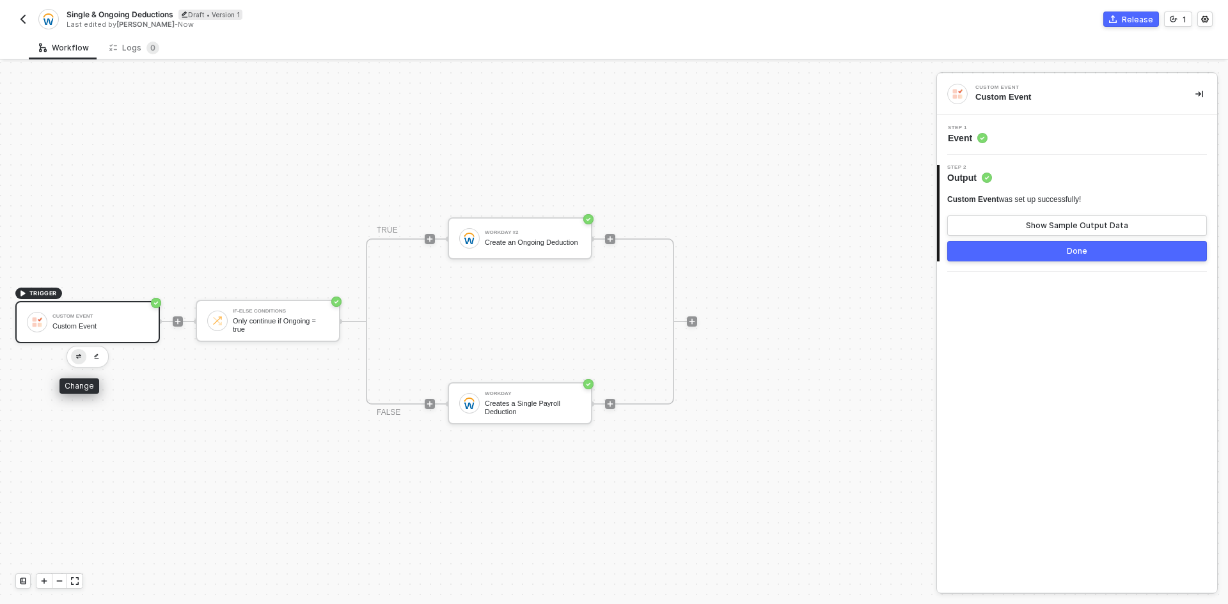
click at [79, 357] on img "button" at bounding box center [78, 356] width 5 height 4
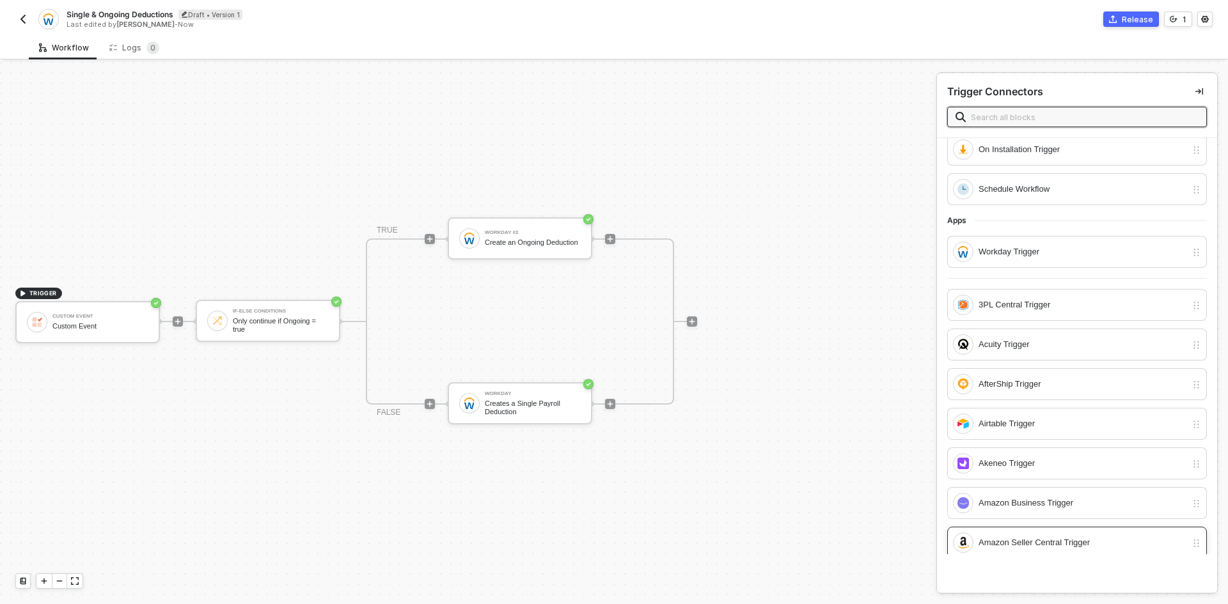
scroll to position [0, 0]
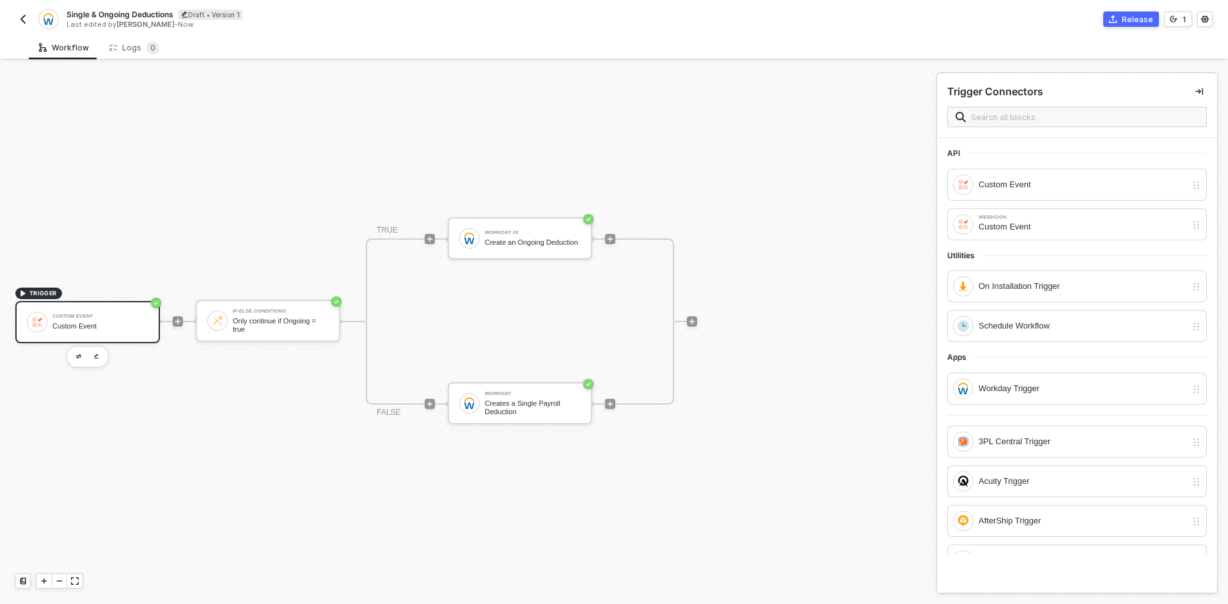
click at [95, 327] on div "Custom Event" at bounding box center [100, 326] width 96 height 8
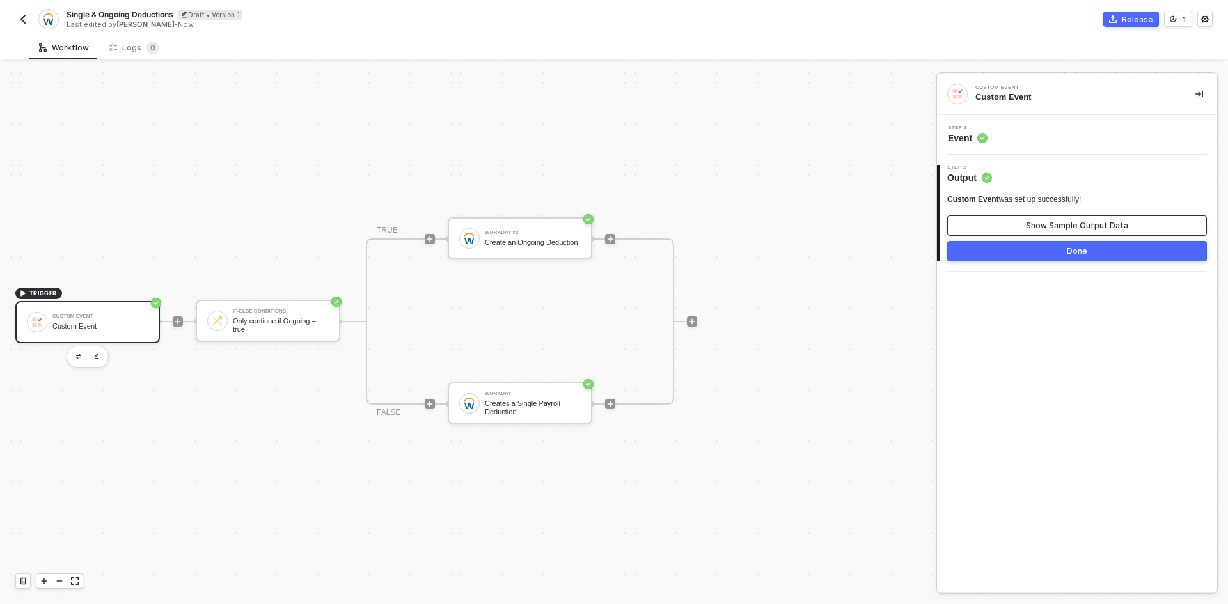
click at [997, 221] on button "Show Sample Output Data" at bounding box center [1077, 225] width 260 height 20
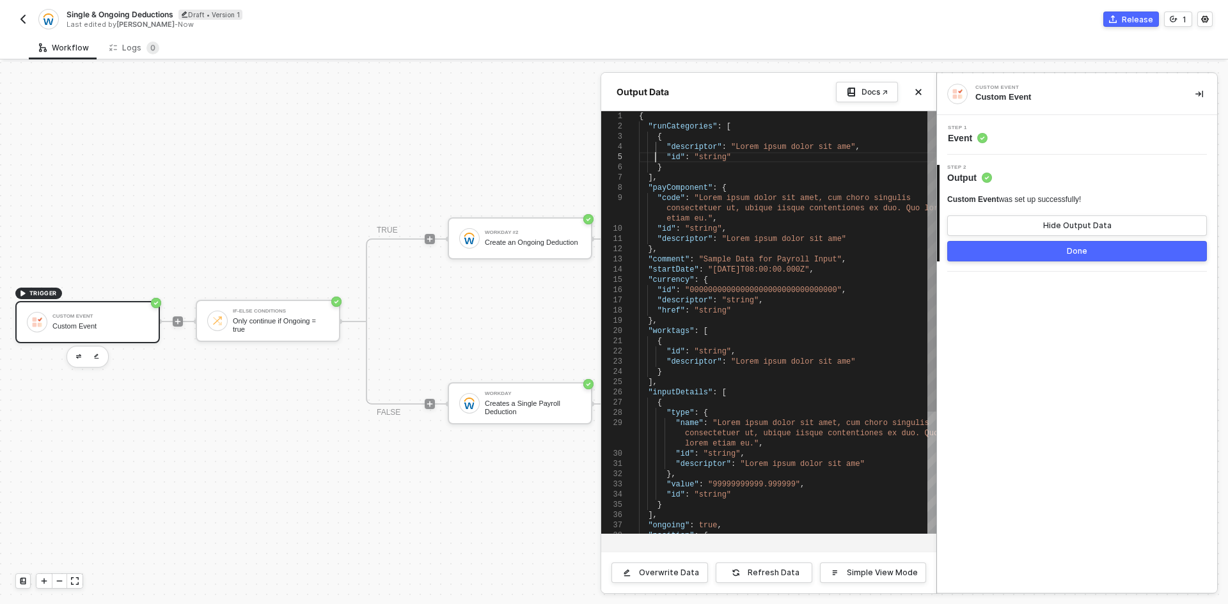
scroll to position [0, 513]
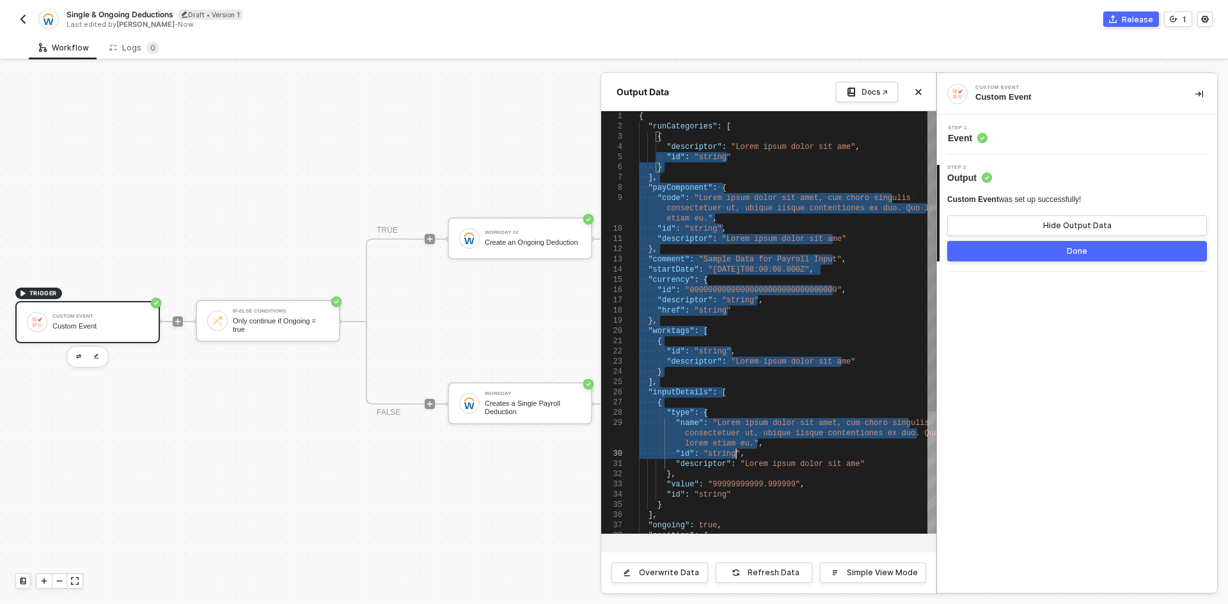
type textarea "{ "runCategories": [ { "descriptor": "Lorem ipsum dolor sit ame", "id": "string…"
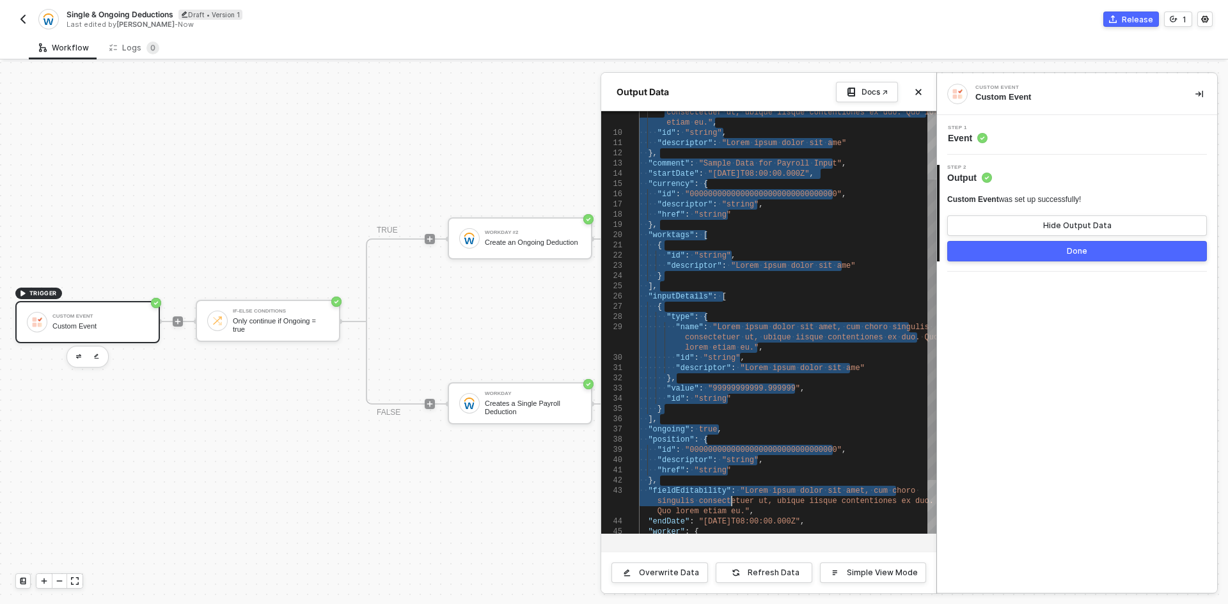
drag, startPoint x: 657, startPoint y: 153, endPoint x: 733, endPoint y: 499, distance: 353.5
click at [1198, 91] on icon "icon-collapse-right" at bounding box center [1199, 94] width 8 height 8
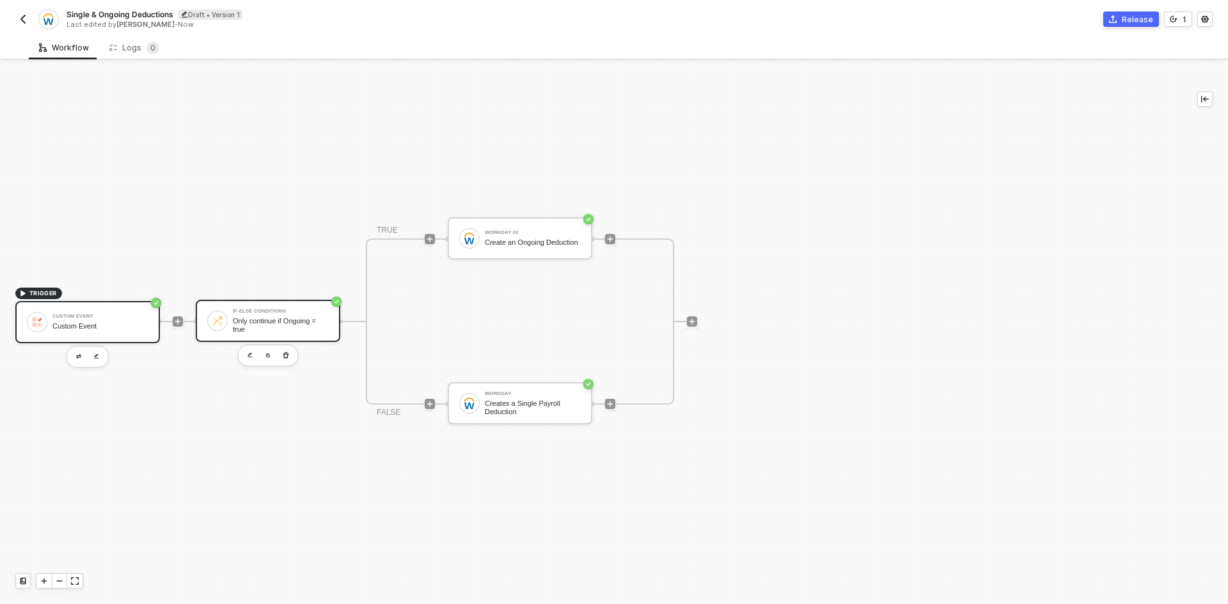
click at [262, 317] on div "Only continue if Ongoing = true" at bounding box center [281, 325] width 96 height 16
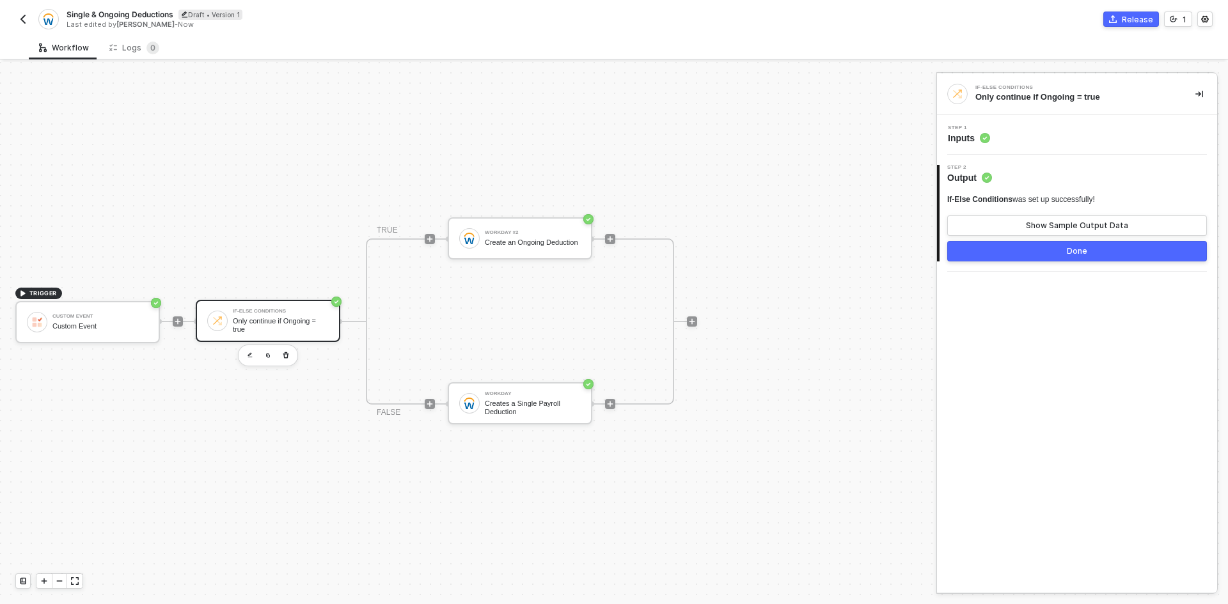
click at [1031, 134] on div "Step 1 Inputs" at bounding box center [1078, 134] width 277 height 19
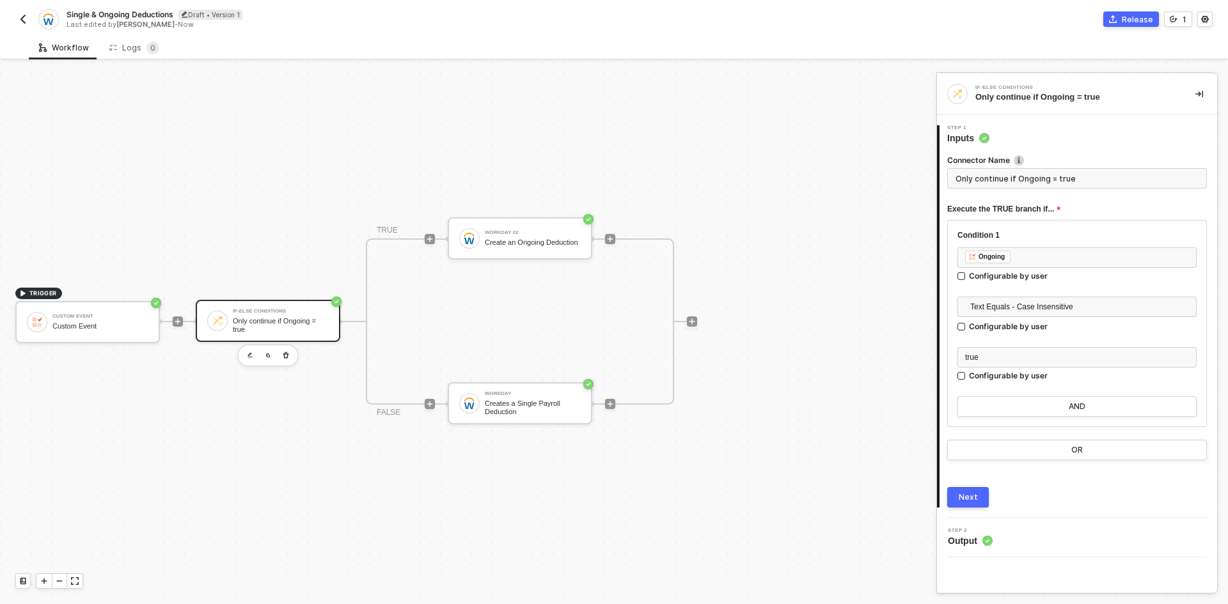
click at [175, 327] on div at bounding box center [178, 322] width 170 height 100
click at [175, 325] on div at bounding box center [178, 321] width 10 height 10
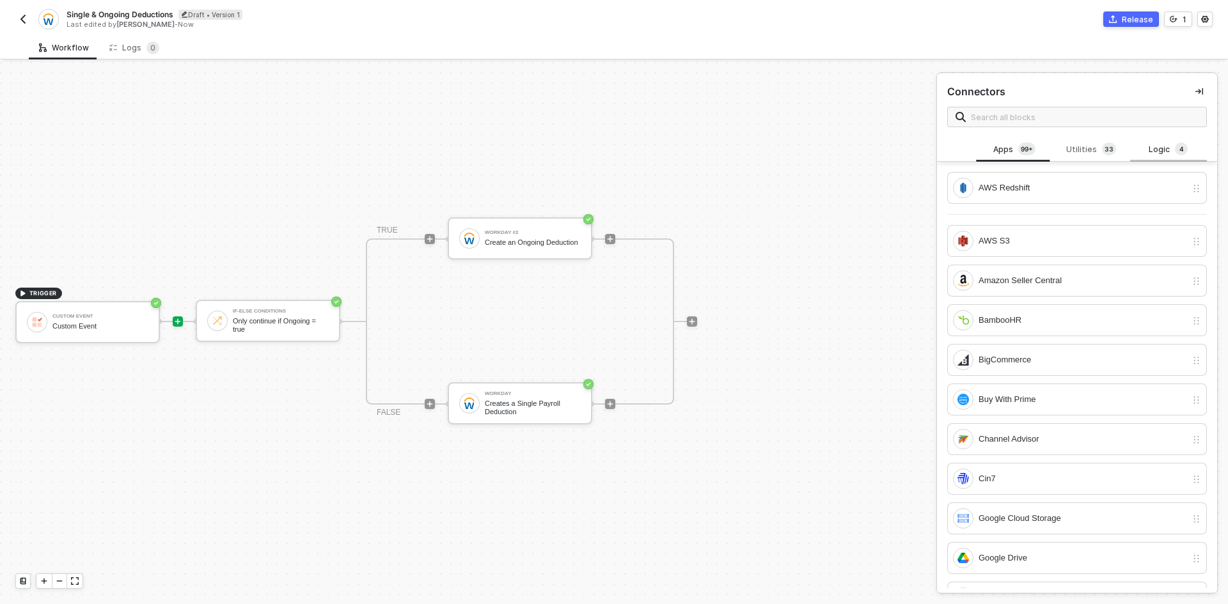
click at [1144, 153] on div "Logic 4" at bounding box center [1168, 150] width 56 height 14
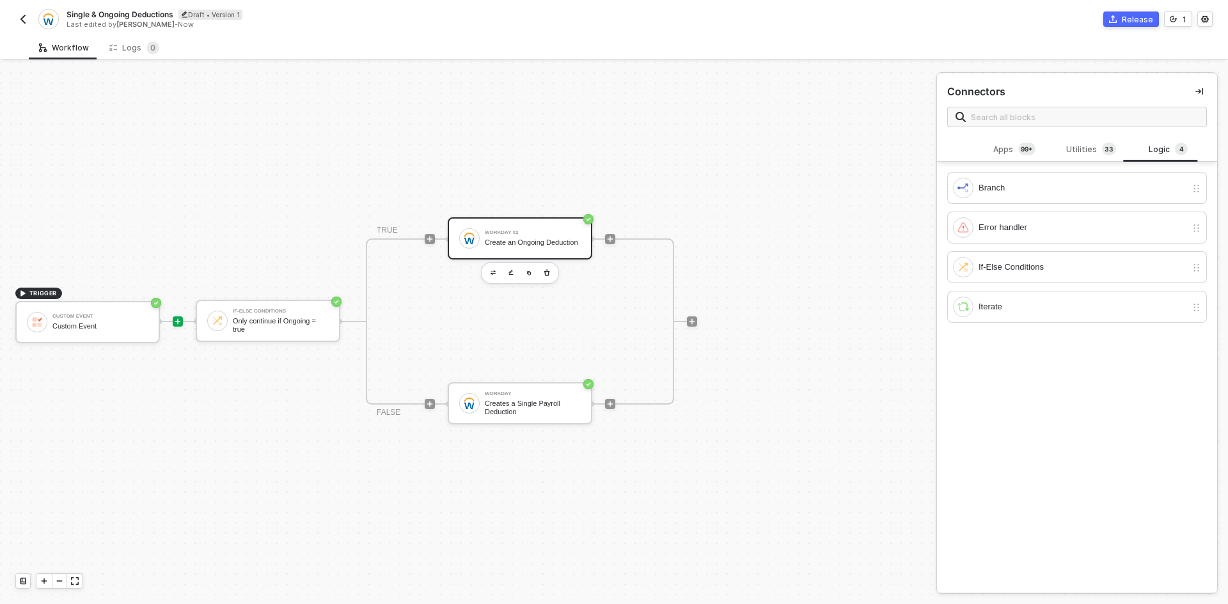
click at [506, 232] on div "Workday #2" at bounding box center [533, 232] width 96 height 5
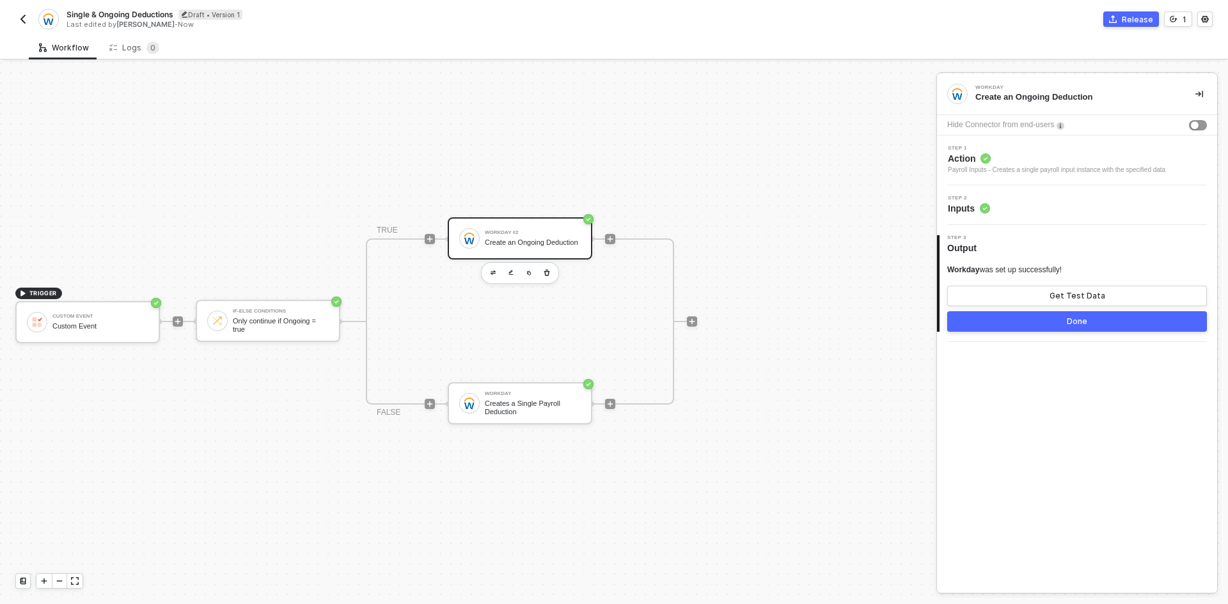
click at [1028, 203] on div "Step 2 Inputs" at bounding box center [1078, 205] width 277 height 19
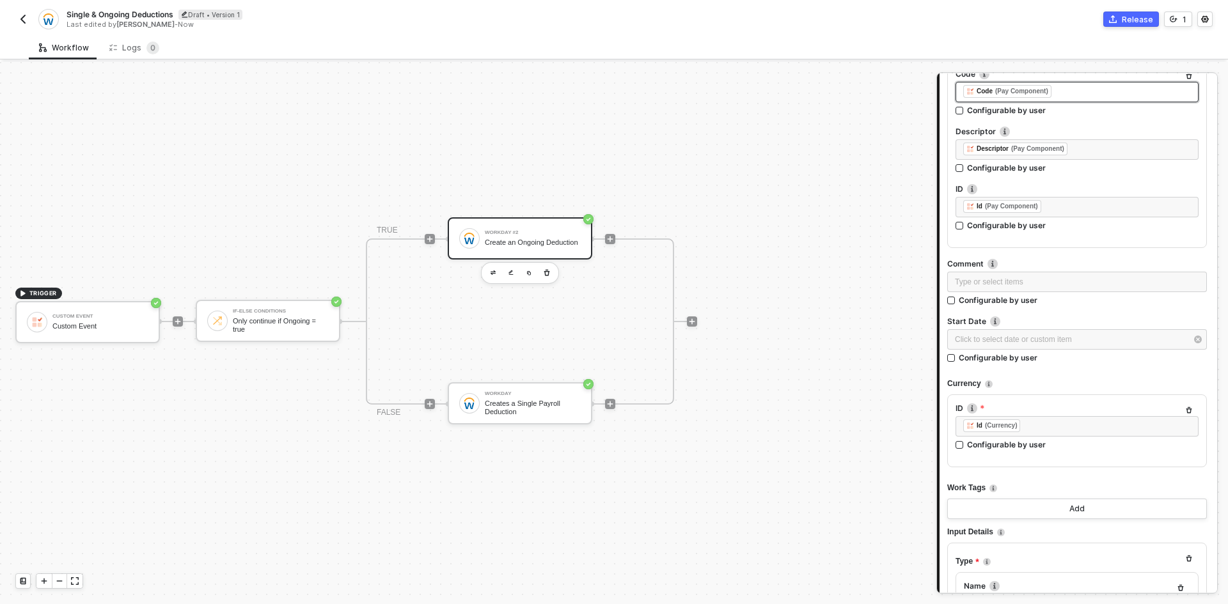
scroll to position [256, 0]
click at [1070, 214] on div "﻿ ﻿ Id (Pay Component) ﻿" at bounding box center [1076, 206] width 243 height 20
click at [807, 201] on div "CUSTOM EVENT" at bounding box center [846, 203] width 159 height 5
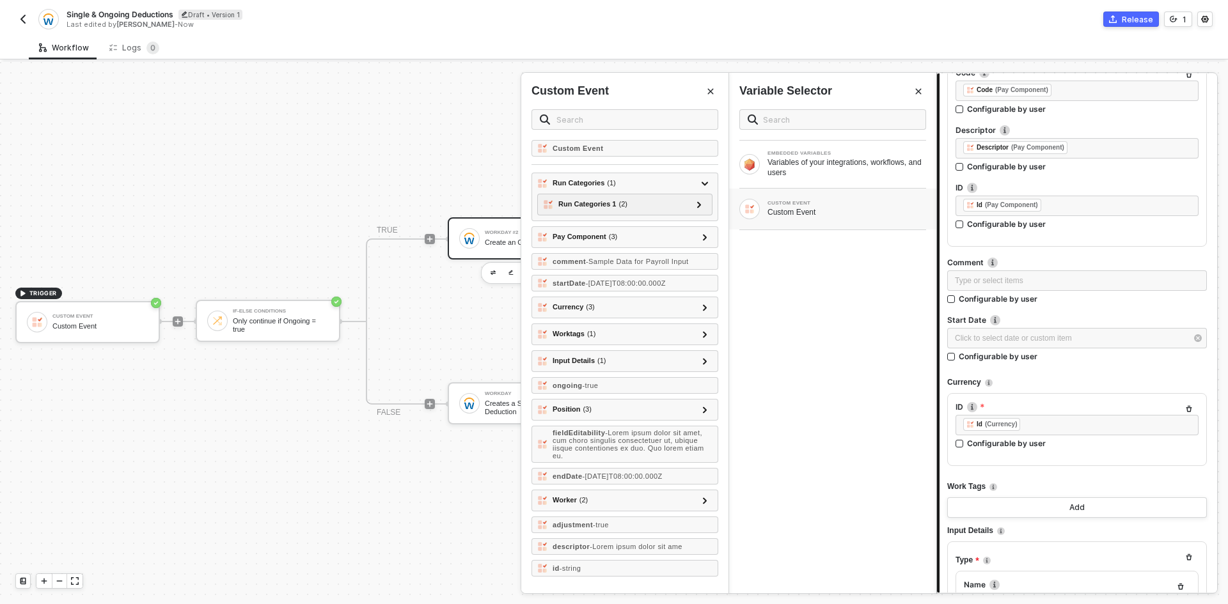
click at [914, 94] on button "Close" at bounding box center [917, 91] width 15 height 15
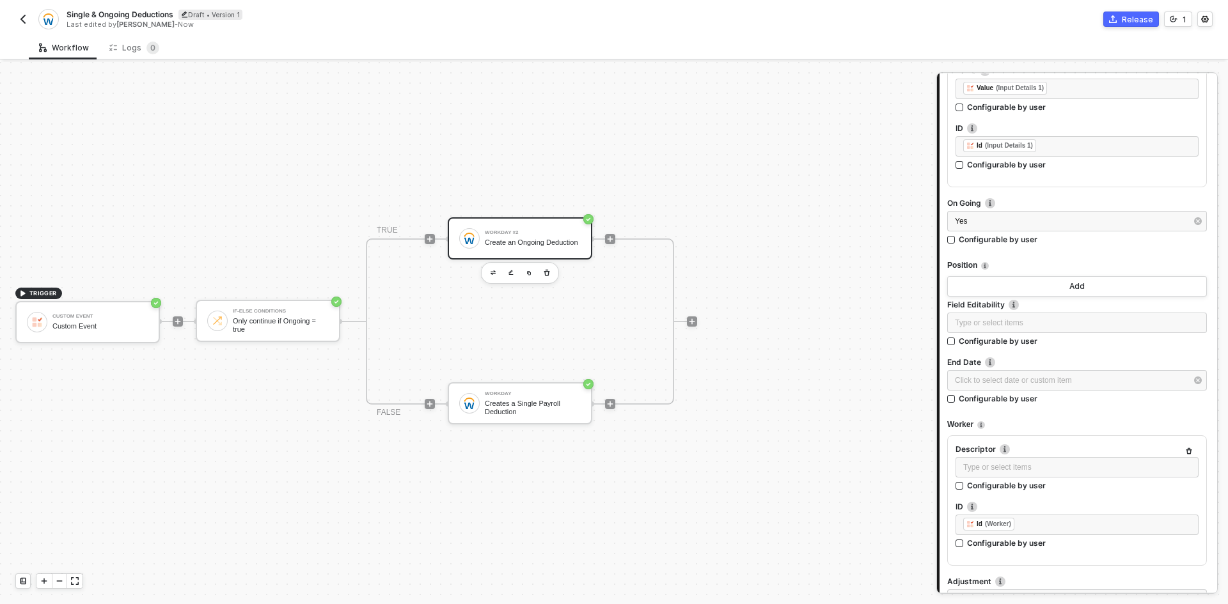
scroll to position [955, 0]
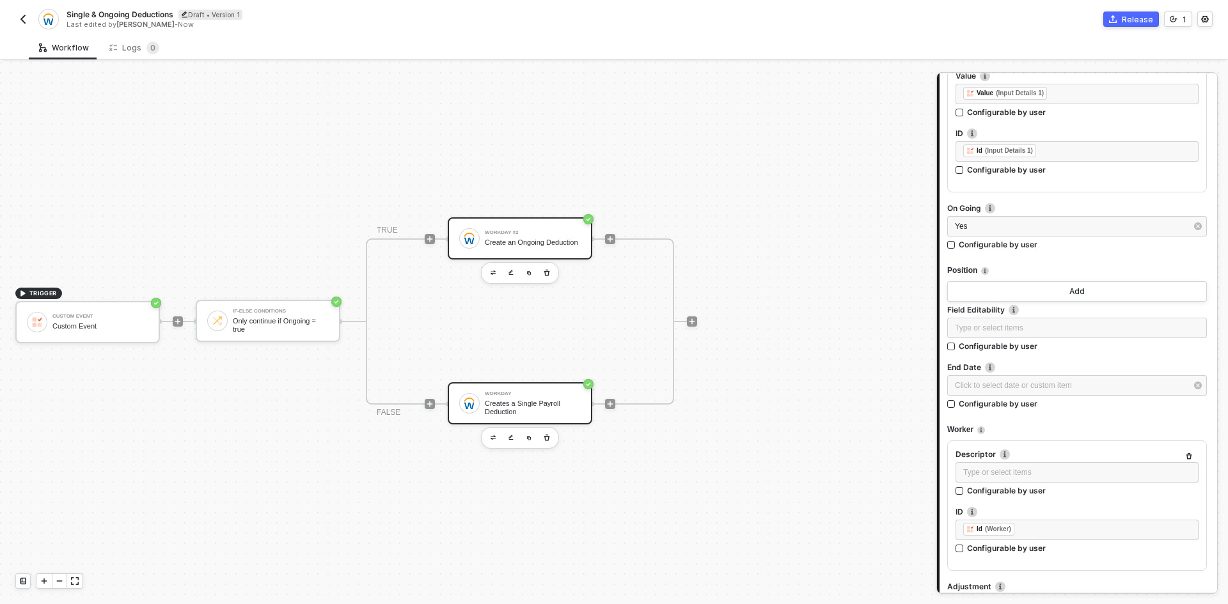
click at [543, 407] on div "Creates a Single Payroll Deduction" at bounding box center [533, 408] width 96 height 16
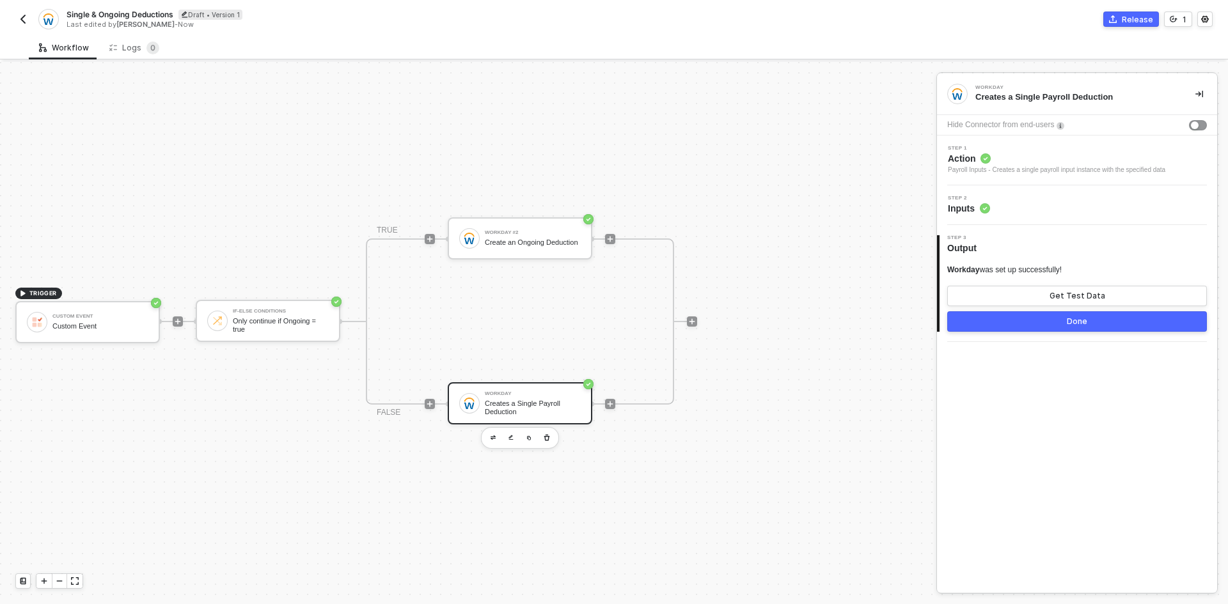
click at [1045, 207] on div "Step 2 Inputs" at bounding box center [1078, 205] width 277 height 19
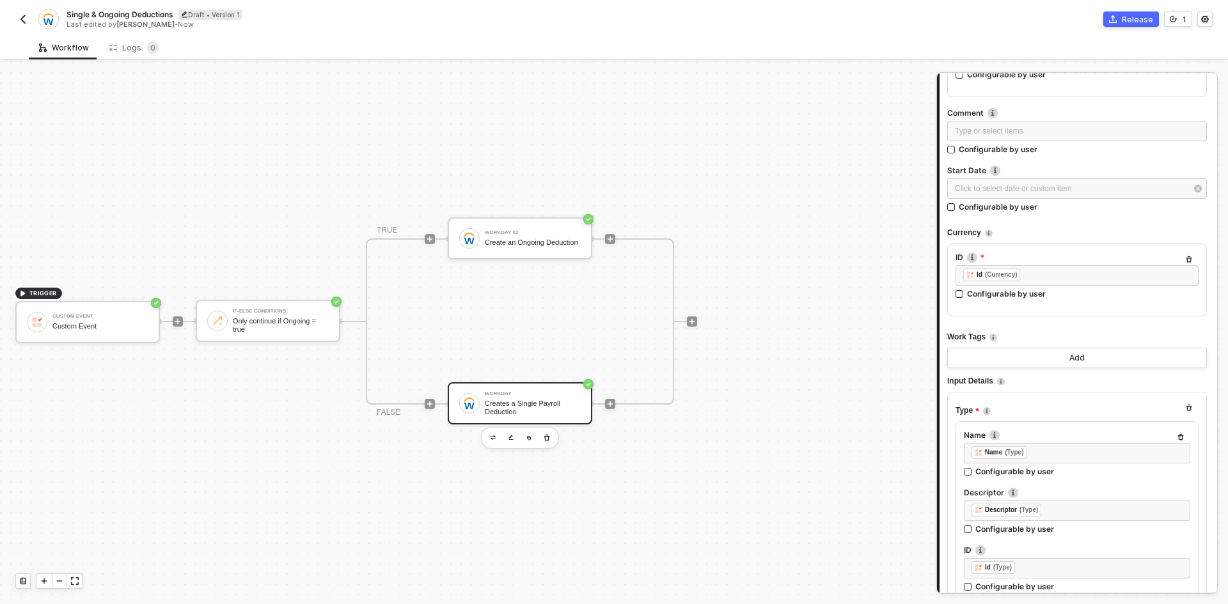
scroll to position [384, 0]
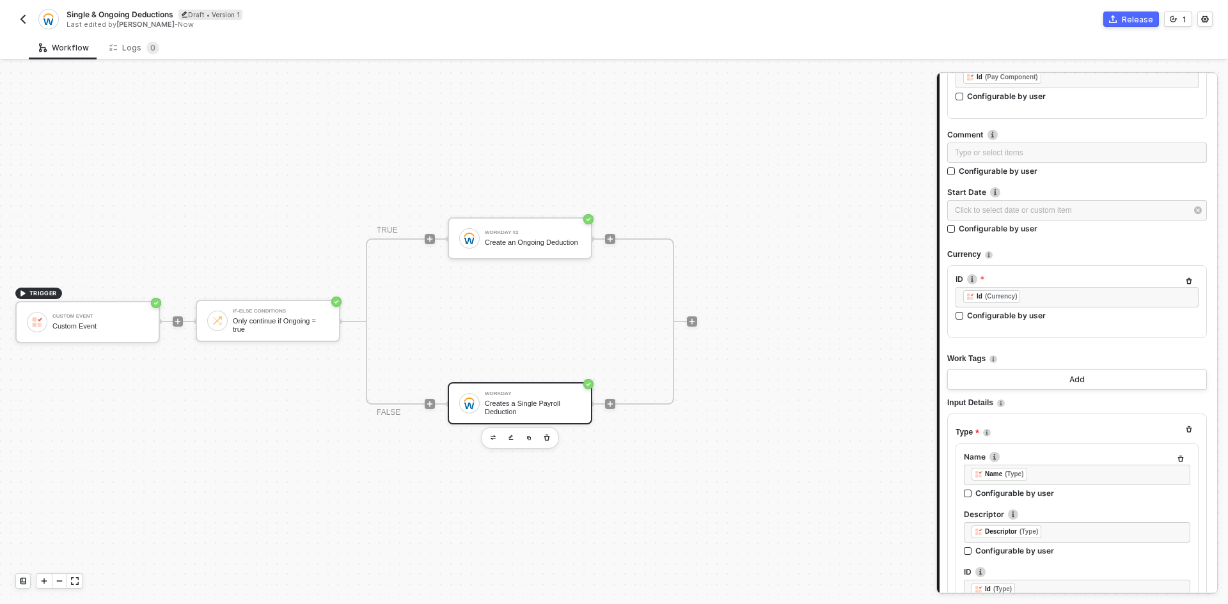
click at [19, 13] on button "button" at bounding box center [22, 19] width 15 height 15
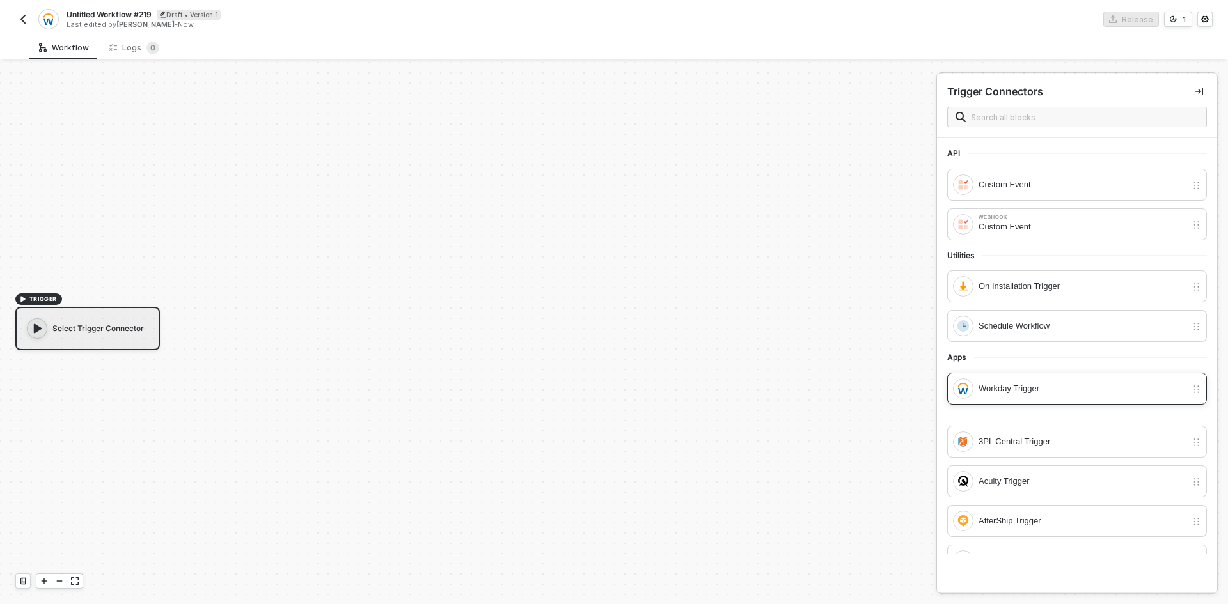
click at [1040, 391] on div "Workday Trigger" at bounding box center [1082, 389] width 208 height 14
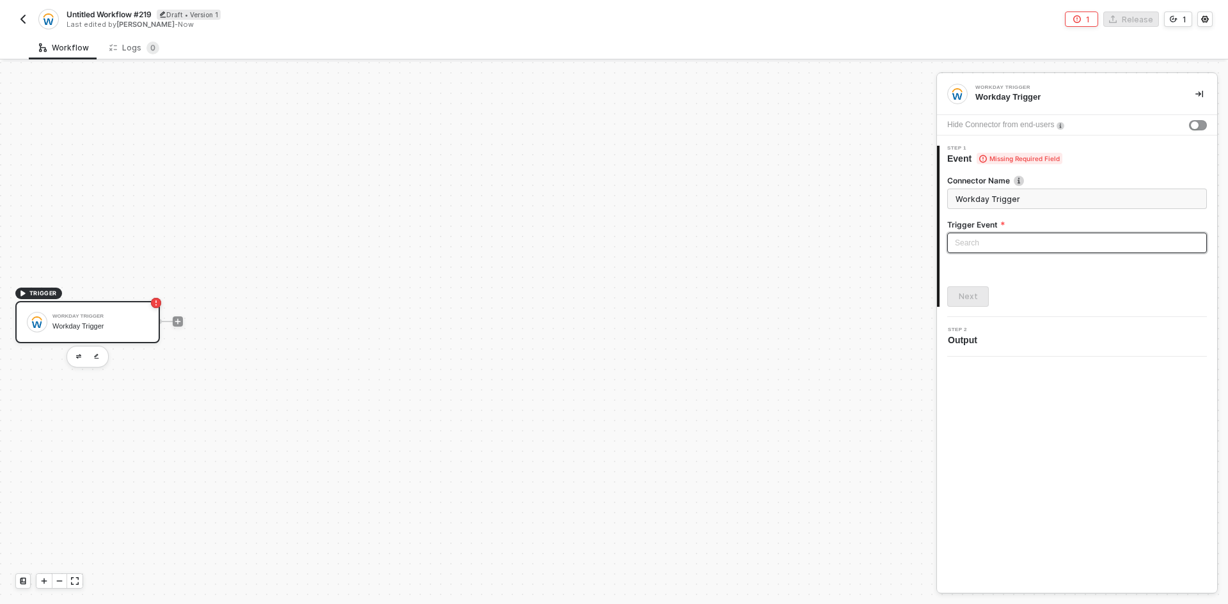
click at [1015, 240] on input "search" at bounding box center [1077, 242] width 244 height 19
click at [84, 350] on div at bounding box center [87, 357] width 42 height 22
click at [77, 355] on img "button" at bounding box center [78, 356] width 5 height 4
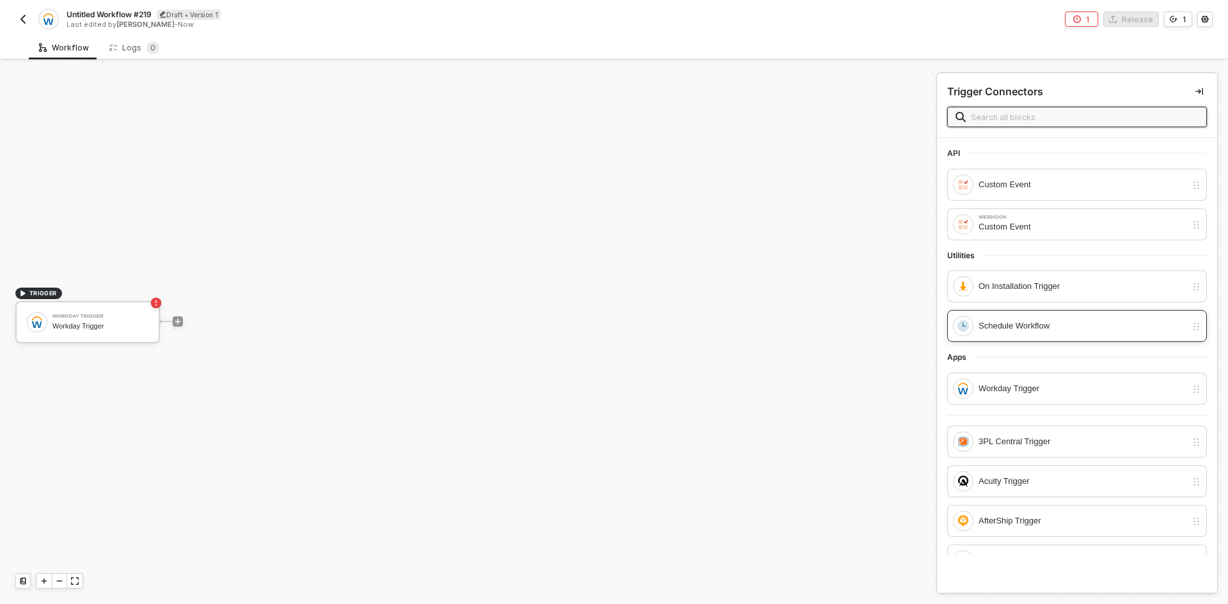
click at [1012, 318] on div "Schedule Workflow" at bounding box center [1069, 326] width 233 height 20
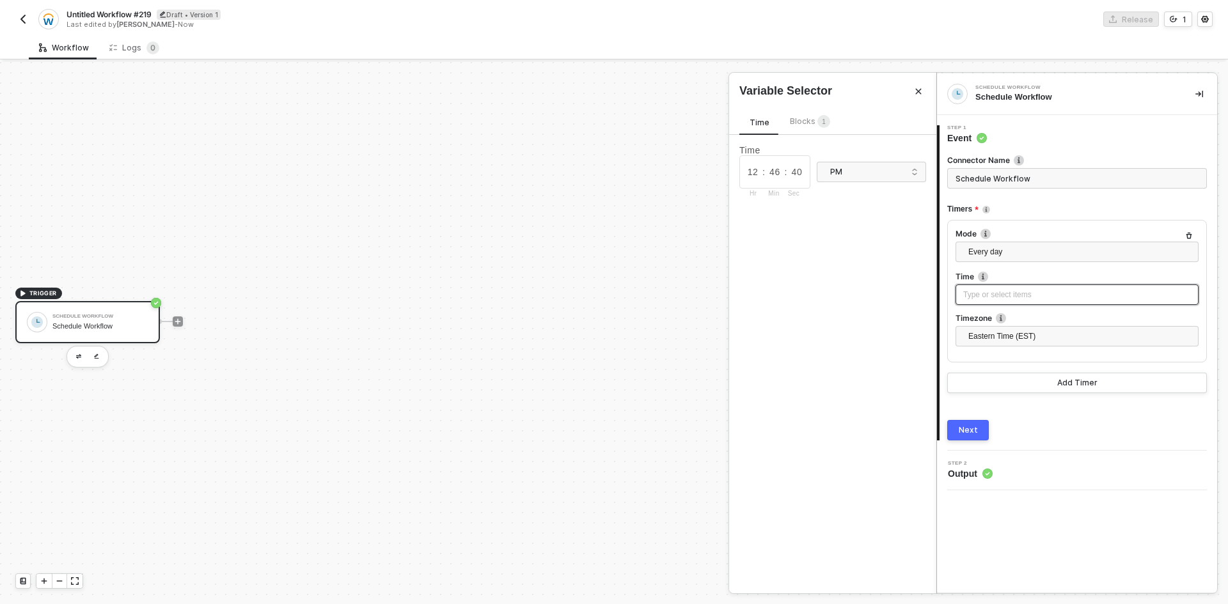
click at [990, 290] on div "Type or select items ﻿" at bounding box center [1077, 295] width 228 height 12
click at [966, 423] on button "Next" at bounding box center [968, 430] width 42 height 20
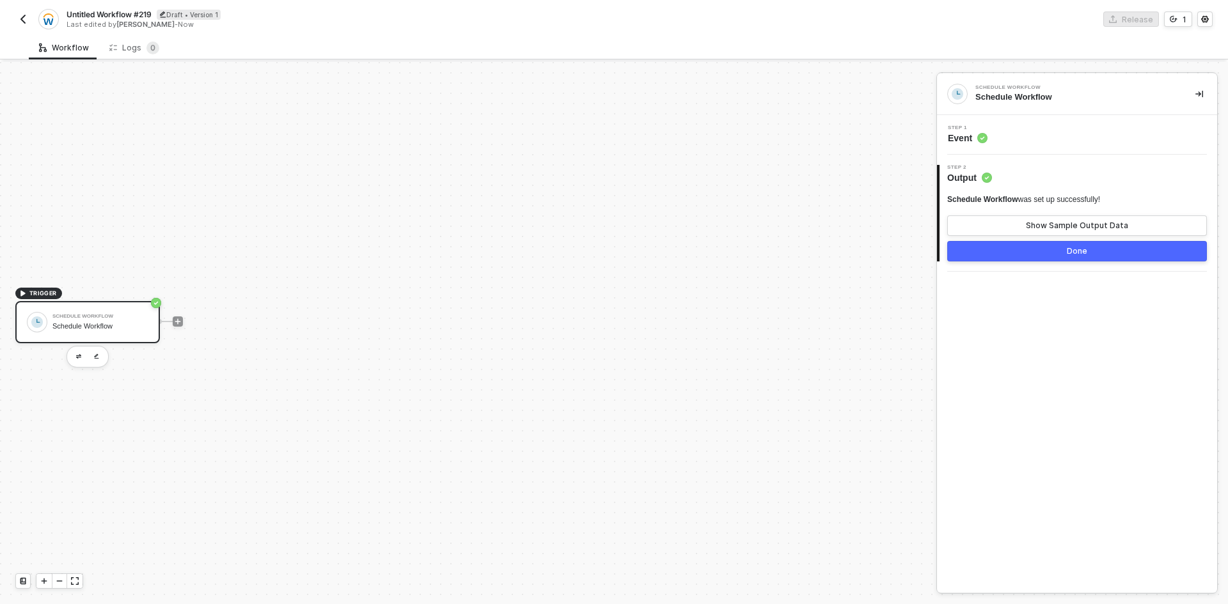
click at [179, 327] on div at bounding box center [178, 322] width 170 height 100
click at [177, 321] on icon "icon-play" at bounding box center [178, 321] width 6 height 6
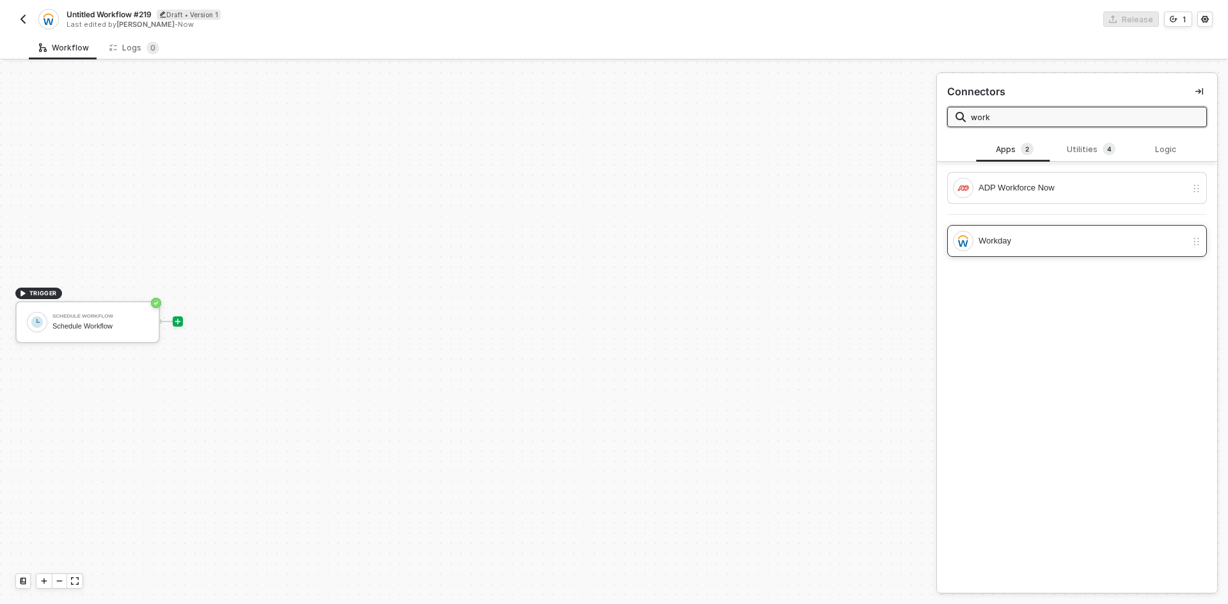
type input "work"
click at [1030, 238] on div "Workday" at bounding box center [1082, 241] width 208 height 14
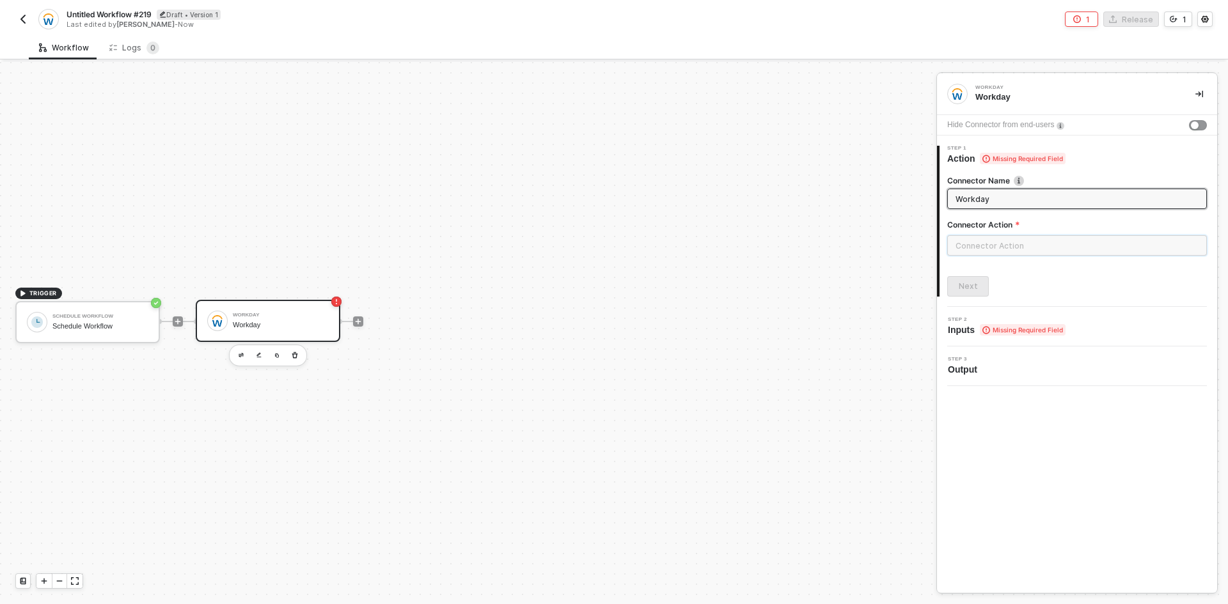
click at [1034, 243] on input "text" at bounding box center [1077, 245] width 260 height 20
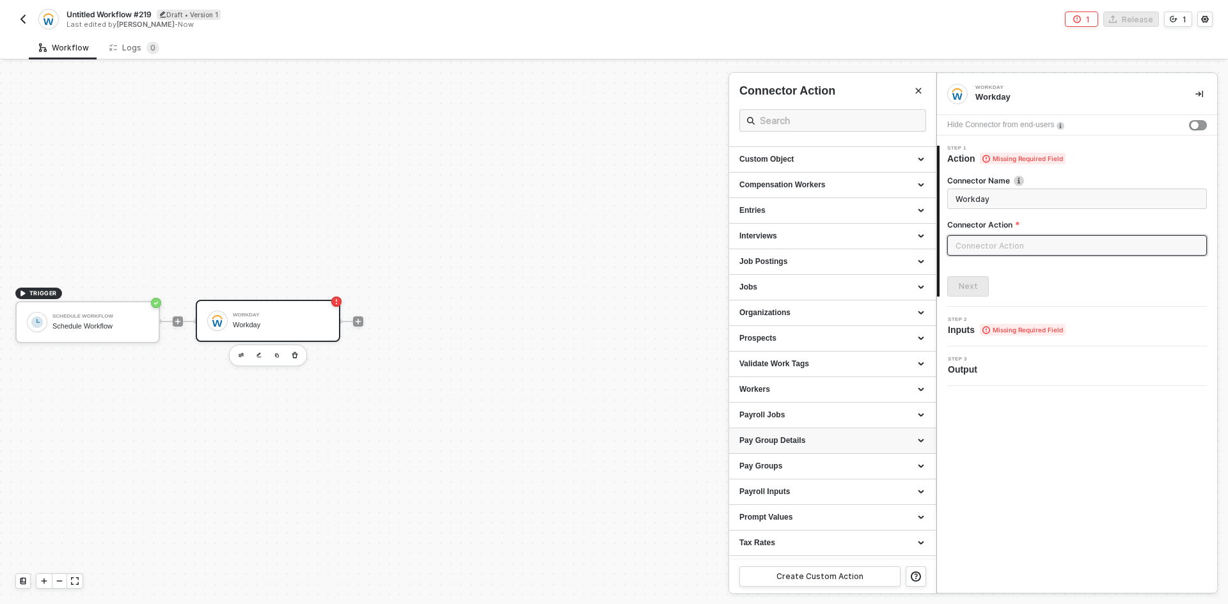
scroll to position [95, 0]
click at [785, 346] on div "Workers" at bounding box center [832, 341] width 186 height 11
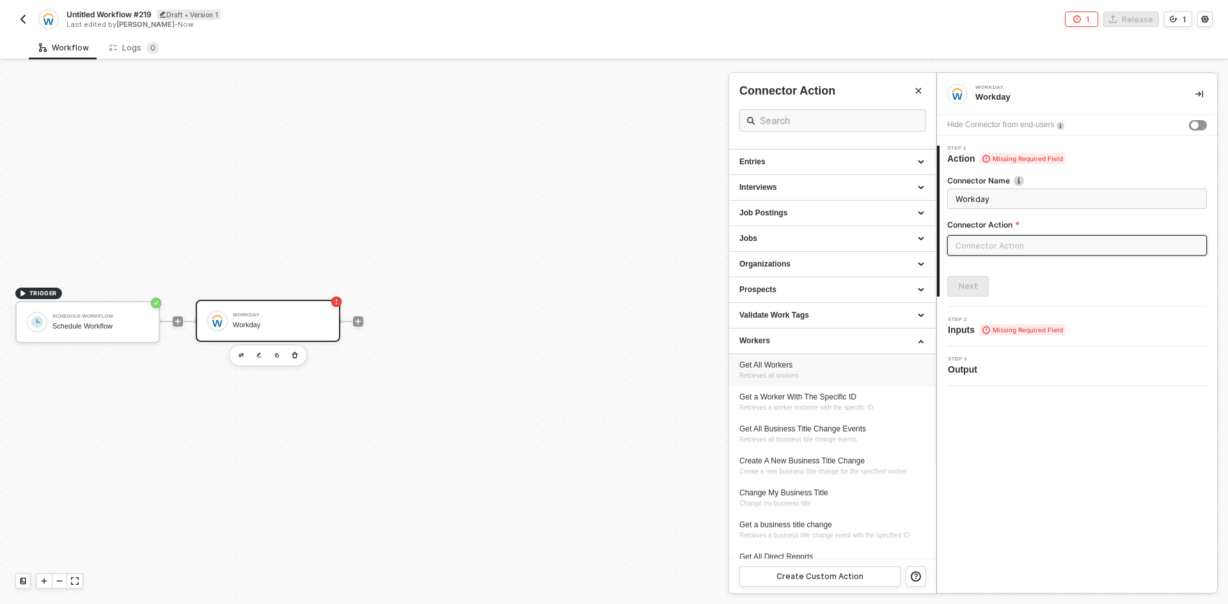
click at [802, 367] on div "Get All Workers" at bounding box center [832, 365] width 186 height 11
type input "Retrieves all workers"
type input "Workers - Get All Workers"
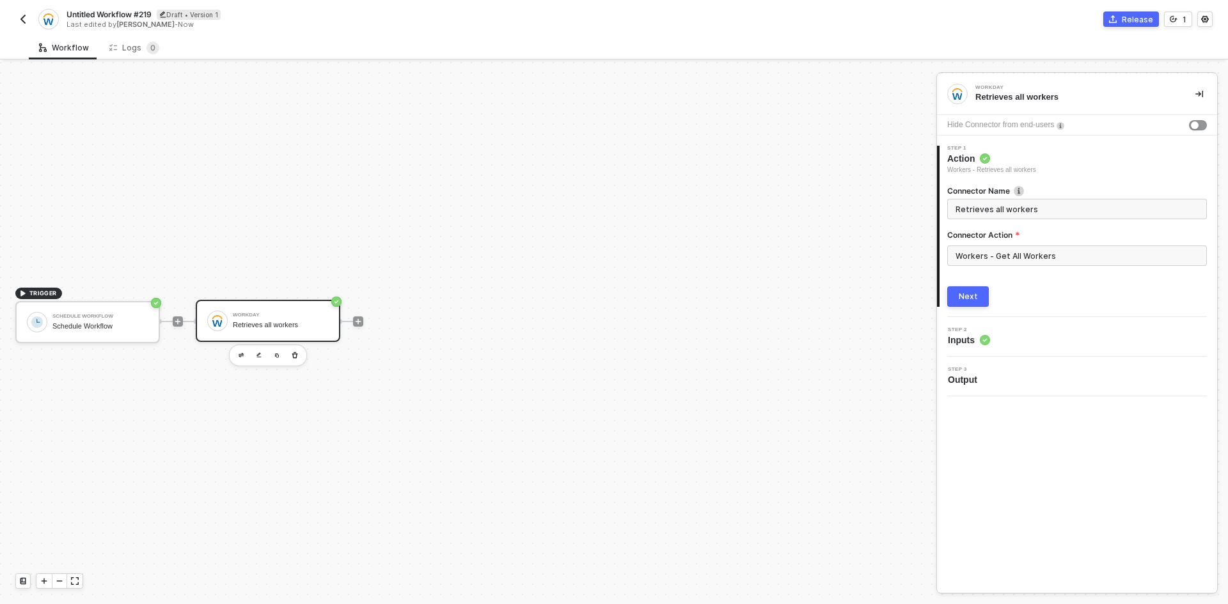
click at [962, 299] on div "Next" at bounding box center [967, 297] width 19 height 10
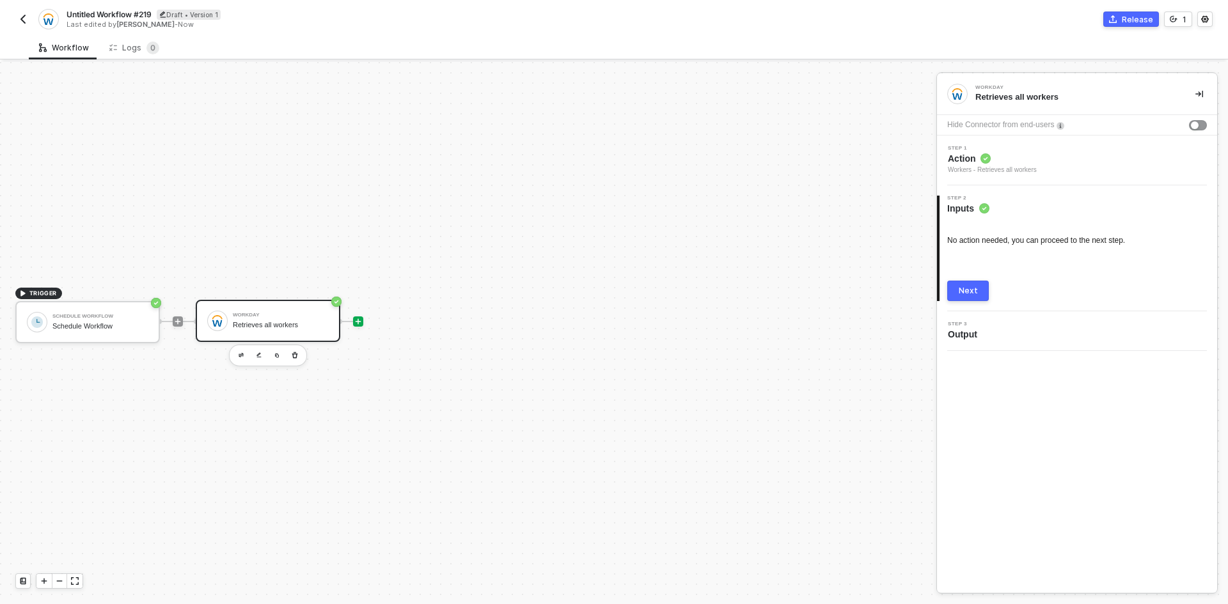
click at [355, 318] on icon "icon-play" at bounding box center [358, 322] width 8 height 8
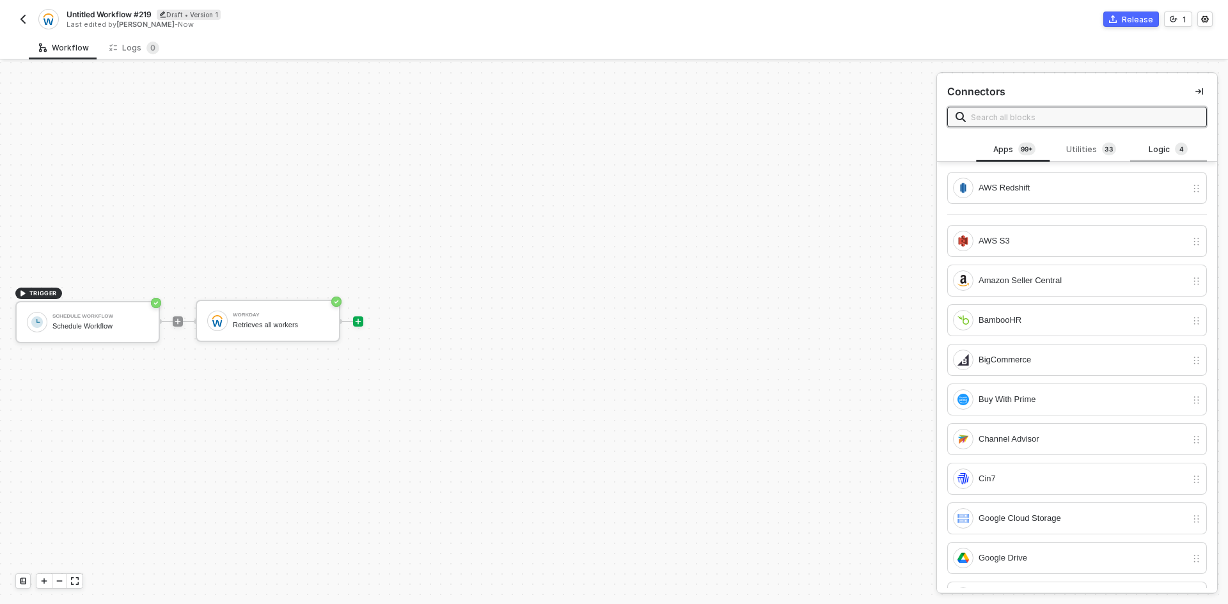
click at [1175, 144] on span "4" at bounding box center [1181, 150] width 13 height 14
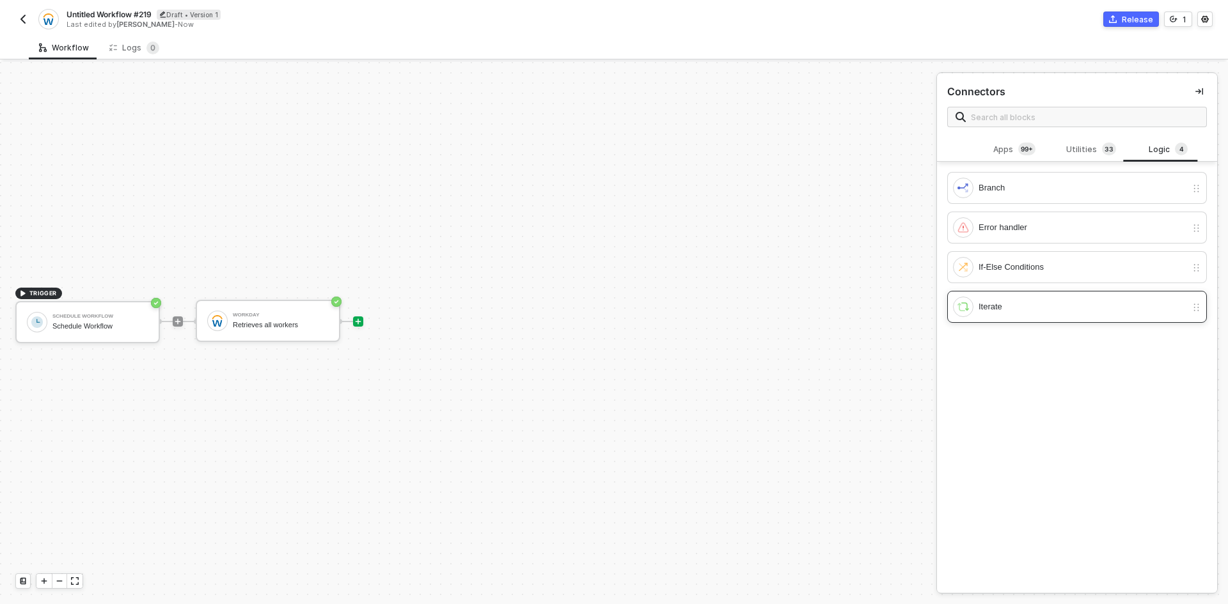
click at [1031, 305] on div "Iterate" at bounding box center [1082, 307] width 208 height 14
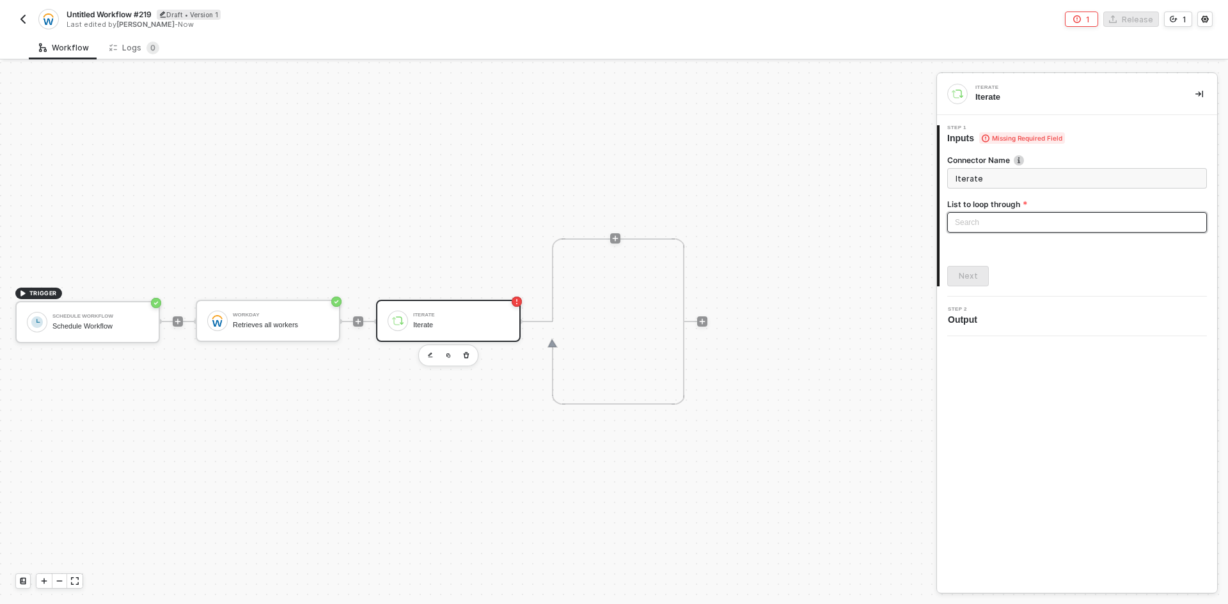
click at [983, 213] on div "Search" at bounding box center [1077, 222] width 260 height 20
click at [301, 327] on div "Retrieves all workers" at bounding box center [281, 325] width 96 height 8
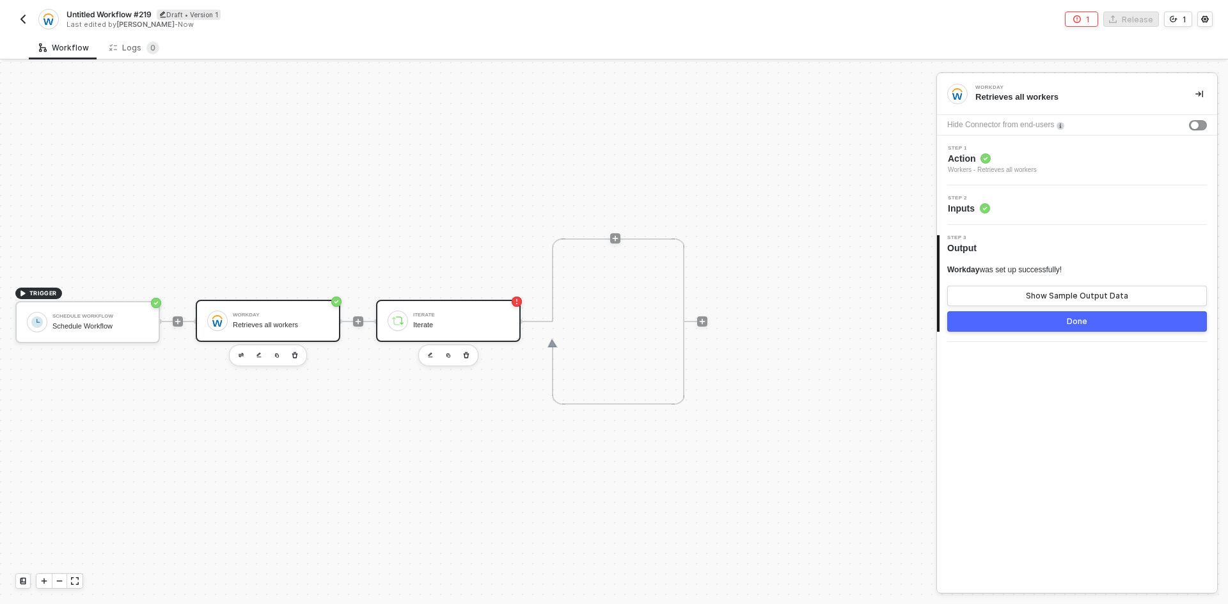
click at [463, 311] on div "Iterate Iterate" at bounding box center [461, 321] width 96 height 24
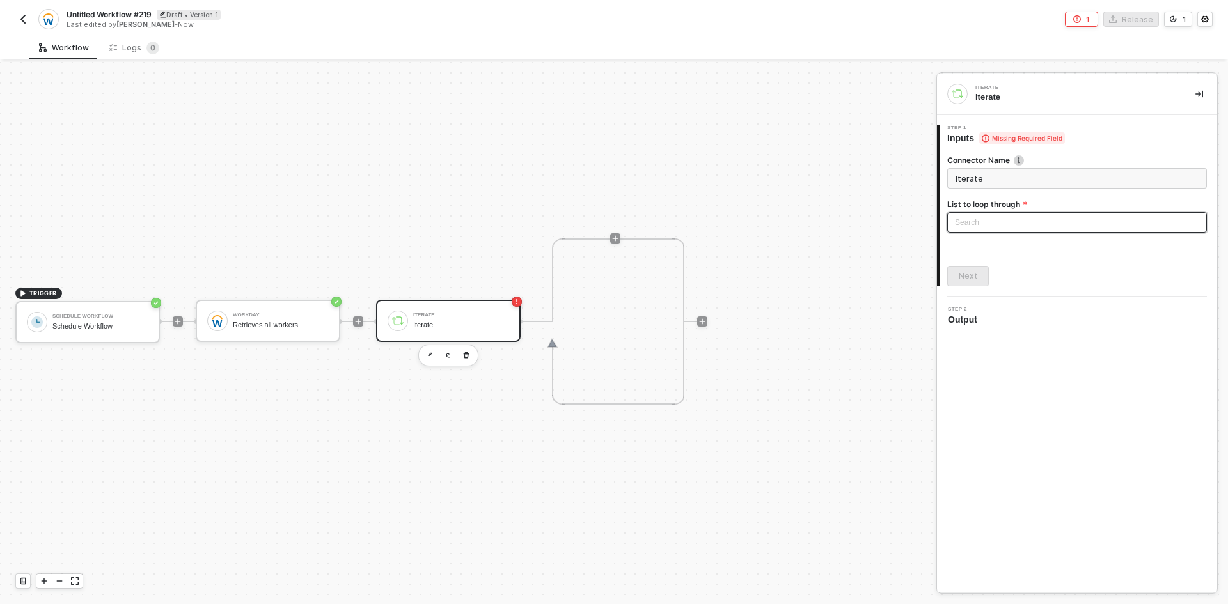
click at [1031, 229] on div "Search" at bounding box center [1077, 222] width 260 height 20
click at [1033, 248] on div "Workday: Workers" at bounding box center [1076, 248] width 239 height 14
type input "Loop through Workday: Workers"
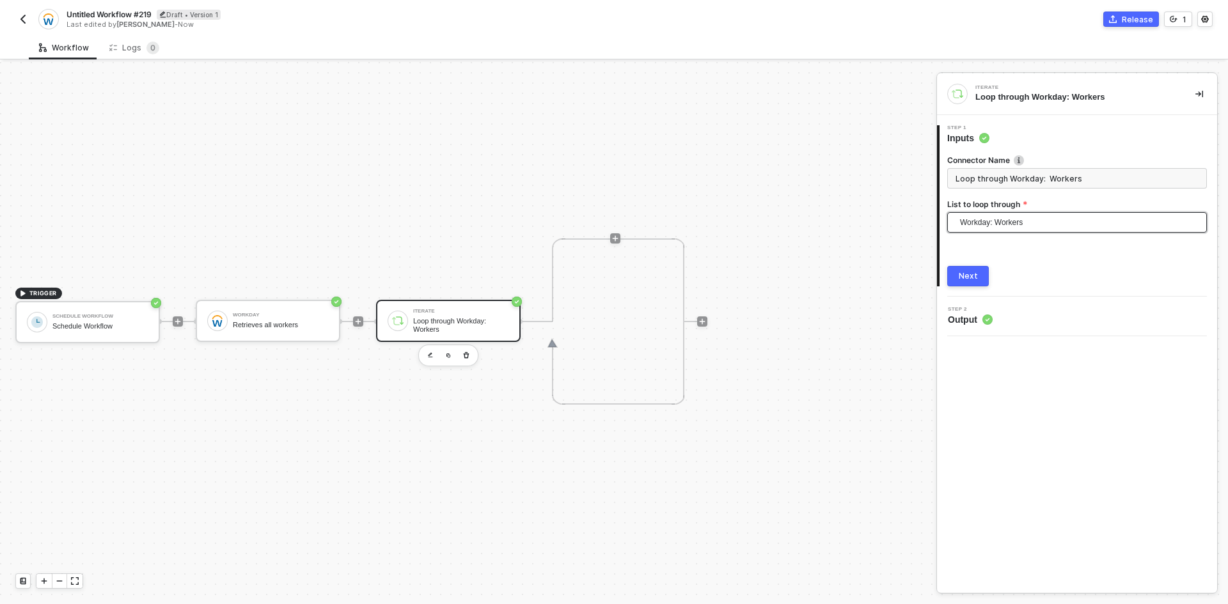
click at [985, 274] on button "Next" at bounding box center [968, 276] width 42 height 20
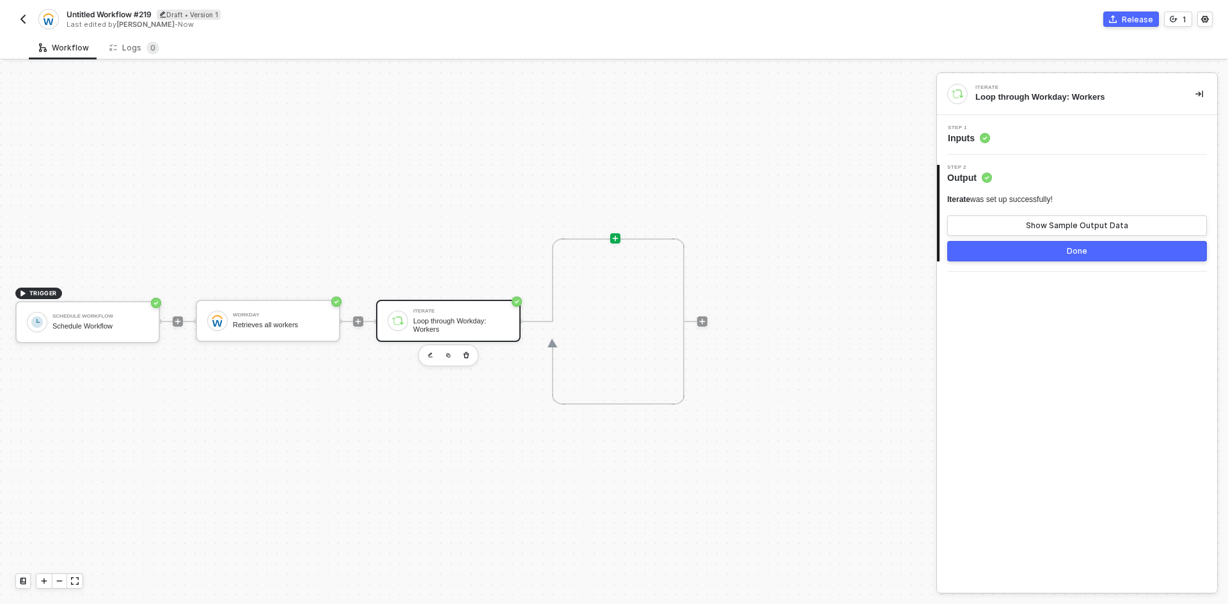
click at [614, 237] on icon "icon-play" at bounding box center [615, 239] width 8 height 8
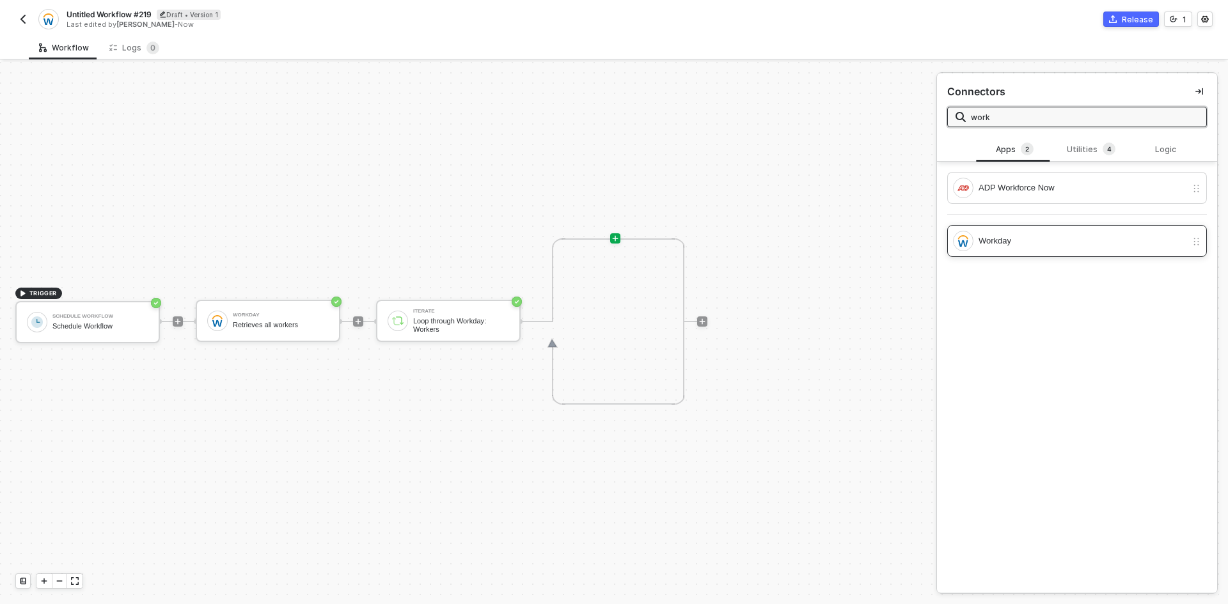
type input "work"
click at [1072, 234] on div "Workday" at bounding box center [1082, 241] width 208 height 14
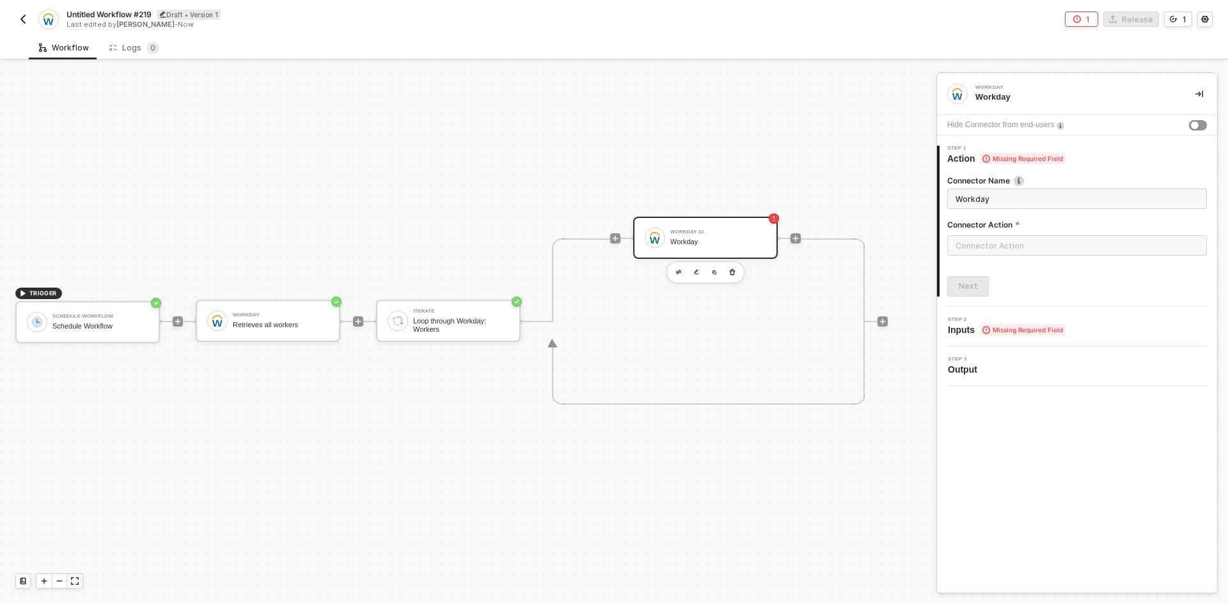
click at [984, 256] on div at bounding box center [1077, 250] width 260 height 31
click at [983, 252] on input "text" at bounding box center [1077, 245] width 260 height 20
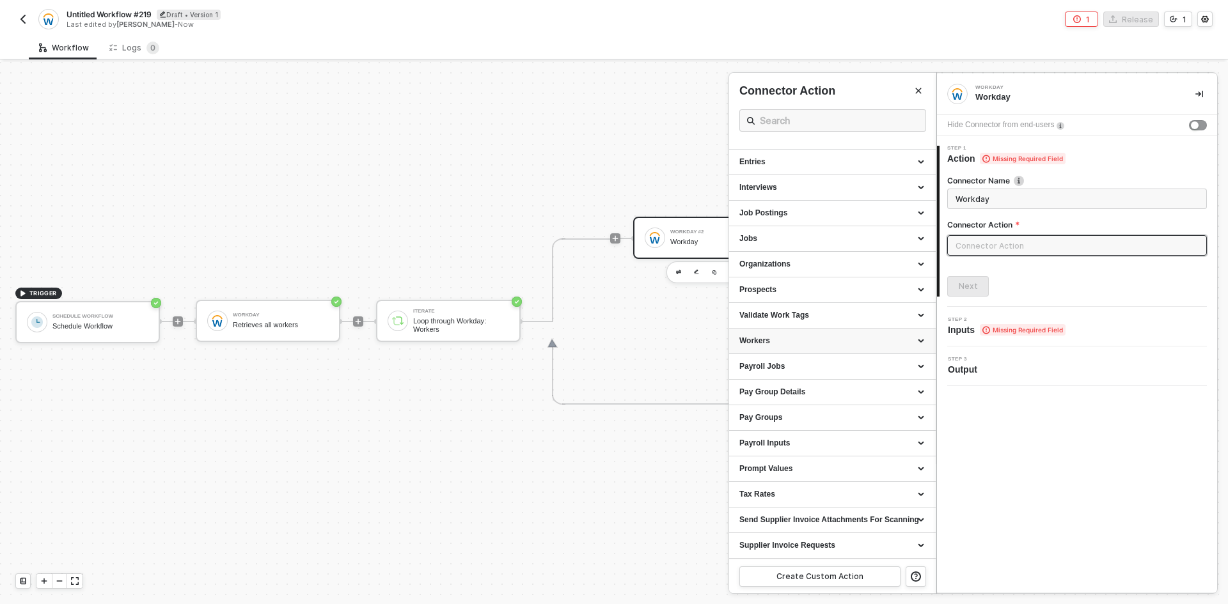
click at [779, 341] on div "Workers" at bounding box center [832, 341] width 186 height 11
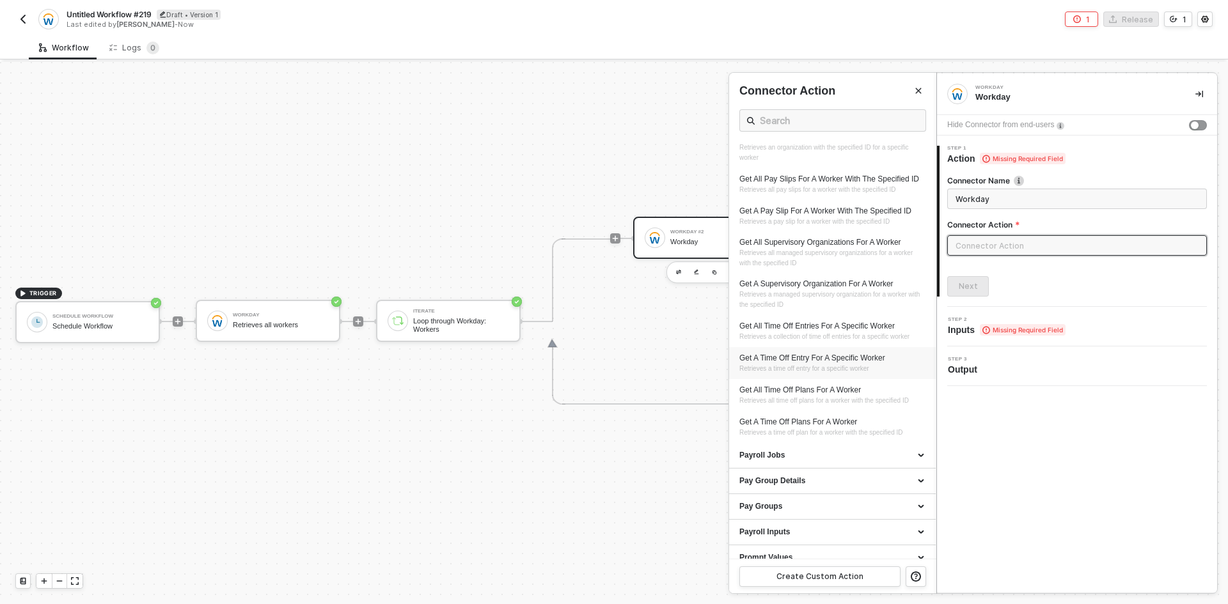
scroll to position [798, 0]
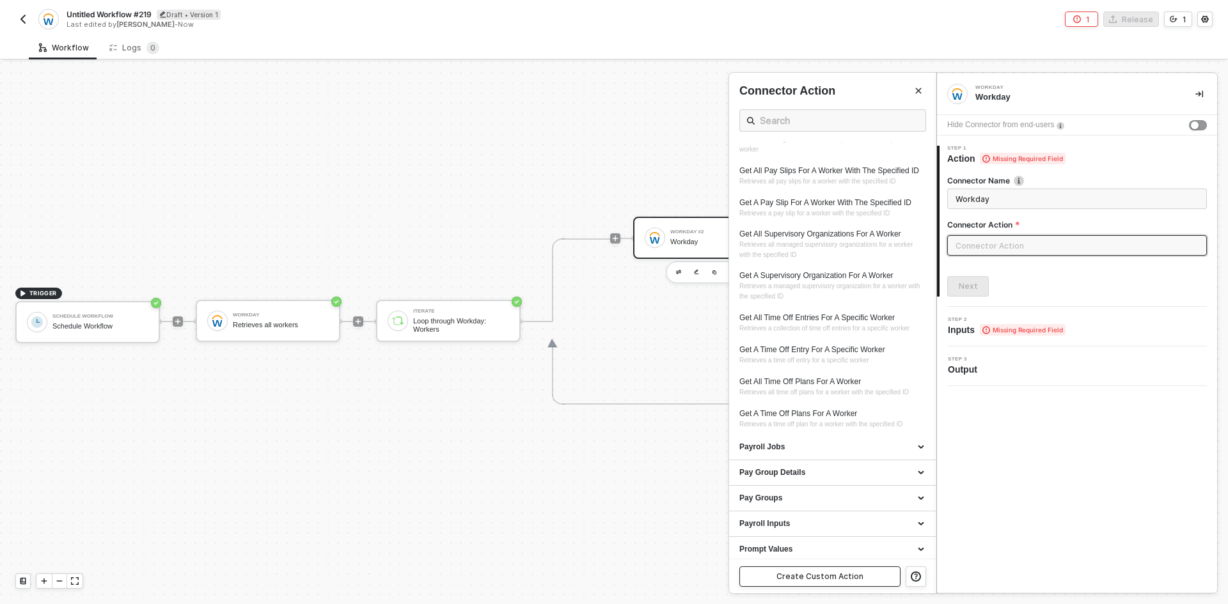
click at [832, 579] on div "Create Custom Action" at bounding box center [819, 577] width 87 height 10
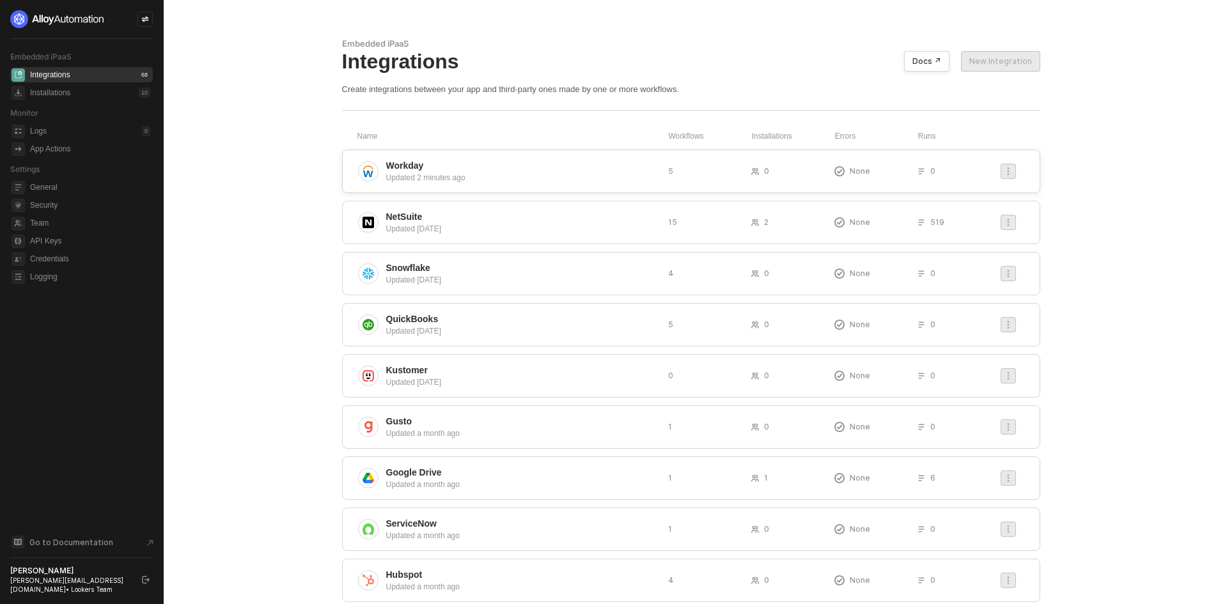
click at [409, 169] on span "Workday" at bounding box center [405, 165] width 38 height 13
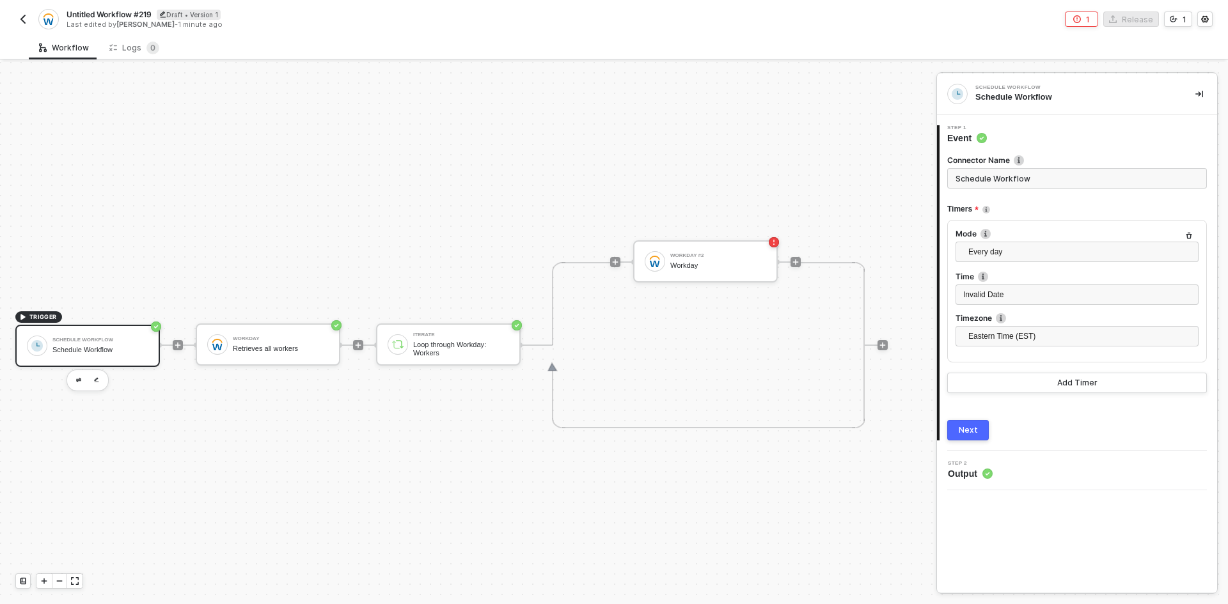
scroll to position [33, 0]
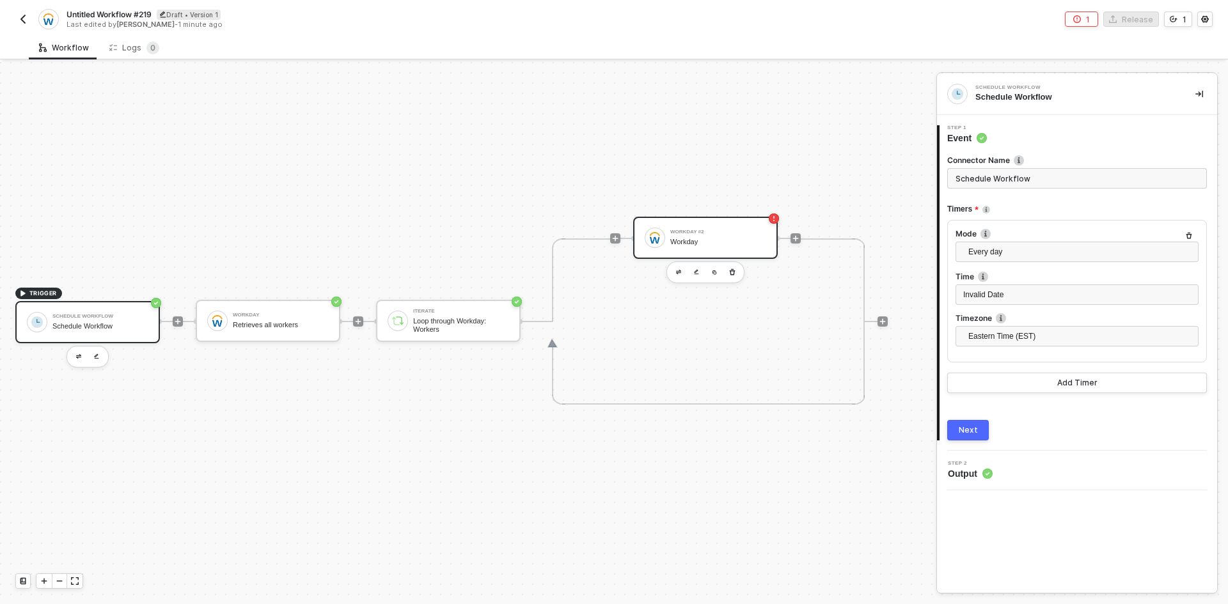
click at [712, 237] on div "Workday #2 Workday" at bounding box center [718, 238] width 96 height 24
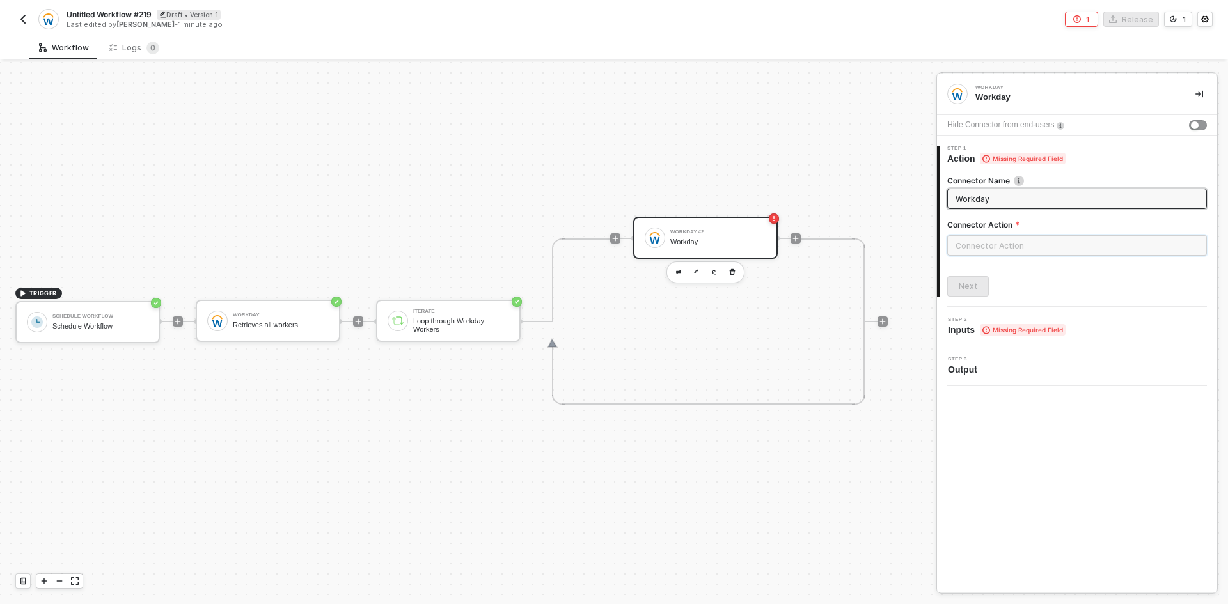
click at [1023, 246] on input "text" at bounding box center [1077, 245] width 260 height 20
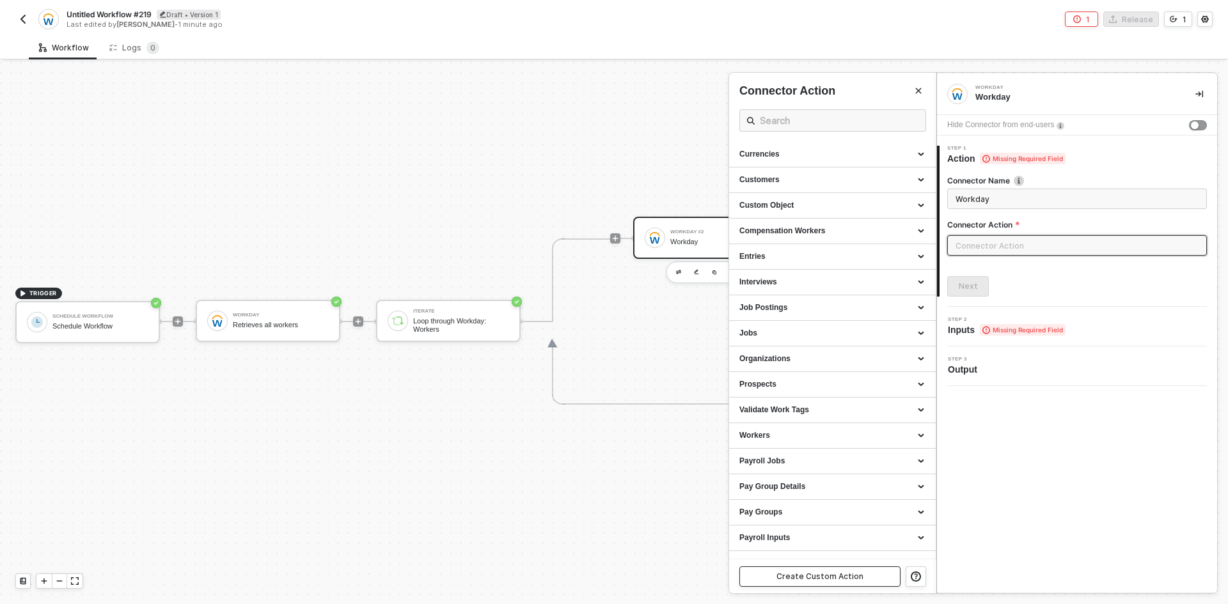
click at [836, 581] on div "Create Custom Action" at bounding box center [819, 577] width 87 height 10
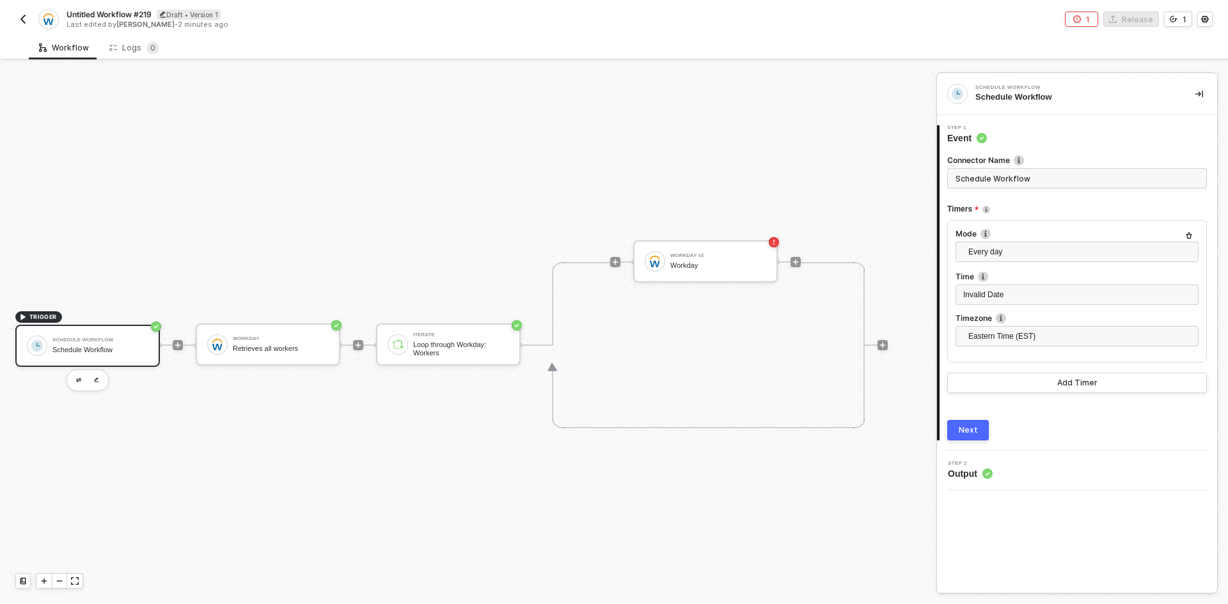
scroll to position [33, 0]
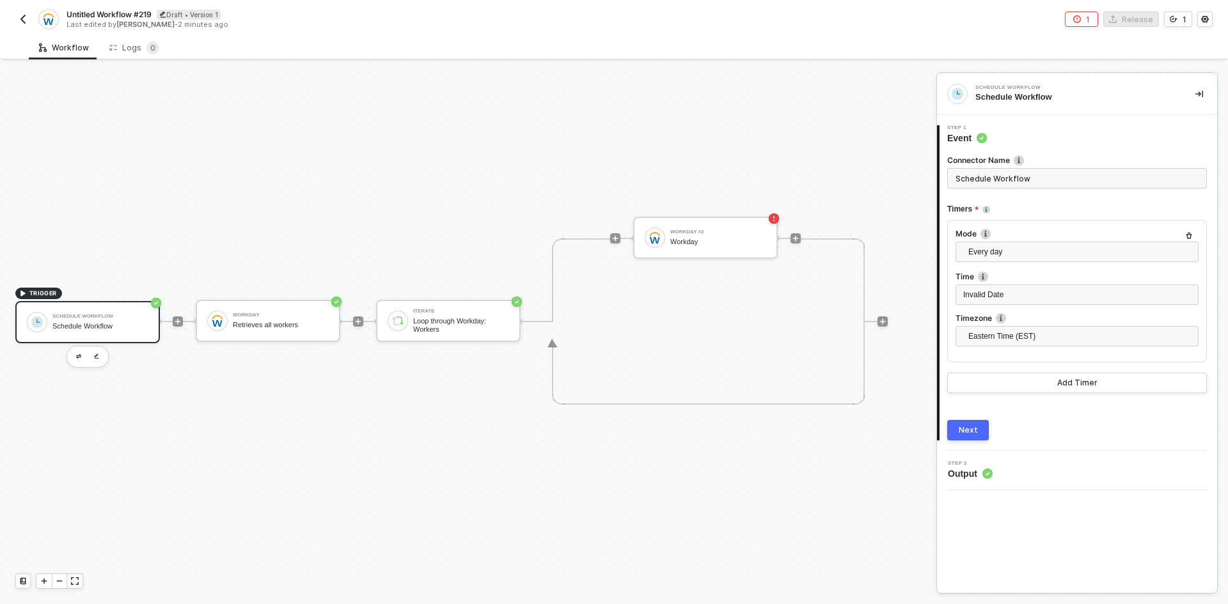
click at [25, 22] on img "button" at bounding box center [23, 19] width 10 height 10
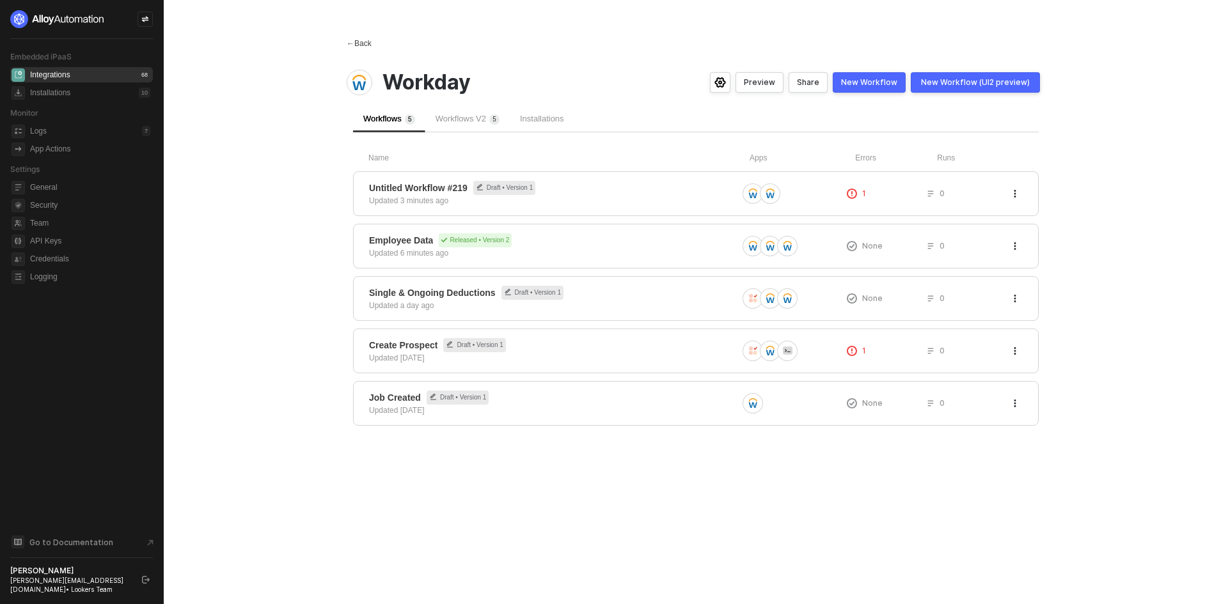
click at [364, 47] on div "← Back" at bounding box center [359, 43] width 25 height 11
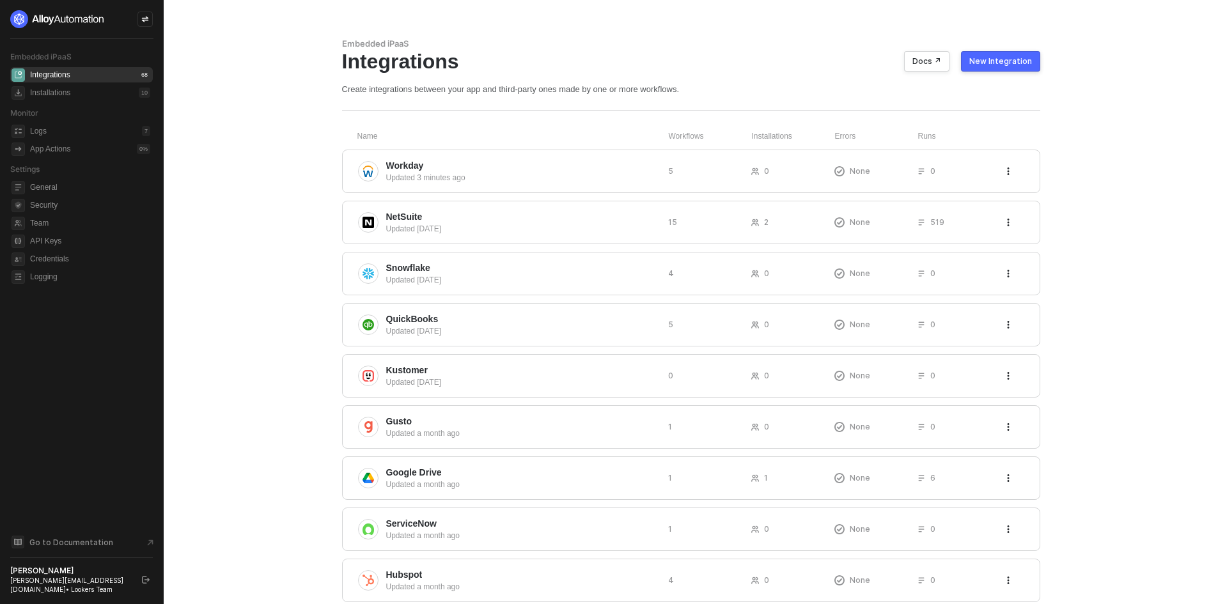
click at [994, 62] on div "New Integration" at bounding box center [1000, 61] width 63 height 10
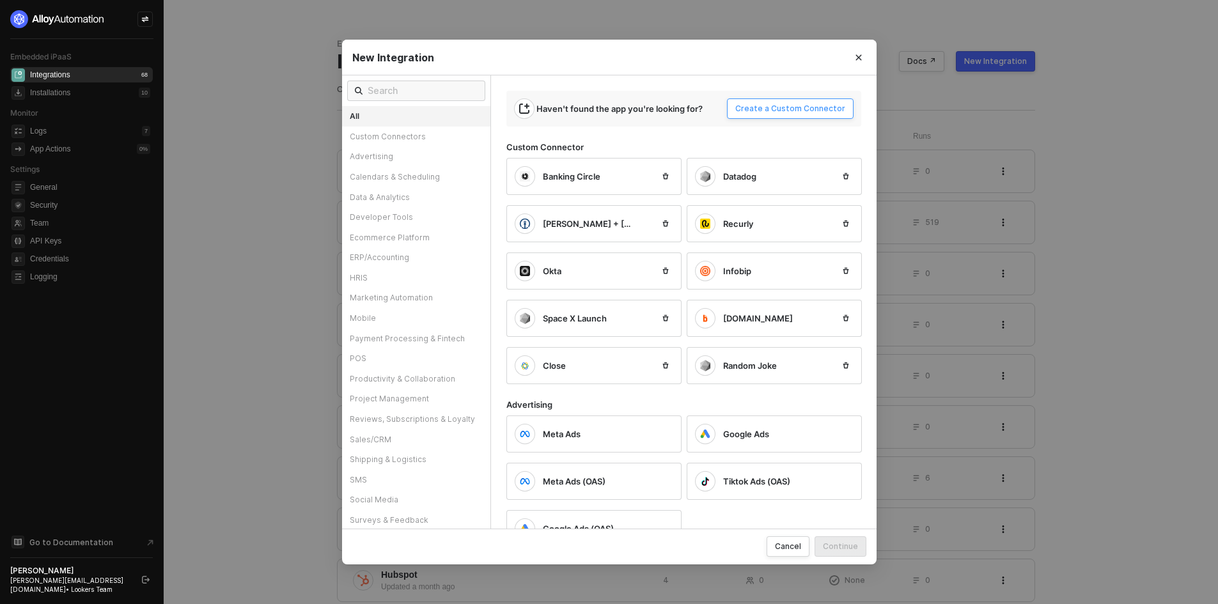
click at [778, 110] on div "Create a Custom Connector" at bounding box center [790, 109] width 110 height 10
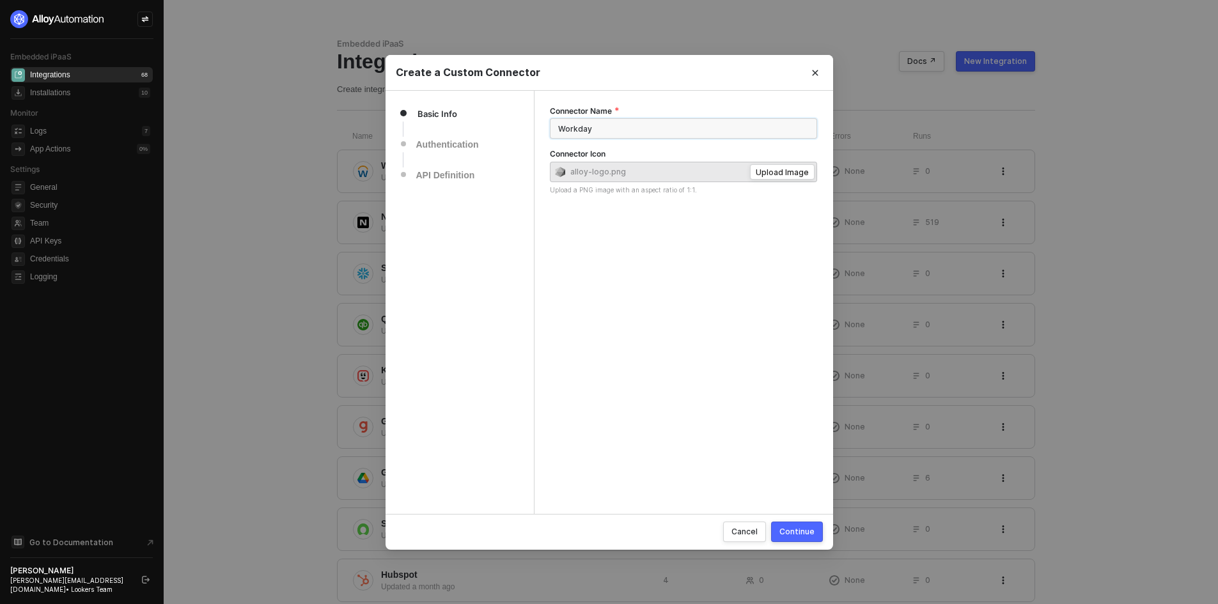
type input "Workday"
click at [793, 531] on div "Continue" at bounding box center [796, 531] width 35 height 11
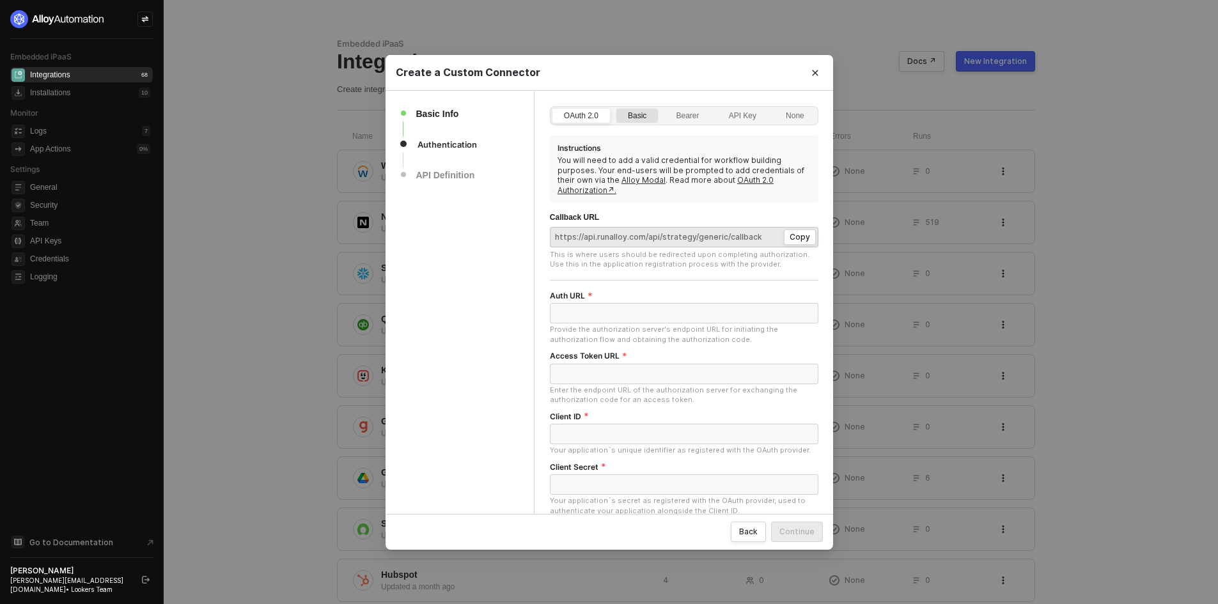
drag, startPoint x: 636, startPoint y: 116, endPoint x: 646, endPoint y: 114, distance: 11.0
click at [636, 116] on div "Basic" at bounding box center [637, 122] width 33 height 20
click at [616, 109] on input "Basic" at bounding box center [616, 109] width 0 height 0
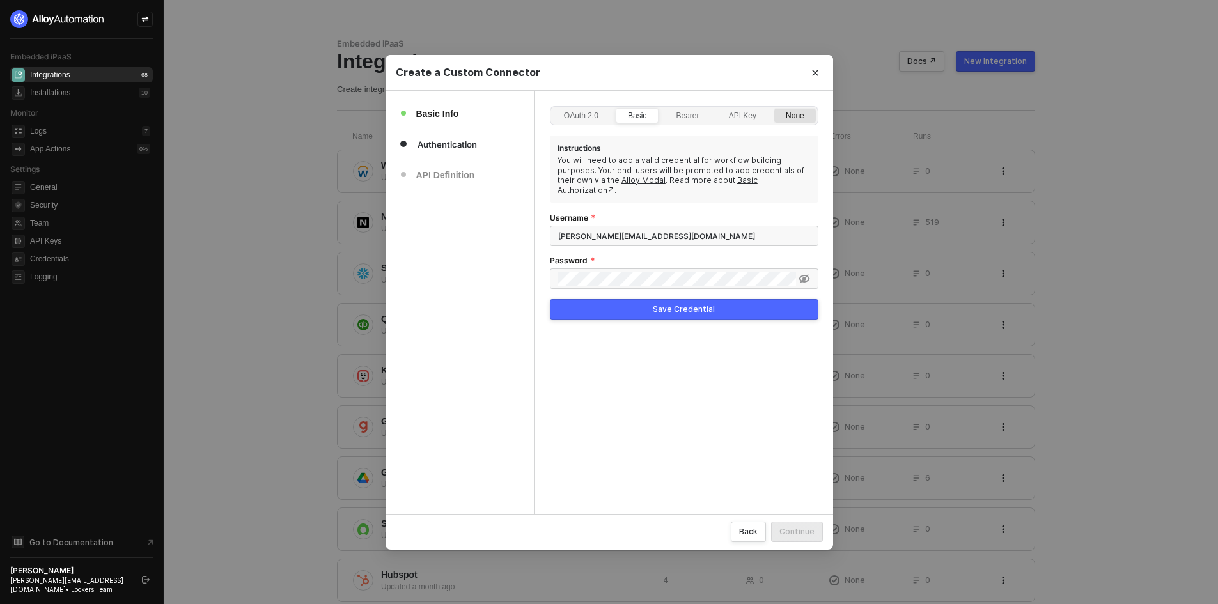
click at [795, 115] on div "None" at bounding box center [795, 122] width 33 height 20
click at [774, 109] on input "None" at bounding box center [774, 109] width 0 height 0
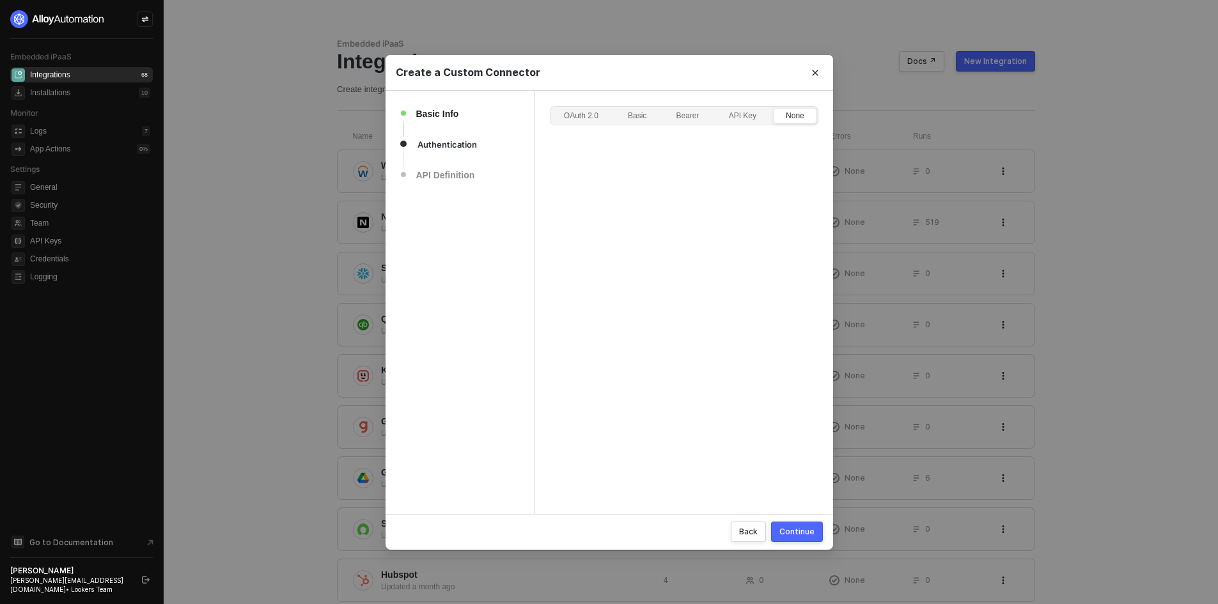
click at [803, 531] on div "Continue" at bounding box center [796, 531] width 35 height 11
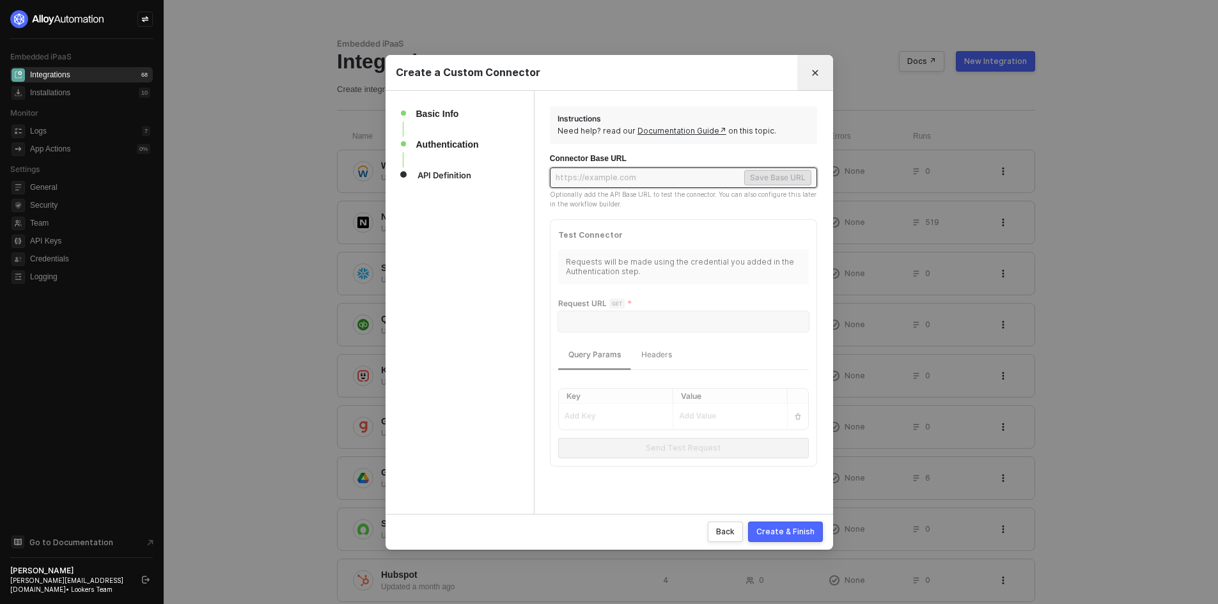
click at [816, 72] on icon "Close" at bounding box center [815, 73] width 8 height 8
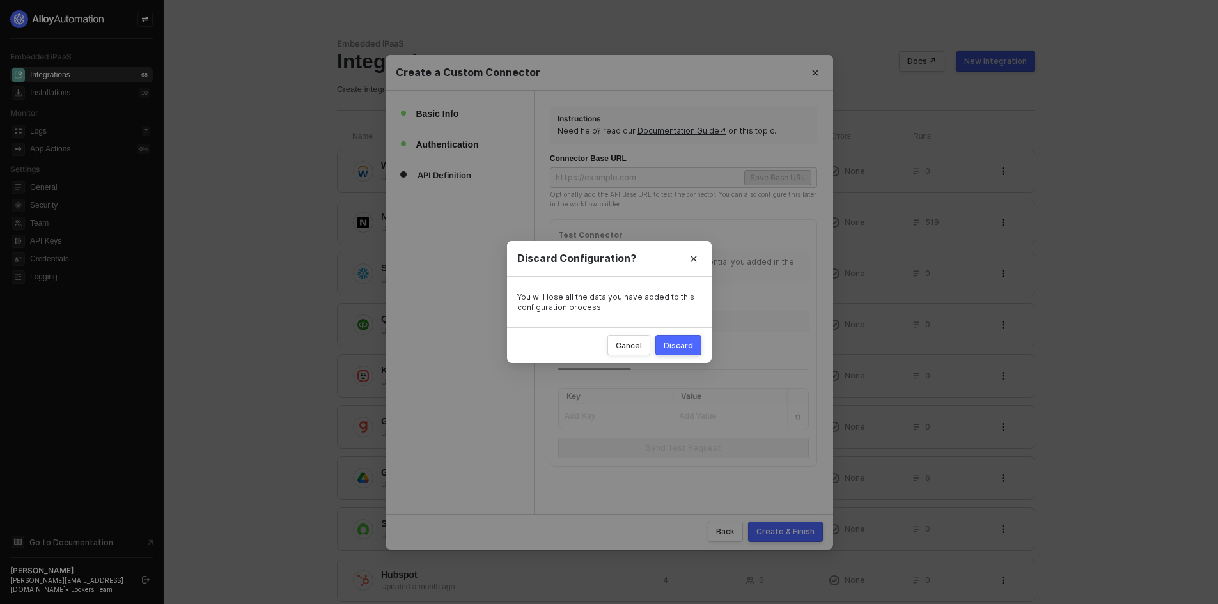
click at [682, 343] on div "Discard" at bounding box center [678, 345] width 29 height 11
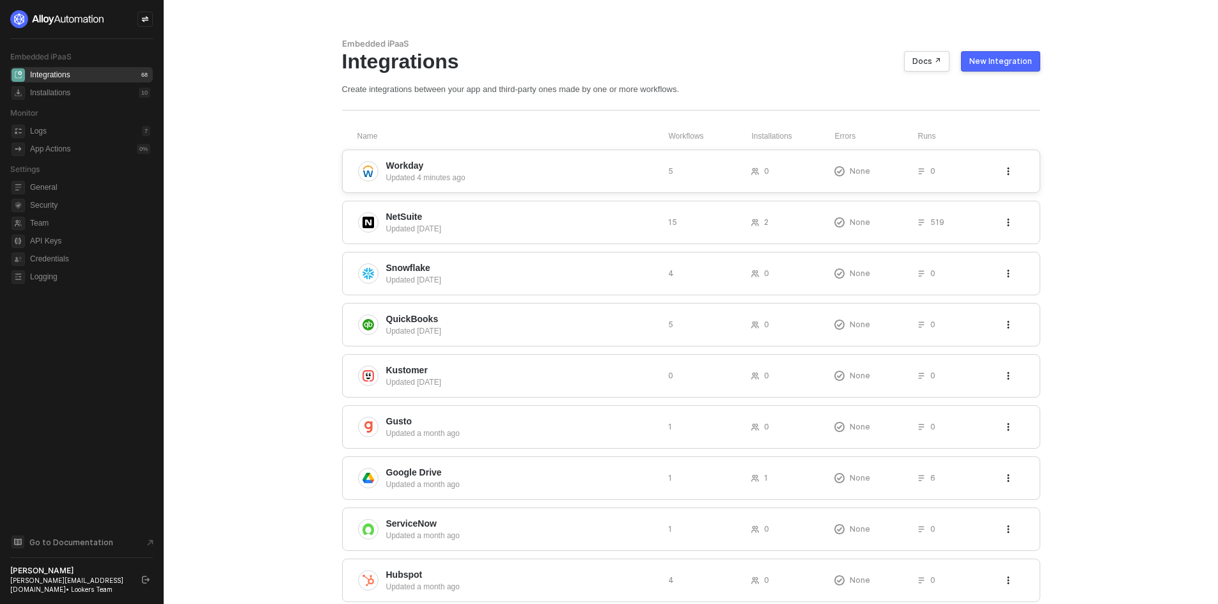
click at [587, 169] on span "Workday" at bounding box center [522, 165] width 272 height 13
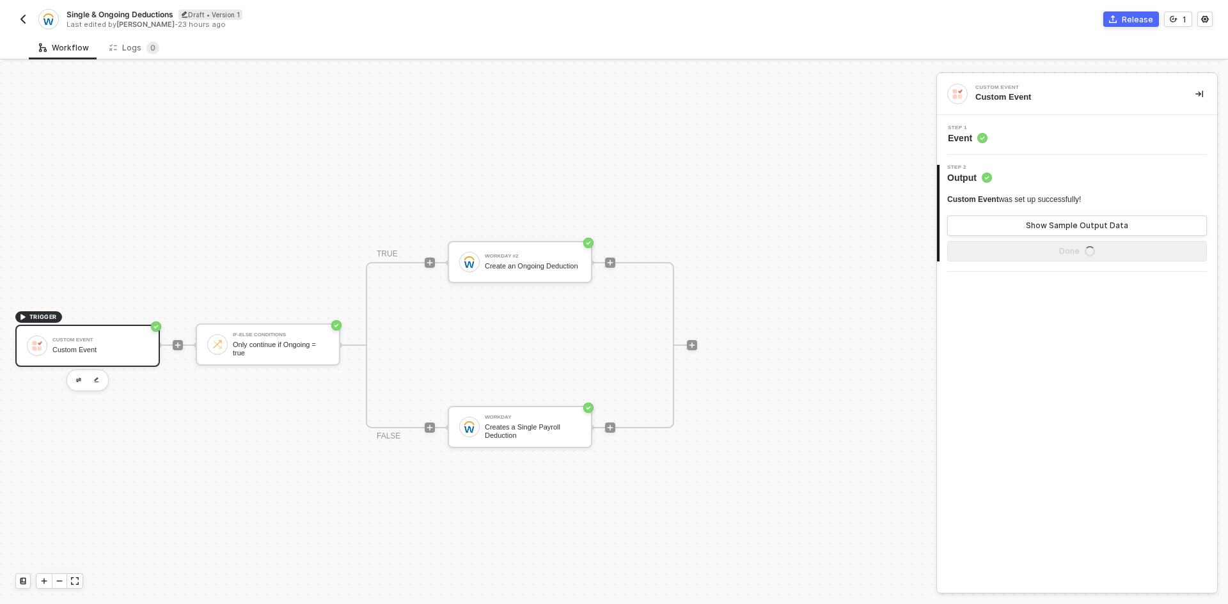
scroll to position [24, 0]
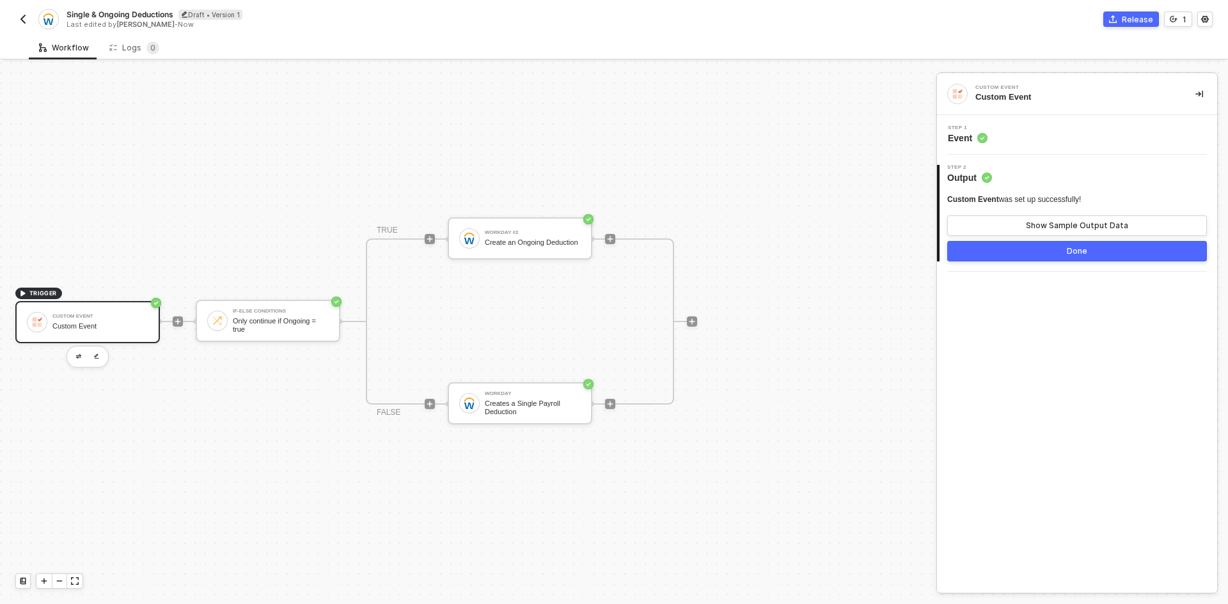
click at [1051, 132] on div "Step 1 Event" at bounding box center [1078, 134] width 277 height 19
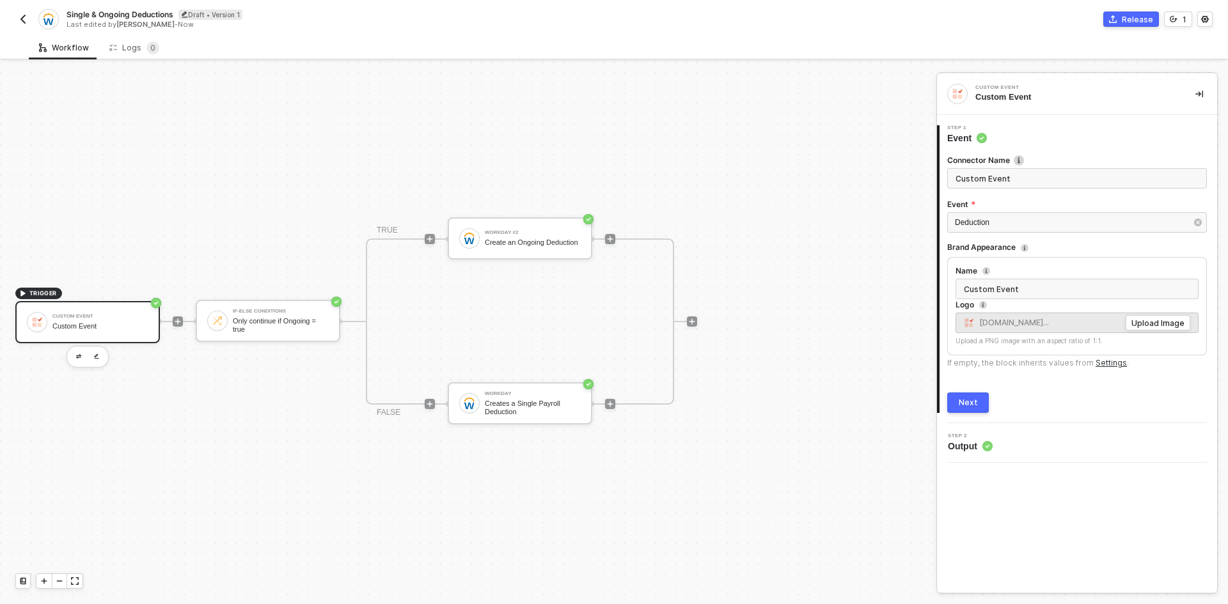
click at [964, 405] on div "Next" at bounding box center [967, 403] width 19 height 10
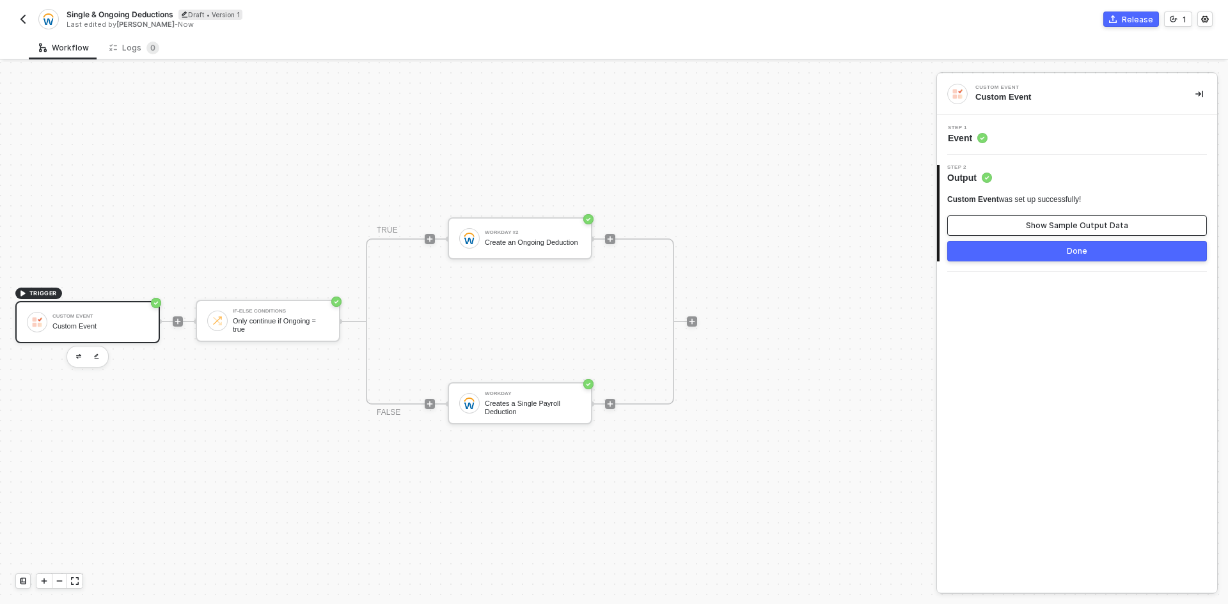
click at [1014, 221] on button "Show Sample Output Data" at bounding box center [1077, 225] width 260 height 20
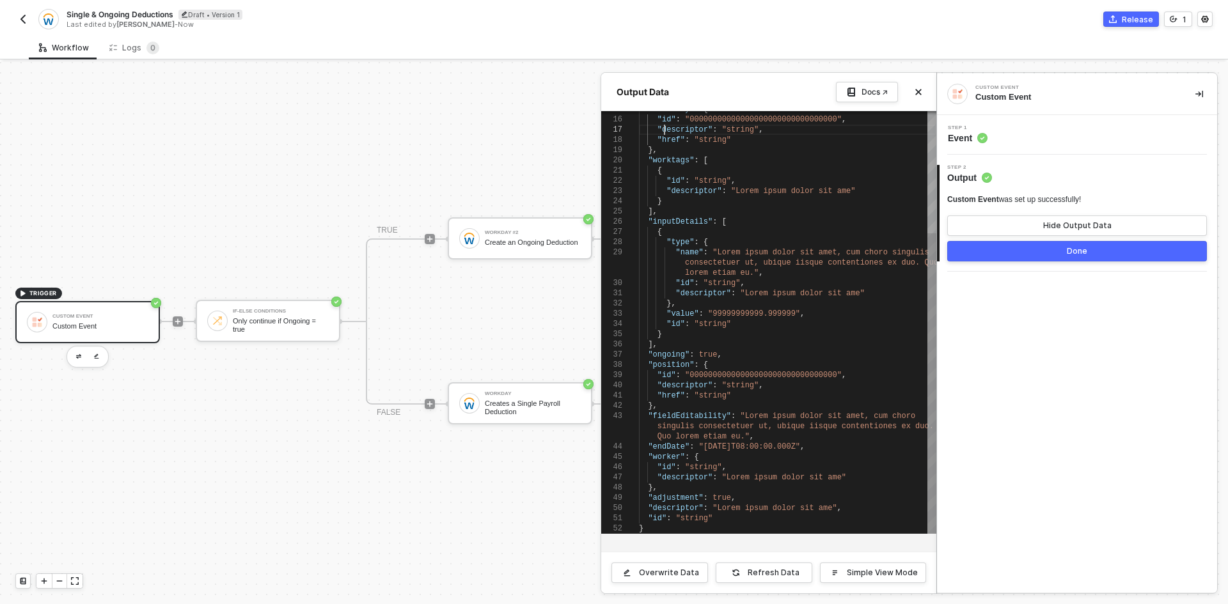
scroll to position [0, 189]
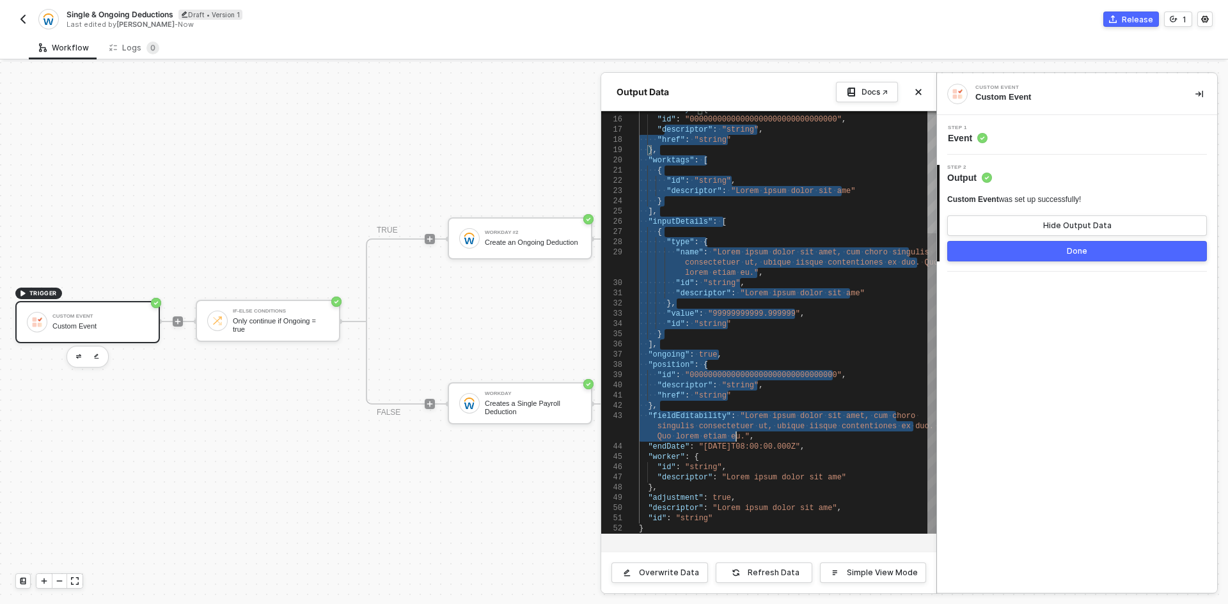
type textarea "etiam eu.", "id": "string", "descriptor": "Lorem ipsum dolor sit ame" }, "comme…"
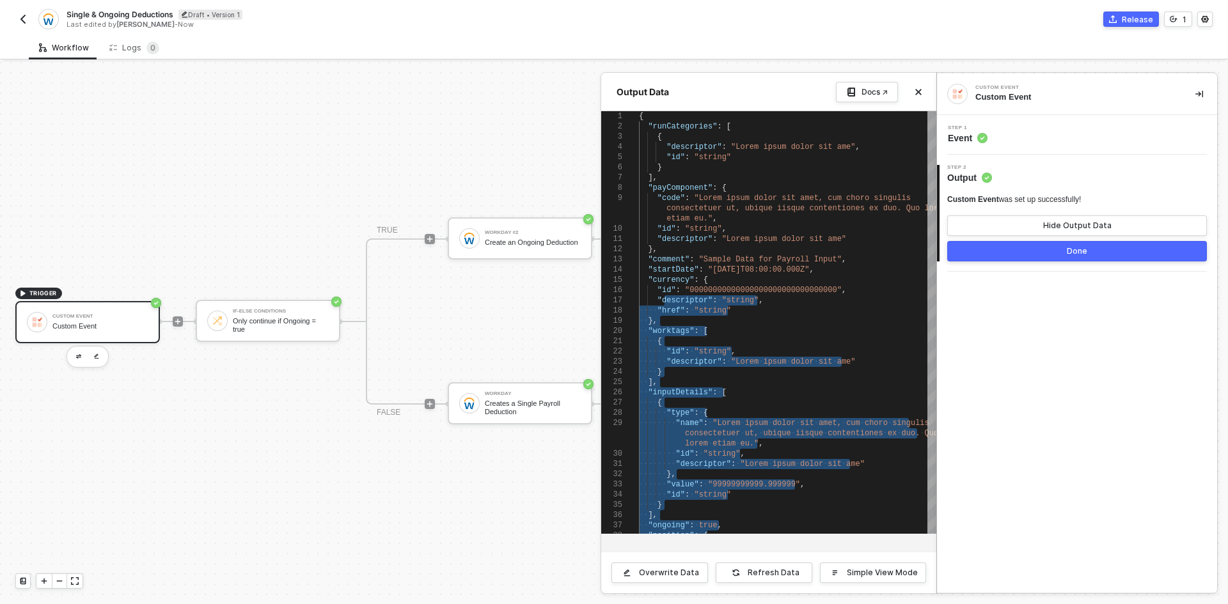
click at [1201, 97] on button "button" at bounding box center [1198, 93] width 15 height 15
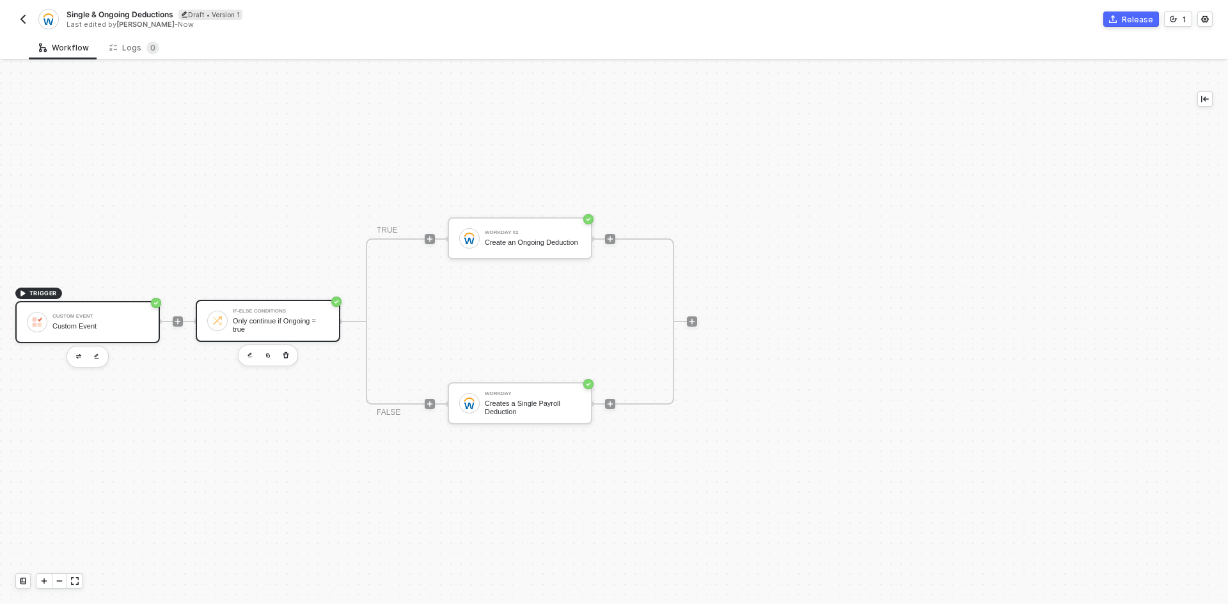
click at [244, 322] on div "Only continue if Ongoing = true" at bounding box center [281, 325] width 96 height 16
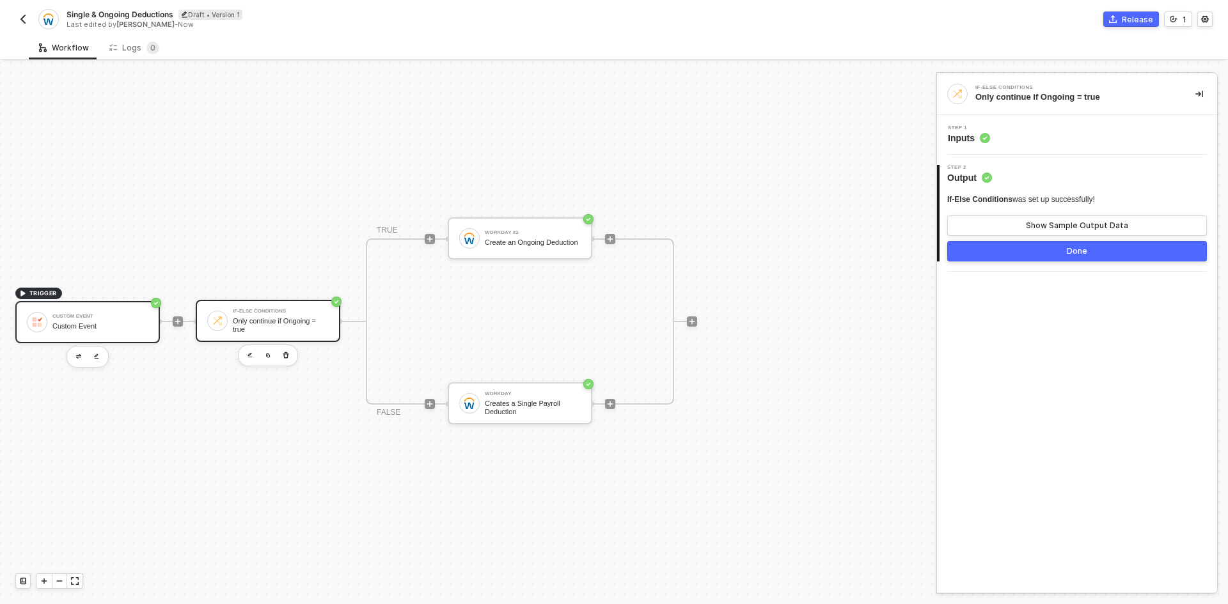
click at [99, 327] on div "Custom Event" at bounding box center [100, 326] width 96 height 8
click at [283, 324] on div "Only continue if Ongoing = true" at bounding box center [281, 325] width 96 height 16
click at [1072, 123] on div "Step 1 Inputs" at bounding box center [1077, 135] width 280 height 40
click at [1078, 132] on div "Step 1 Inputs" at bounding box center [1078, 134] width 277 height 19
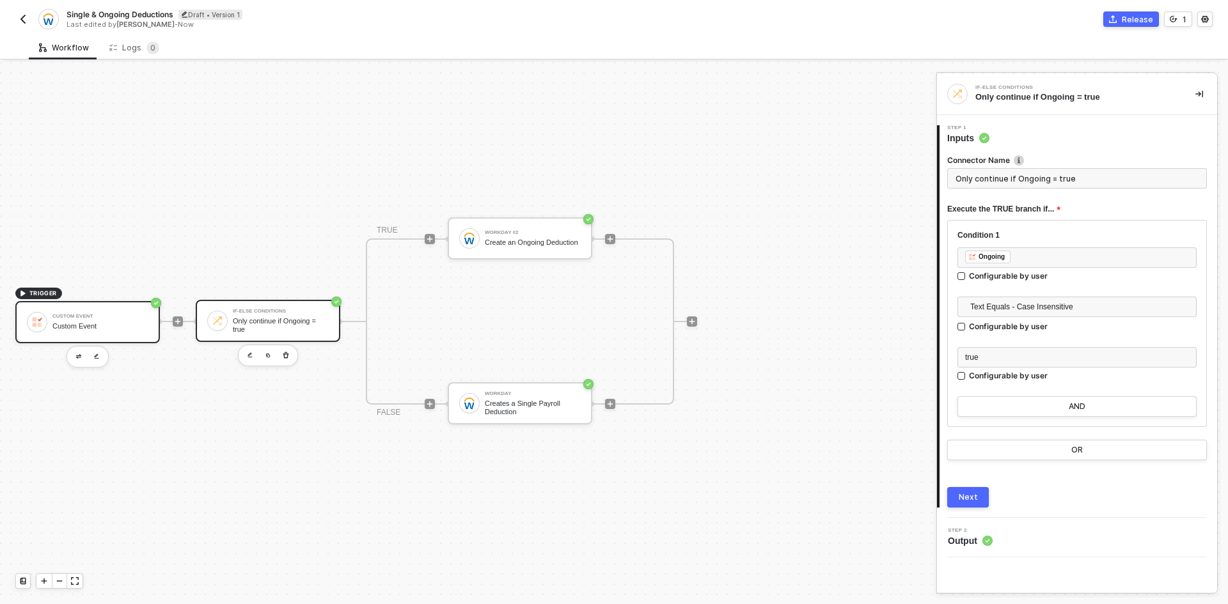
click at [71, 321] on div "Custom Event Custom Event" at bounding box center [100, 322] width 96 height 24
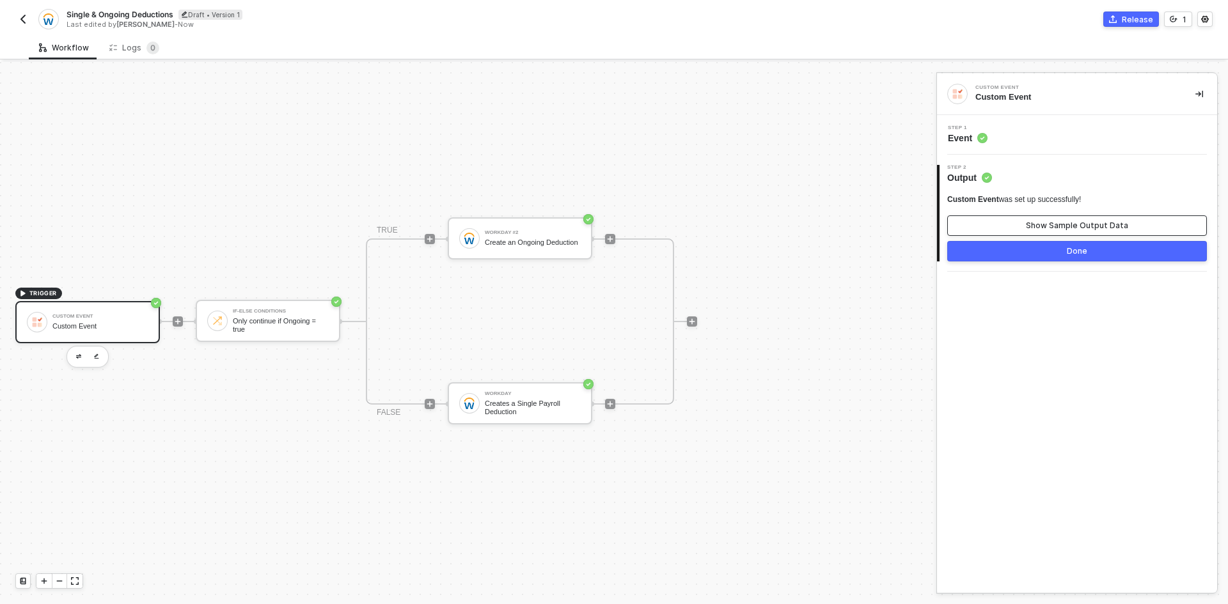
click at [968, 221] on button "Show Sample Output Data" at bounding box center [1077, 225] width 260 height 20
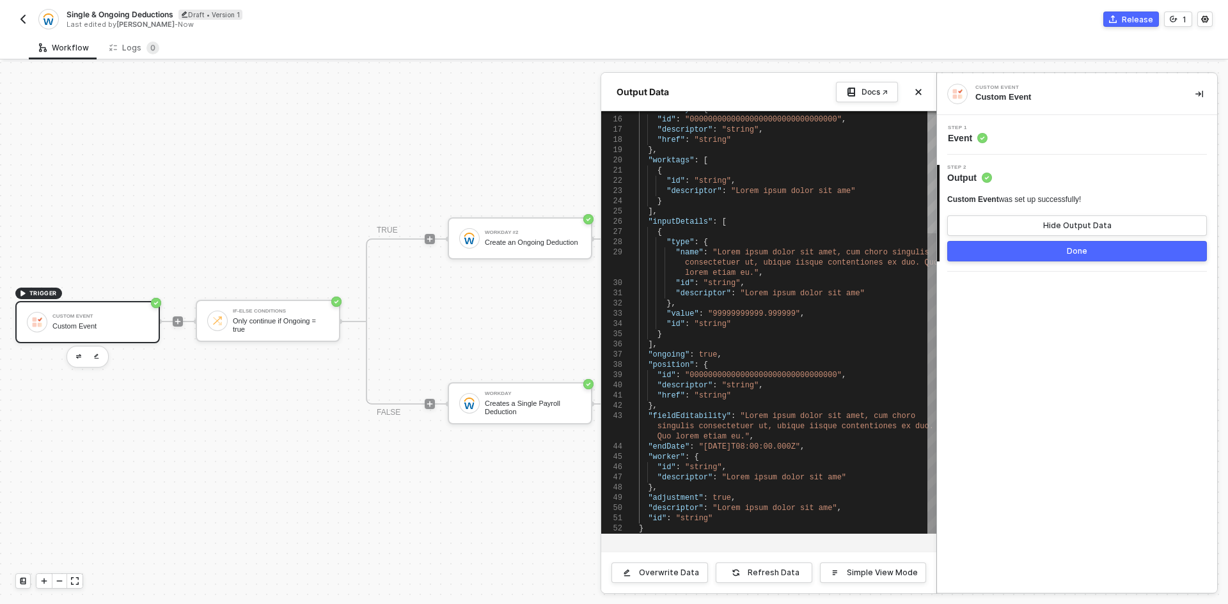
scroll to position [0, 513]
type textarea ""ongoing": true, "position": { "id": "00000000000000000000000000000000", "descr…"
drag, startPoint x: 662, startPoint y: 358, endPoint x: 726, endPoint y: 354, distance: 64.1
click at [303, 427] on div at bounding box center [614, 333] width 1228 height 542
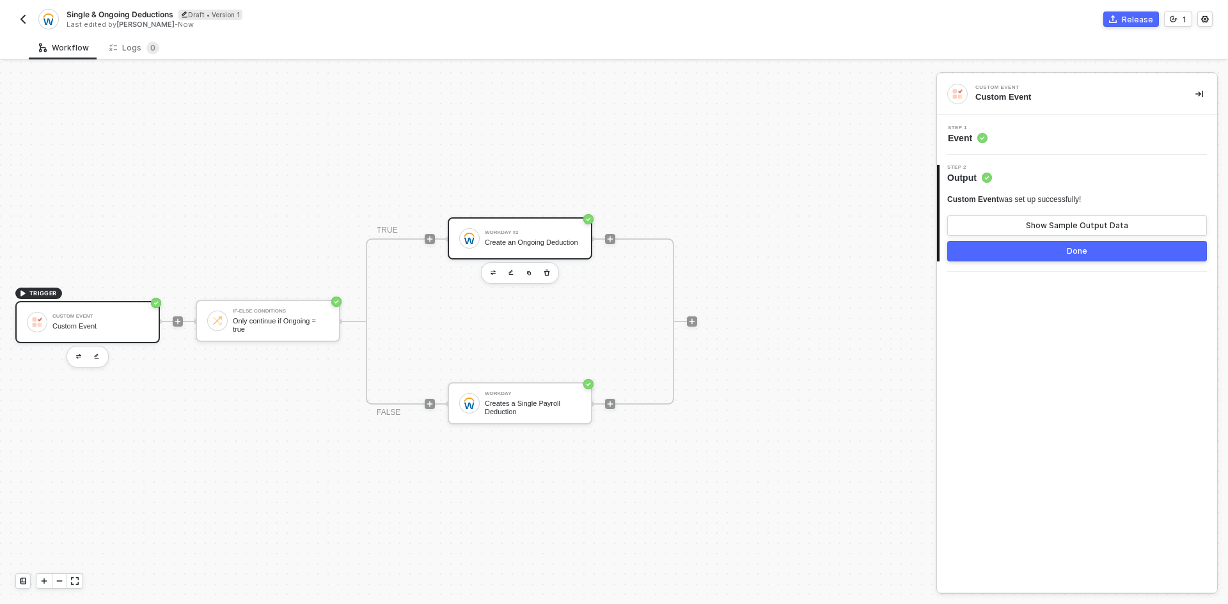
click at [516, 235] on div "Workday #2" at bounding box center [533, 232] width 96 height 5
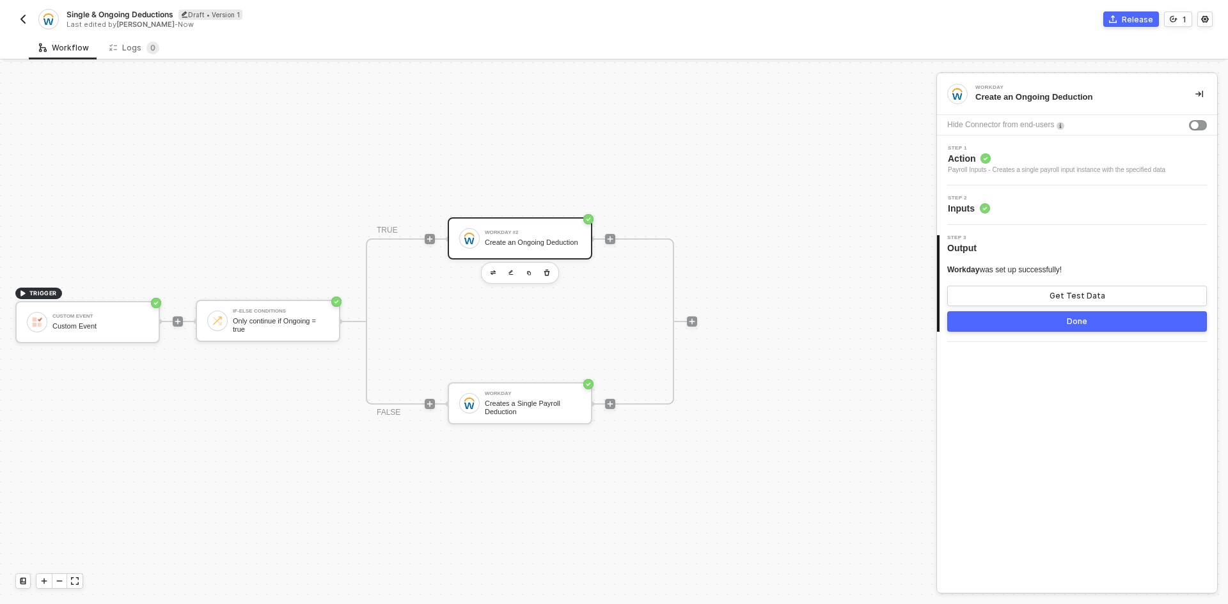
click at [1061, 201] on div "Step 2 Inputs" at bounding box center [1078, 205] width 277 height 19
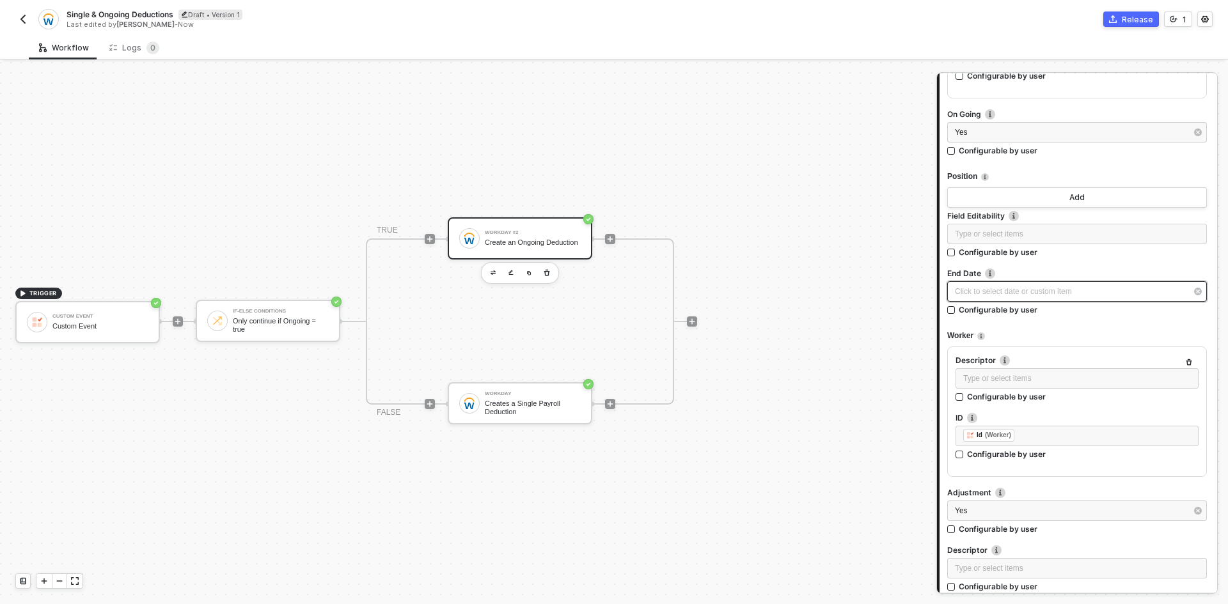
scroll to position [1087, 0]
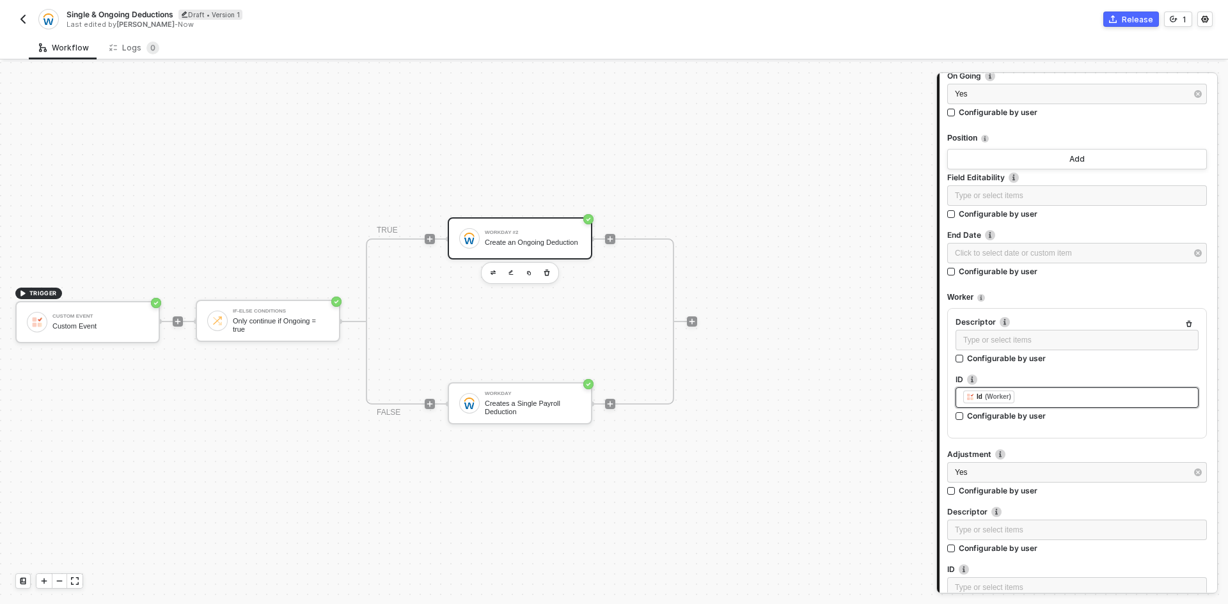
click at [1039, 405] on div "﻿ ﻿ Id (Worker) ﻿" at bounding box center [1076, 397] width 243 height 20
click at [824, 214] on div "Custom Event" at bounding box center [846, 212] width 159 height 10
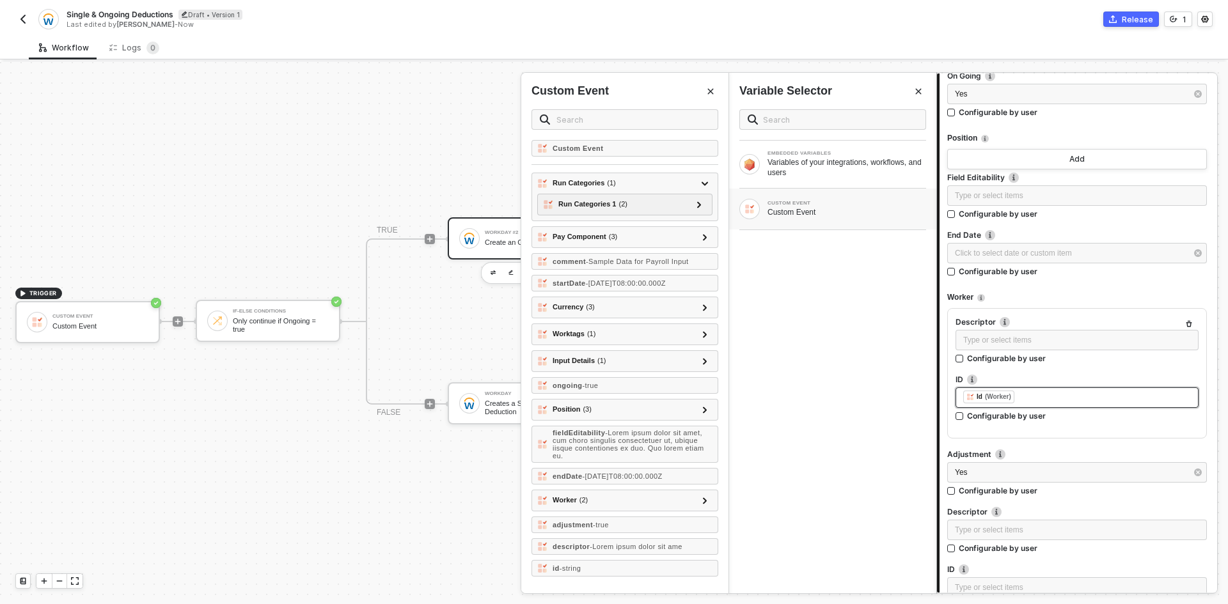
click at [1029, 399] on div "﻿ ﻿ Id (Worker) ﻿" at bounding box center [1077, 398] width 228 height 14
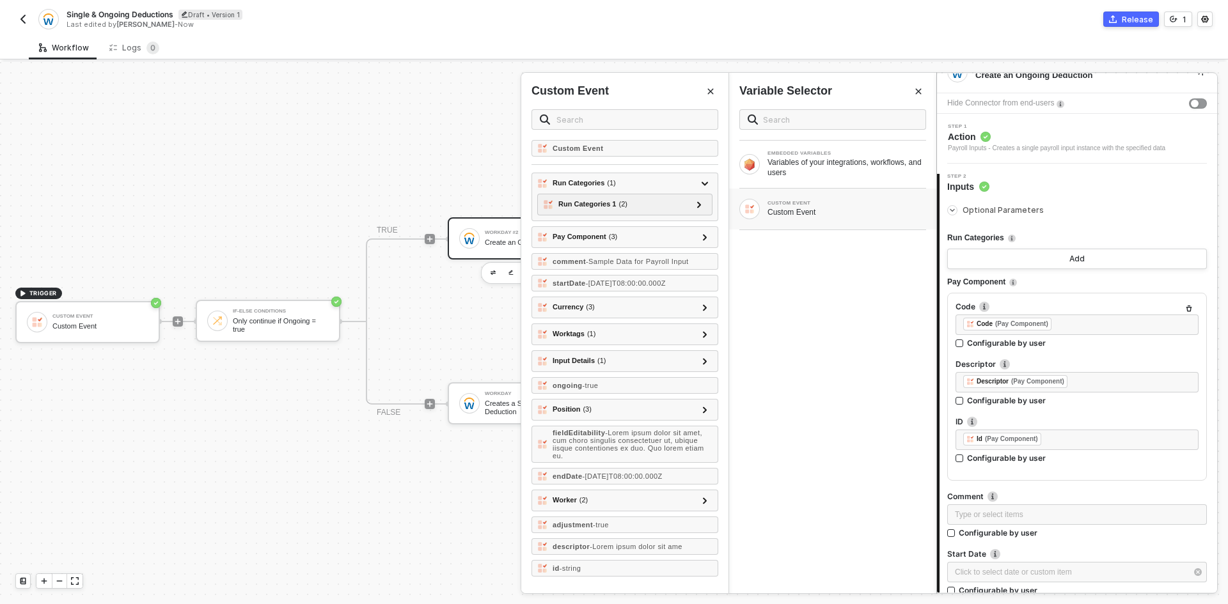
scroll to position [0, 0]
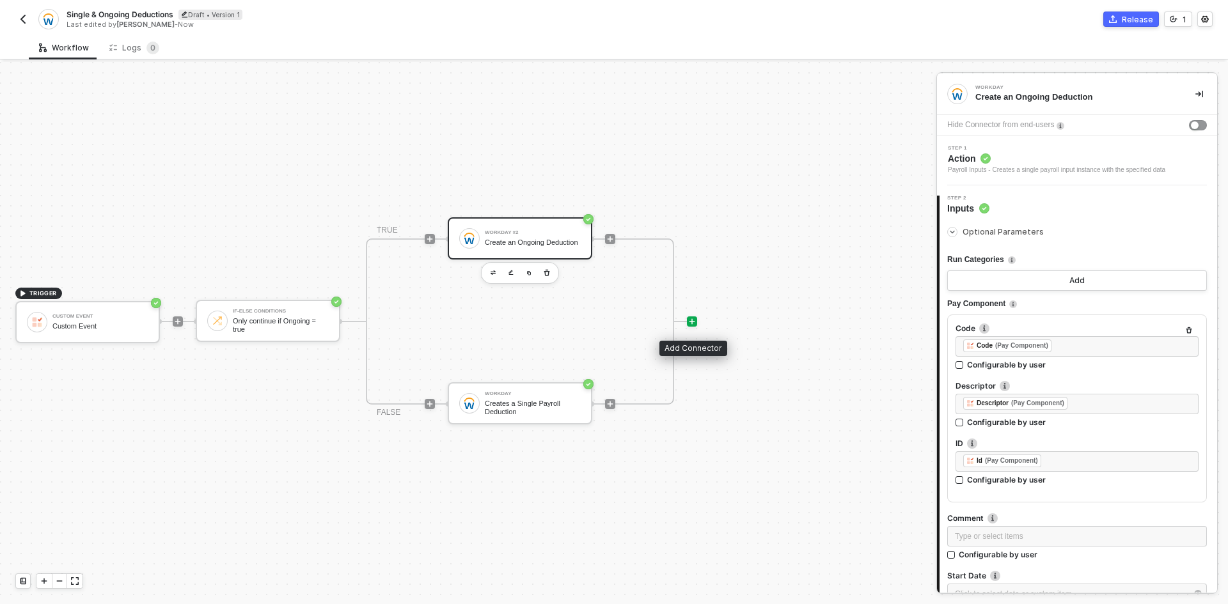
click at [694, 320] on icon "icon-play" at bounding box center [692, 322] width 8 height 8
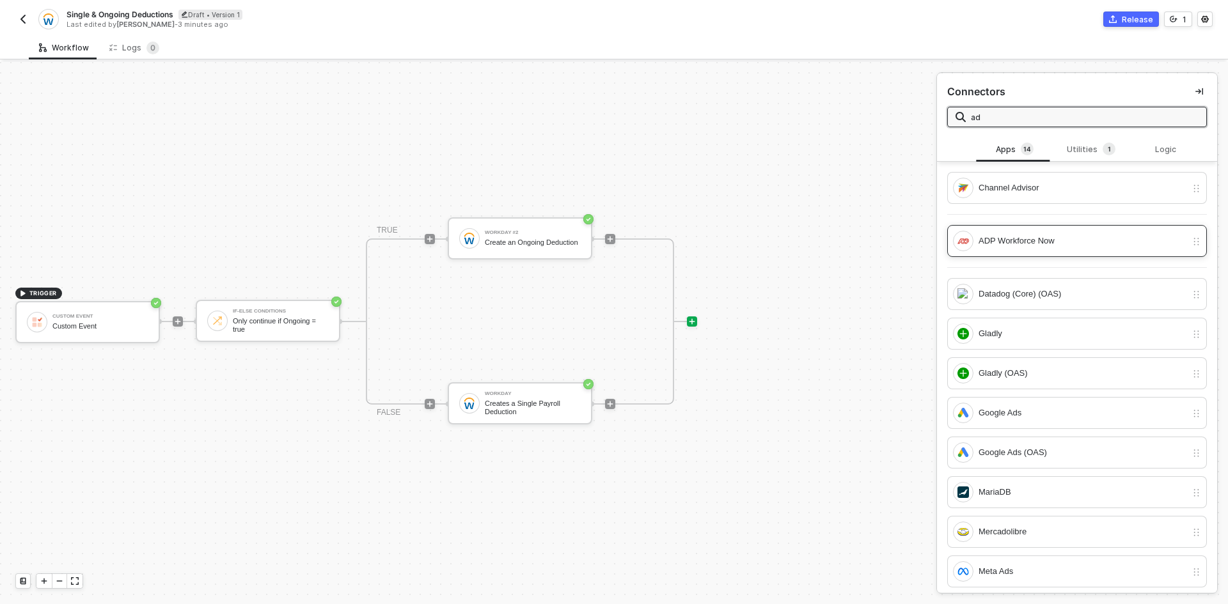
type input "ad"
click at [1066, 240] on div "ADP Workforce Now" at bounding box center [1082, 241] width 208 height 14
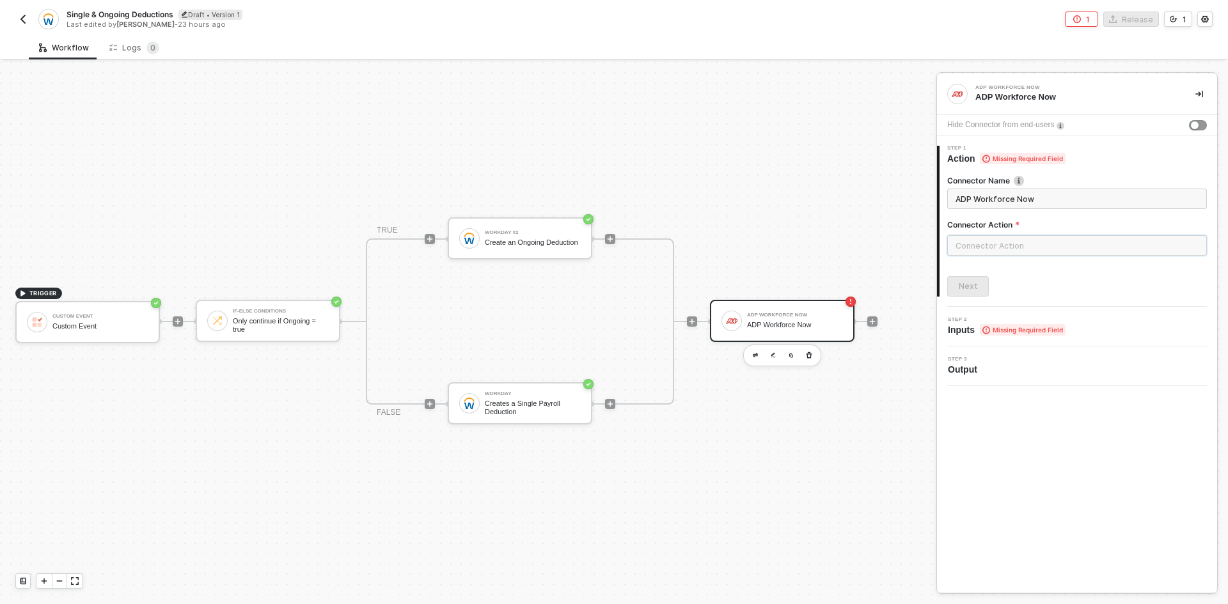
click at [1037, 240] on input "text" at bounding box center [1077, 245] width 260 height 20
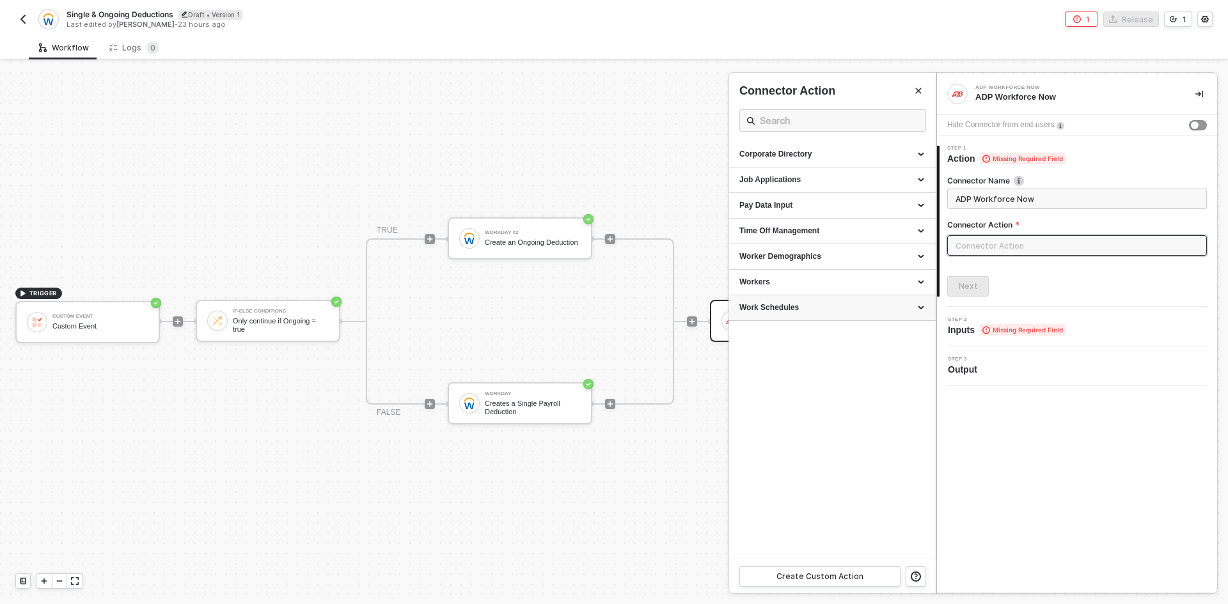
click at [867, 311] on div "Work Schedules" at bounding box center [832, 307] width 186 height 11
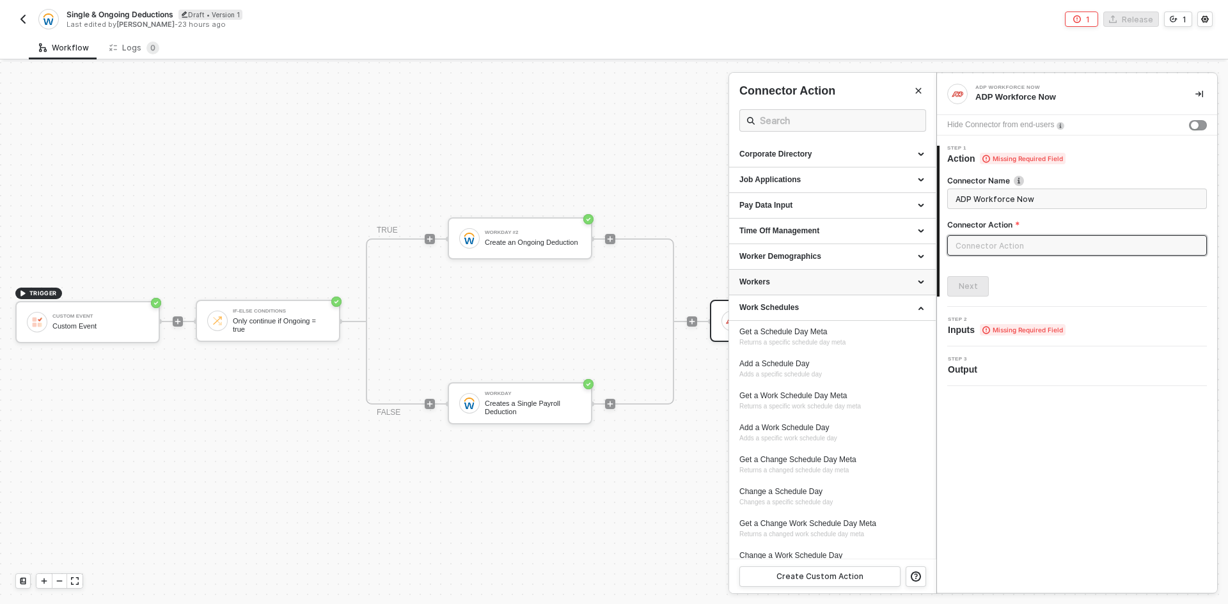
click at [869, 280] on div "Workers" at bounding box center [832, 282] width 186 height 11
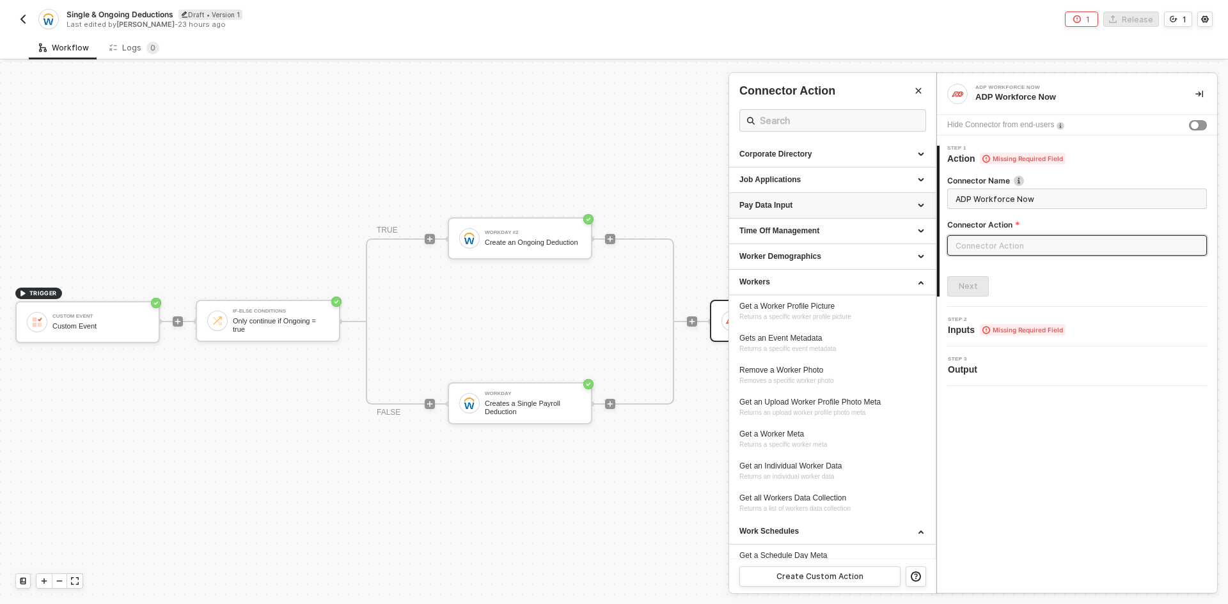
click at [843, 205] on div "Pay Data Input" at bounding box center [832, 205] width 186 height 11
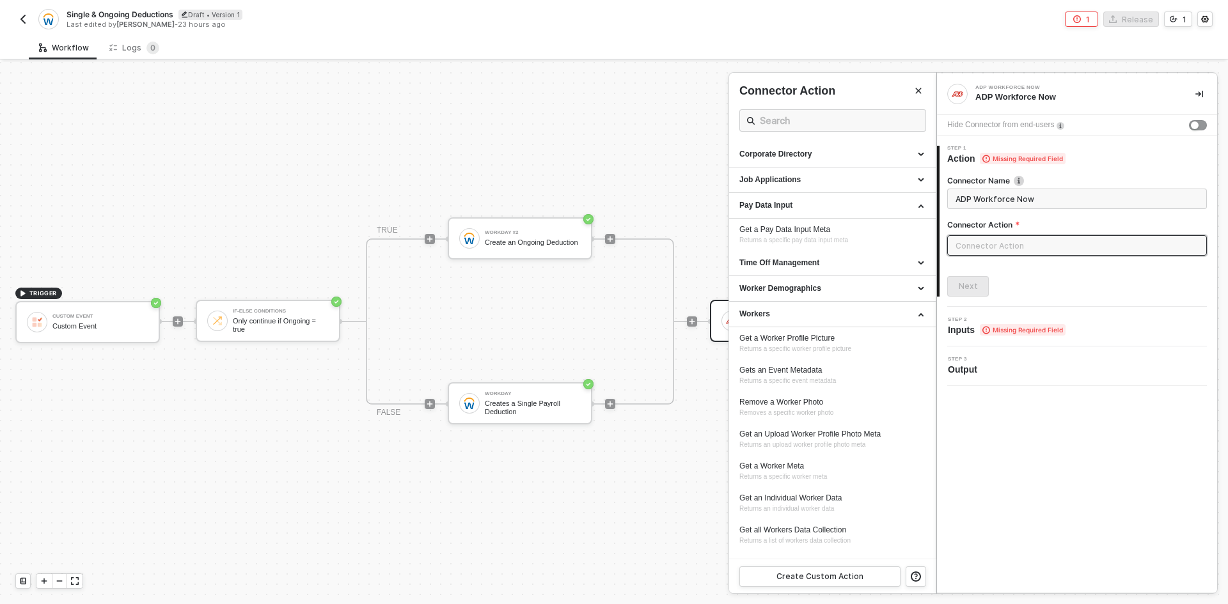
click at [28, 20] on button "button" at bounding box center [22, 19] width 15 height 15
